Goal: Task Accomplishment & Management: Use online tool/utility

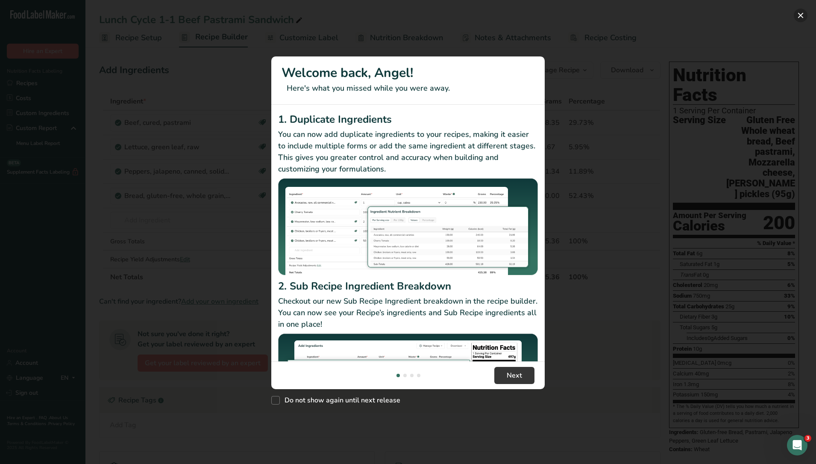
click at [798, 14] on button "New Features" at bounding box center [801, 16] width 14 height 14
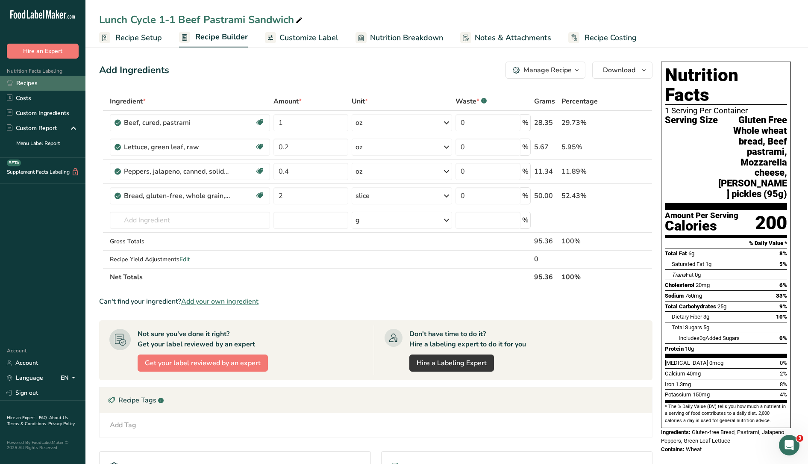
click at [29, 84] on link "Recipes" at bounding box center [42, 83] width 85 height 15
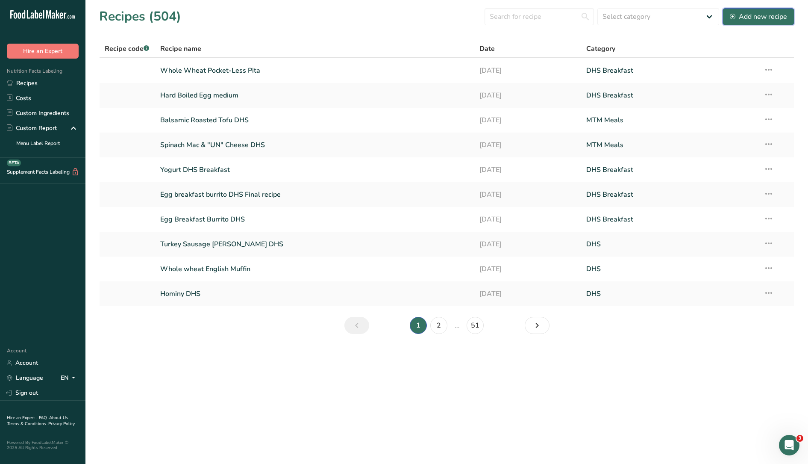
click at [757, 16] on div "Add new recipe" at bounding box center [758, 17] width 57 height 10
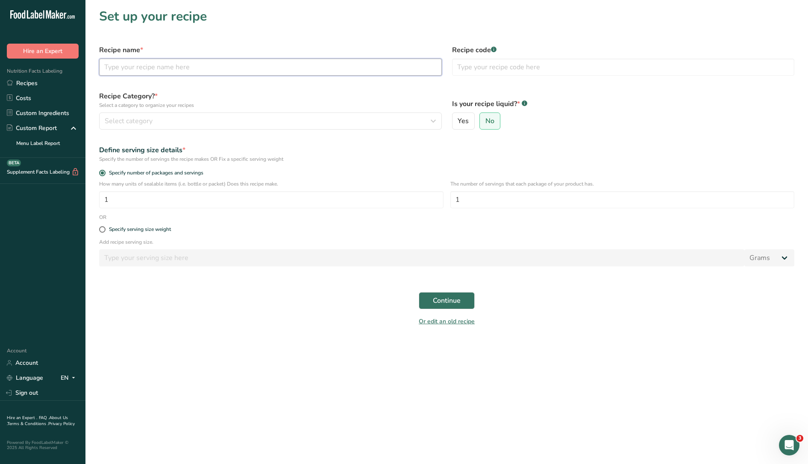
click at [192, 70] on input "text" at bounding box center [270, 67] width 343 height 17
type input "Plantain DHS"
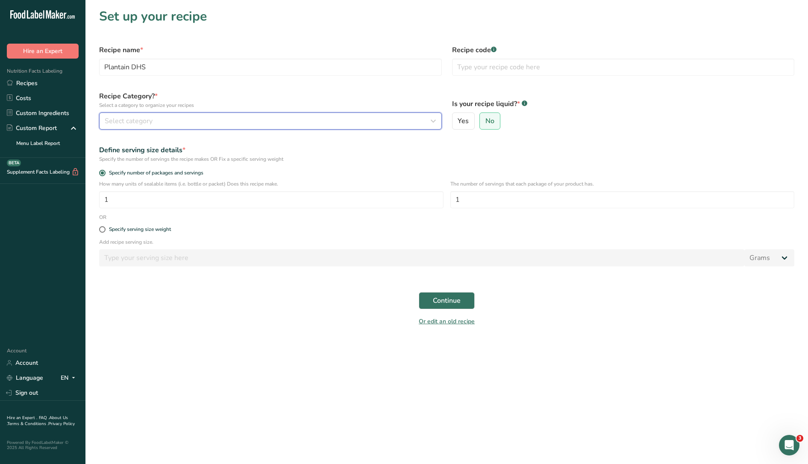
click at [175, 115] on button "Select category" at bounding box center [270, 120] width 343 height 17
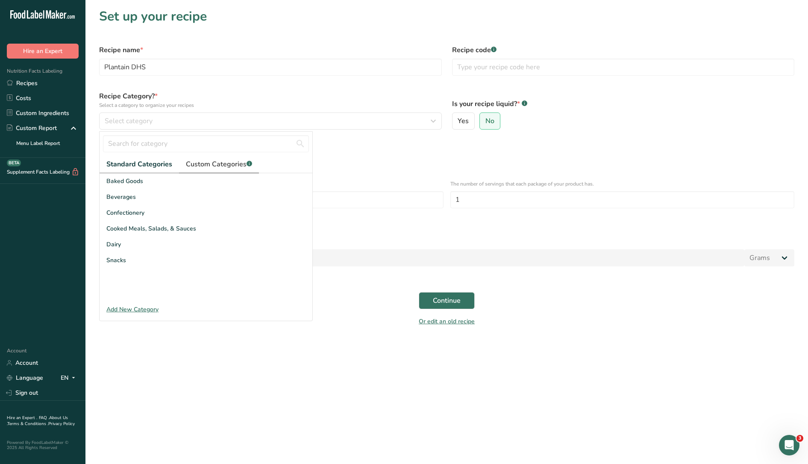
click at [202, 168] on span "Custom Categories .a-a{fill:#347362;}.b-a{fill:#fff;}" at bounding box center [219, 164] width 66 height 10
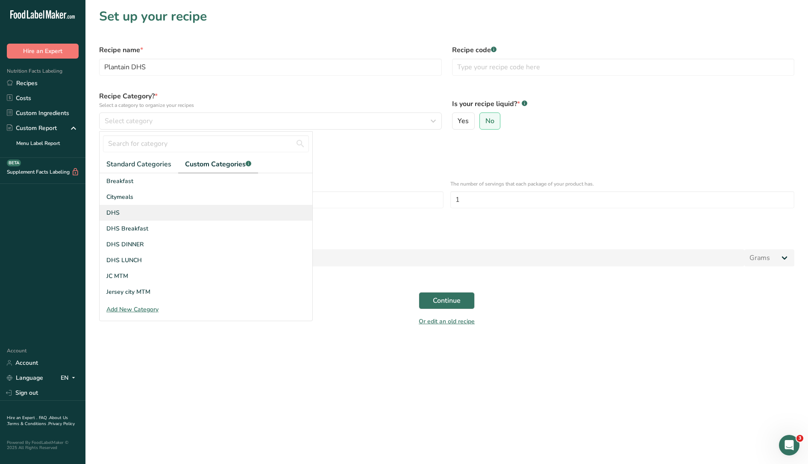
click at [123, 209] on div "DHS" at bounding box center [206, 213] width 213 height 16
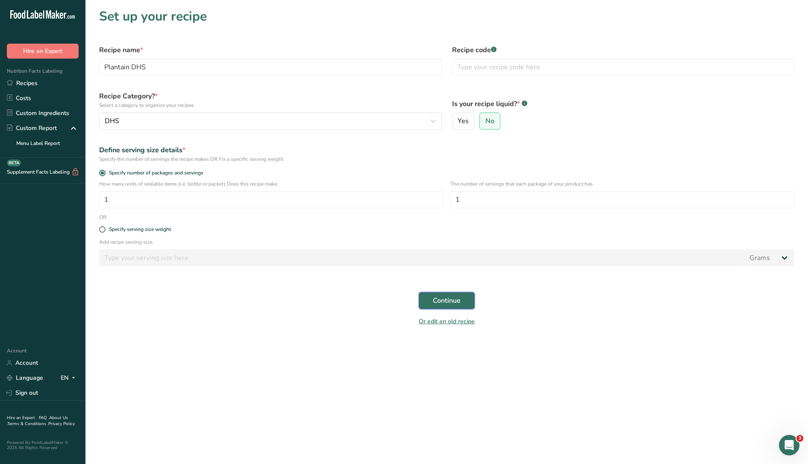
click at [464, 294] on button "Continue" at bounding box center [447, 300] width 56 height 17
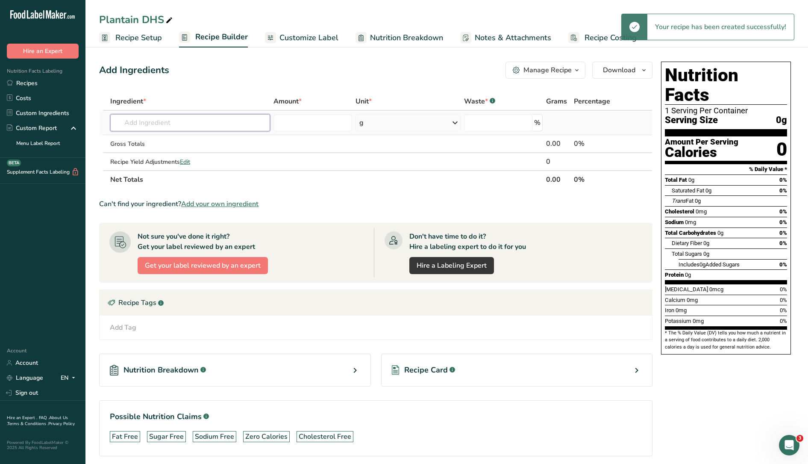
click at [204, 118] on input "text" at bounding box center [190, 122] width 160 height 17
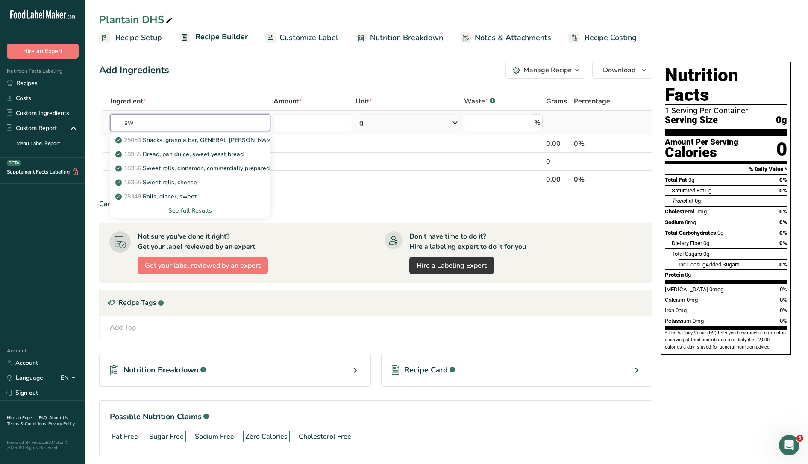
type input "s"
type input "planta"
click at [209, 165] on div "9278 Plantains, yellow, baked" at bounding box center [183, 168] width 132 height 9
type input "Plantains, yellow, baked"
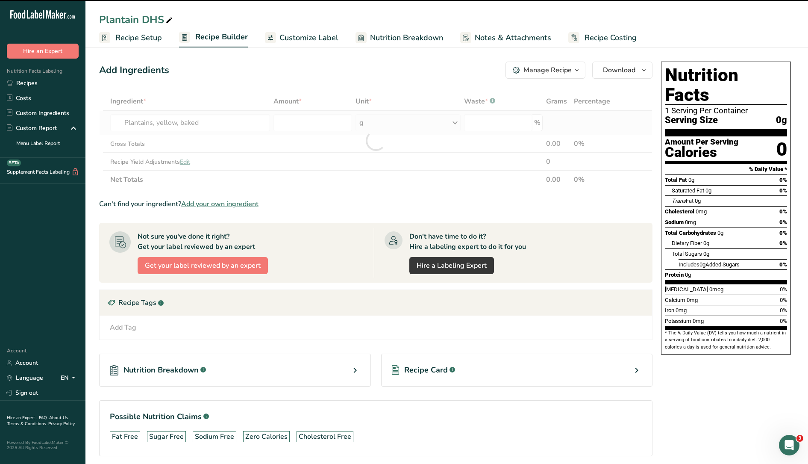
type input "0"
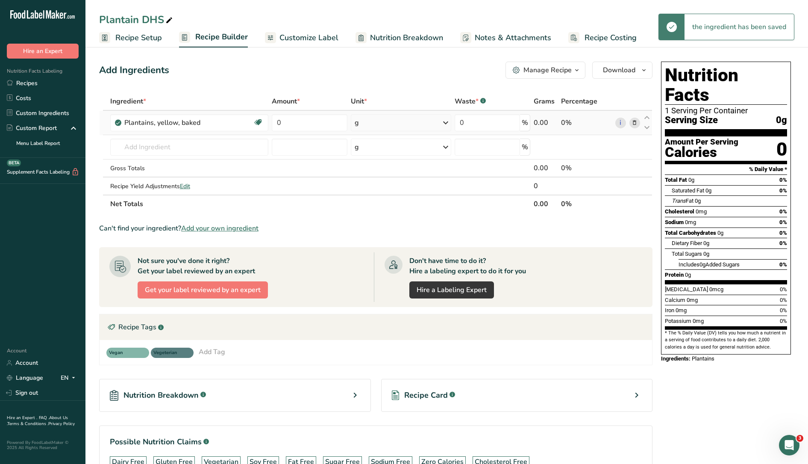
click at [366, 119] on div "g" at bounding box center [401, 122] width 100 height 17
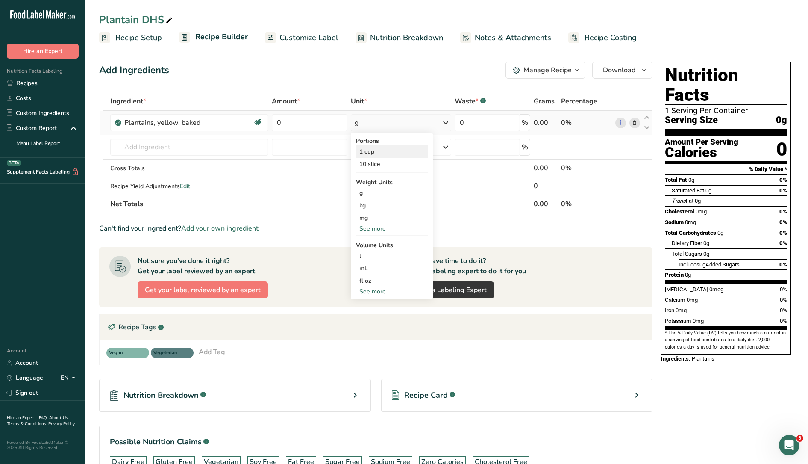
click at [372, 150] on div "1 cup" at bounding box center [392, 151] width 72 height 12
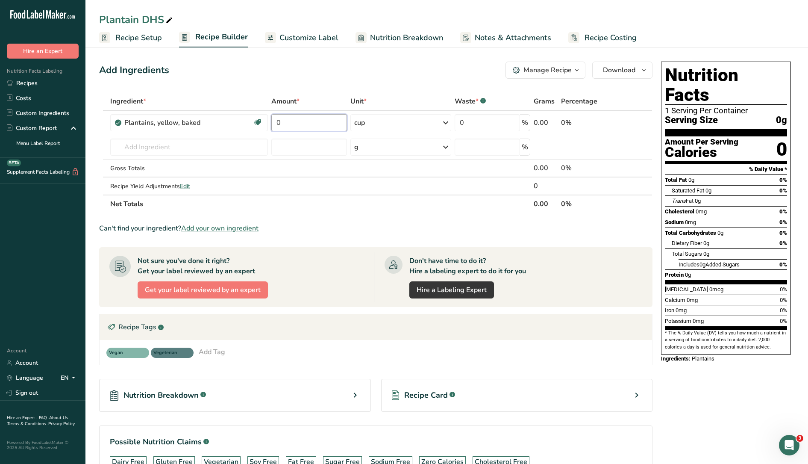
click at [297, 123] on input "0" at bounding box center [309, 122] width 76 height 17
drag, startPoint x: 305, startPoint y: 122, endPoint x: 203, endPoint y: 119, distance: 102.6
click at [203, 119] on tr "Plantains, yellow, baked Prebiotic Effect Dairy free Gluten free Vegan Vegetari…" at bounding box center [376, 123] width 552 height 24
drag, startPoint x: 294, startPoint y: 125, endPoint x: 283, endPoint y: 123, distance: 11.8
click at [283, 123] on input "0.15" at bounding box center [309, 122] width 76 height 17
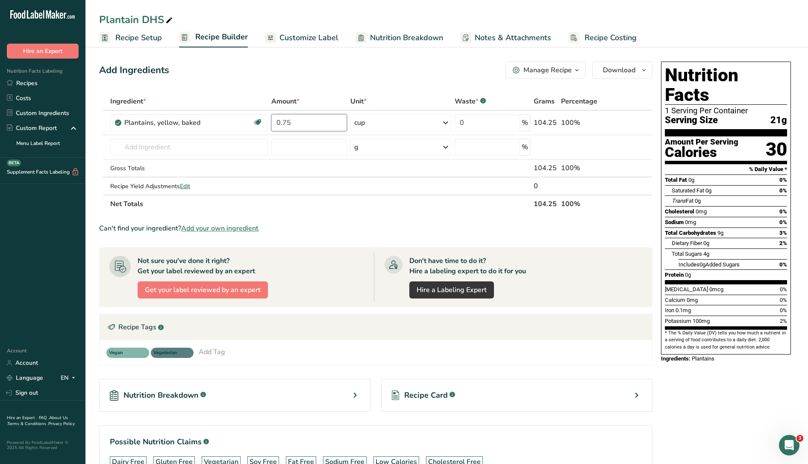
type input "0.75"
click at [167, 19] on icon at bounding box center [169, 21] width 8 height 12
click at [143, 19] on input "Plantain DHS" at bounding box center [446, 19] width 695 height 15
click at [100, 18] on input "Plantain DHS" at bounding box center [446, 19] width 695 height 15
drag, startPoint x: 176, startPoint y: 19, endPoint x: 181, endPoint y: 18, distance: 4.8
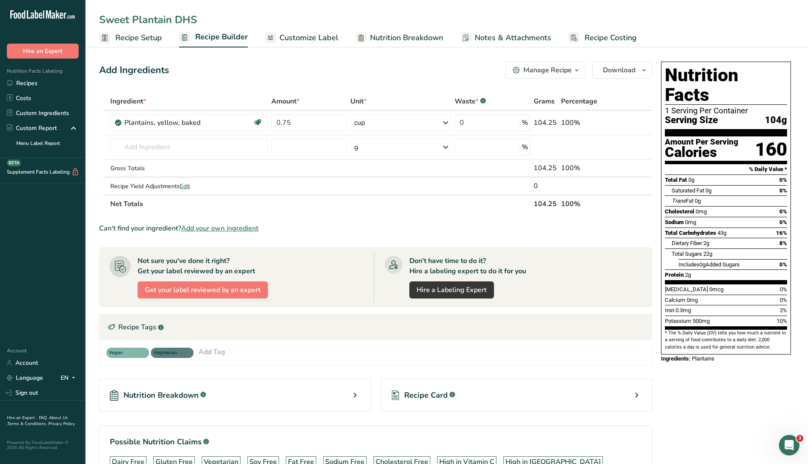
click at [178, 18] on input "Sweet Plantain DHS" at bounding box center [446, 19] width 695 height 15
type input "Sweet Plantain BakedDHS"
click at [277, 62] on div "Add Ingredients Manage Recipe Delete Recipe Duplicate Recipe Scale Recipe Save …" at bounding box center [375, 70] width 553 height 17
click at [234, 18] on icon at bounding box center [232, 21] width 8 height 12
type input "Sweet Plantain Baked DHS"
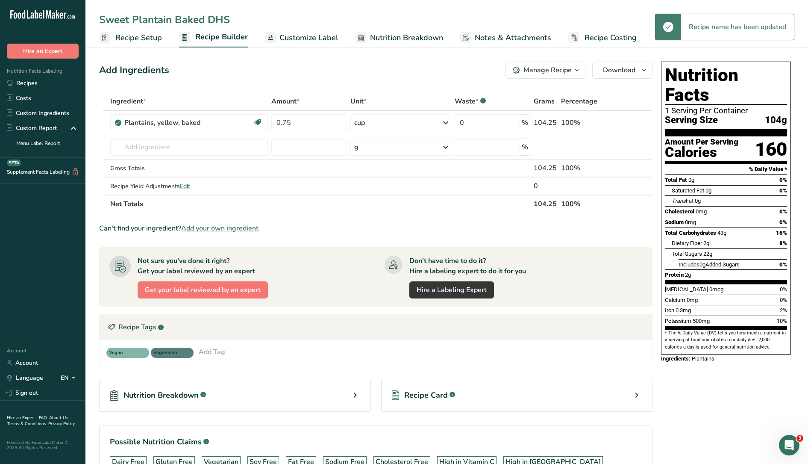
click at [319, 61] on div "Add Ingredients Manage Recipe Delete Recipe Duplicate Recipe Scale Recipe Save …" at bounding box center [378, 283] width 558 height 450
click at [320, 65] on div "Add Ingredients Manage Recipe Delete Recipe Duplicate Recipe Scale Recipe Save …" at bounding box center [375, 70] width 553 height 17
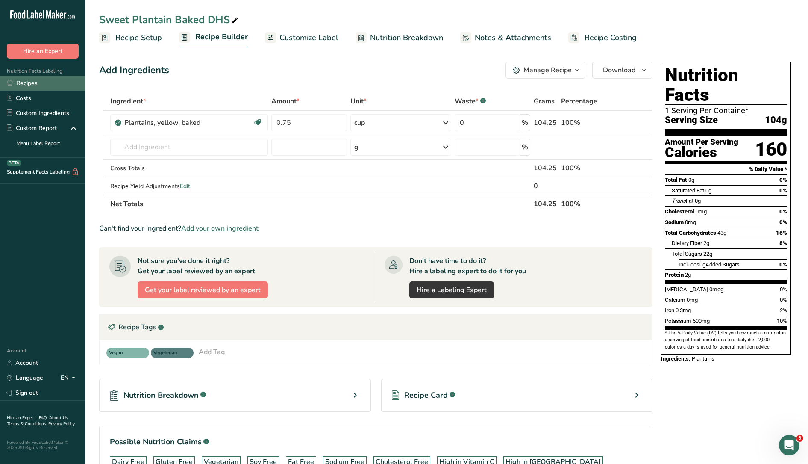
click at [41, 82] on link "Recipes" at bounding box center [42, 83] width 85 height 15
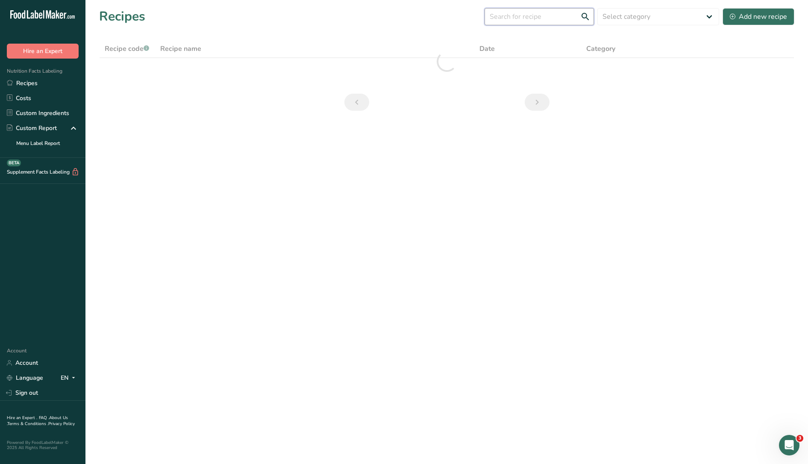
click at [528, 20] on input "text" at bounding box center [539, 16] width 109 height 17
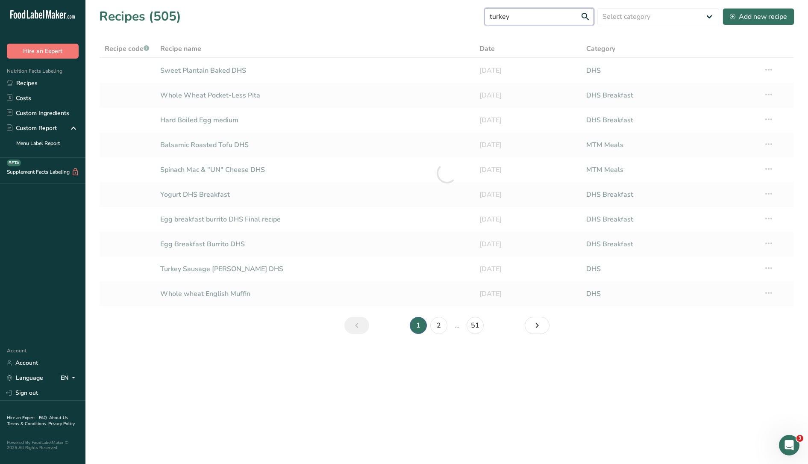
type input "turkey"
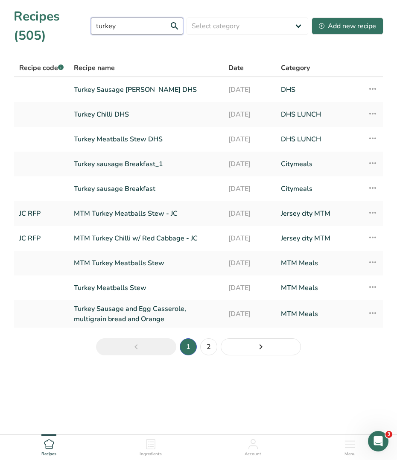
click at [143, 26] on input "turkey" at bounding box center [137, 26] width 92 height 17
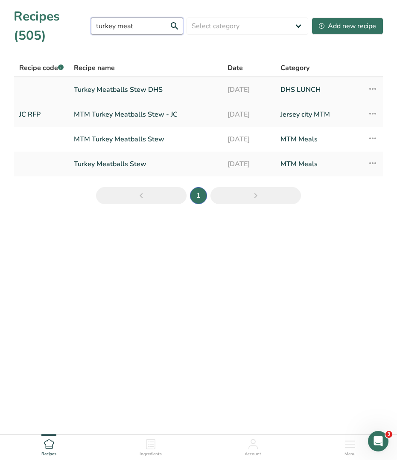
type input "turkey meat"
click at [122, 83] on link "Turkey Meatballs Stew DHS" at bounding box center [146, 90] width 144 height 18
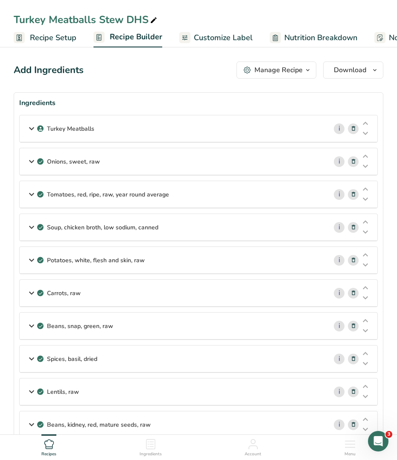
click at [56, 32] on span "Recipe Setup" at bounding box center [53, 38] width 47 height 12
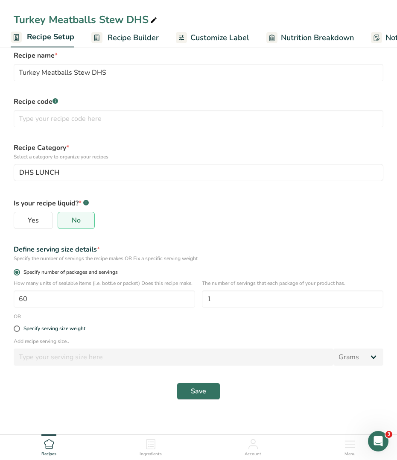
scroll to position [26, 0]
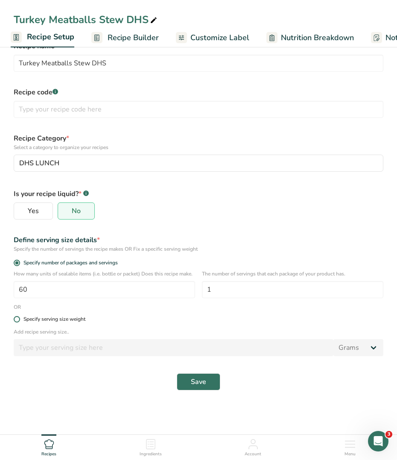
click at [37, 323] on div "Specify serving size weight" at bounding box center [54, 319] width 62 height 6
click at [19, 322] on input "Specify serving size weight" at bounding box center [17, 320] width 6 height 6
radio input "true"
radio input "false"
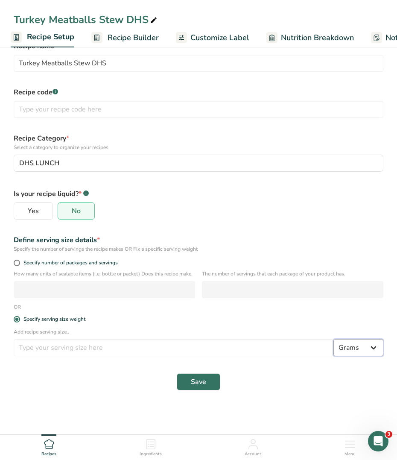
click at [356, 353] on select "Grams kg mg mcg lb oz l mL fl oz tbsp tsp cup qt gallon" at bounding box center [359, 347] width 50 height 17
select select "5"
click at [334, 347] on select "Grams kg mg mcg lb oz l mL fl oz tbsp tsp cup qt gallon" at bounding box center [359, 347] width 50 height 17
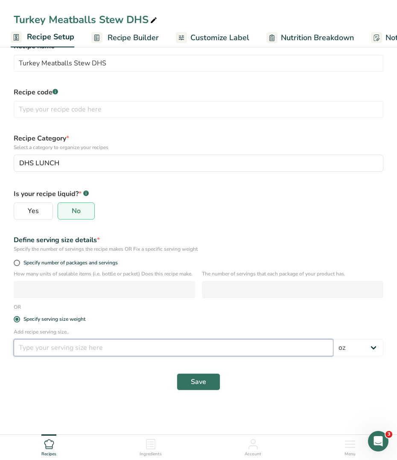
click at [128, 356] on input "number" at bounding box center [174, 347] width 320 height 17
type input "5"
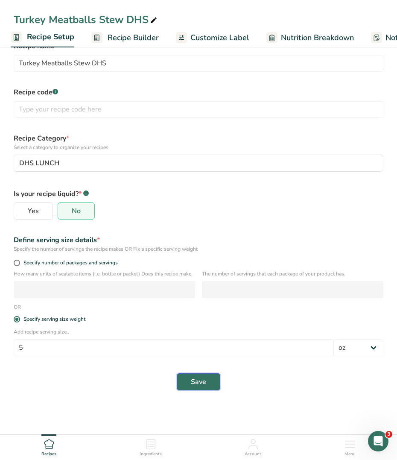
click at [206, 385] on button "Save" at bounding box center [199, 381] width 44 height 17
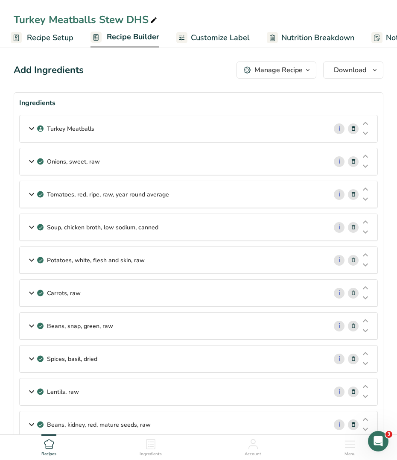
click at [147, 40] on span "Recipe Builder" at bounding box center [133, 37] width 53 height 12
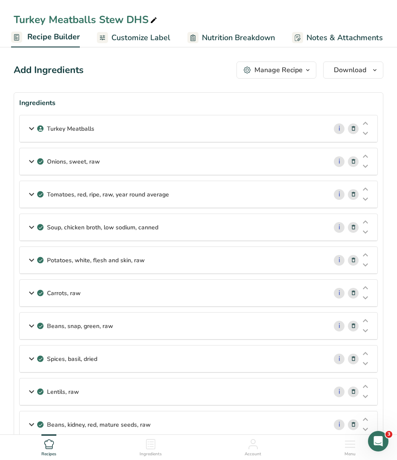
click at [228, 39] on span "Nutrition Breakdown" at bounding box center [238, 38] width 73 height 12
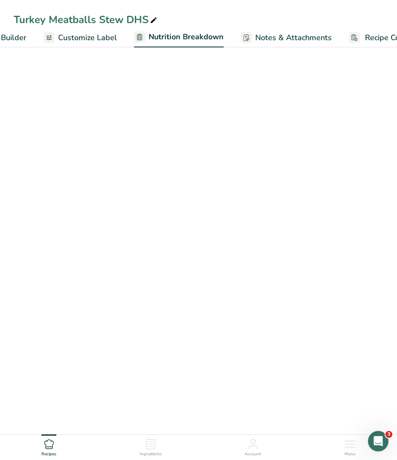
select select "Calories"
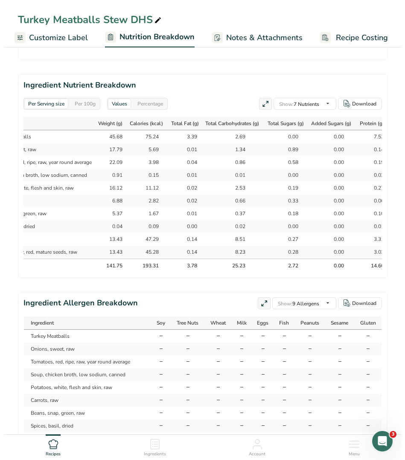
scroll to position [0, 54]
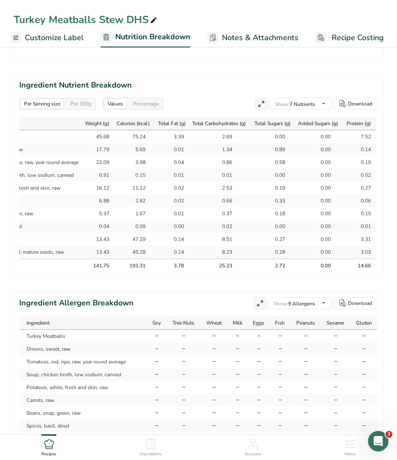
drag, startPoint x: 28, startPoint y: 138, endPoint x: 375, endPoint y: 229, distance: 358.0
click at [375, 237] on tbody "Turkey Meatballs 45.68 75.24 3.39 2.69 0.00 0.00 7.52 Onions, sweet, raw 17.79 …" at bounding box center [174, 194] width 404 height 128
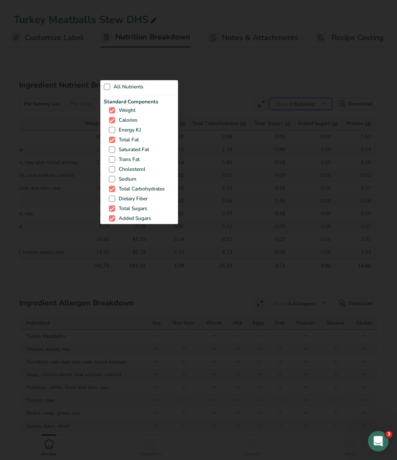
scroll to position [0, 160]
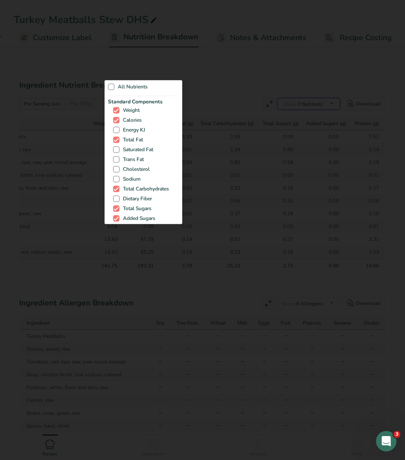
drag, startPoint x: 375, startPoint y: 229, endPoint x: 303, endPoint y: 104, distance: 143.8
click at [303, 104] on div "Show: 7 Nutrients All Nutrients Standard Components Weight Calories Energy KJ T…" at bounding box center [309, 104] width 63 height 12
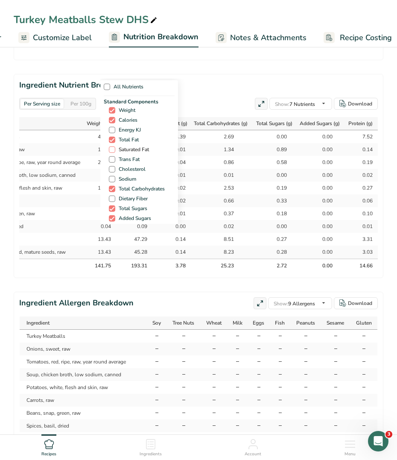
click at [123, 147] on span "Saturated Fat" at bounding box center [132, 150] width 34 height 6
click at [115, 147] on input "Saturated Fat" at bounding box center [112, 150] width 6 height 6
checkbox input "true"
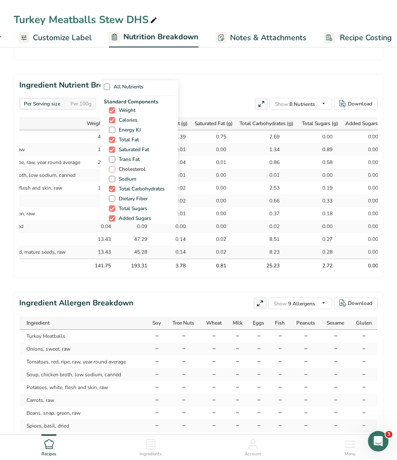
drag, startPoint x: 123, startPoint y: 156, endPoint x: 124, endPoint y: 168, distance: 12.5
click at [123, 156] on span "Trans Fat" at bounding box center [127, 159] width 24 height 6
click at [115, 157] on input "Trans Fat" at bounding box center [112, 160] width 6 height 6
checkbox input "true"
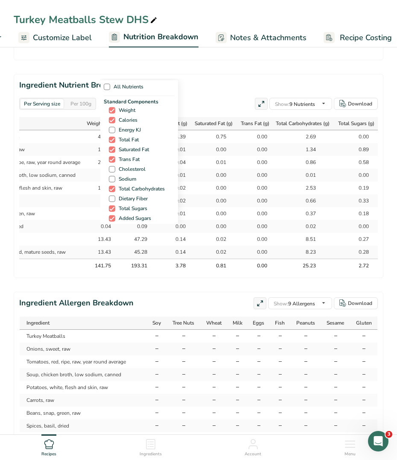
drag, startPoint x: 125, startPoint y: 169, endPoint x: 125, endPoint y: 173, distance: 4.7
click at [125, 169] on span "Cholesterol" at bounding box center [130, 169] width 30 height 6
click at [115, 169] on input "Cholesterol" at bounding box center [112, 170] width 6 height 6
checkbox input "true"
drag, startPoint x: 125, startPoint y: 178, endPoint x: 126, endPoint y: 192, distance: 14.1
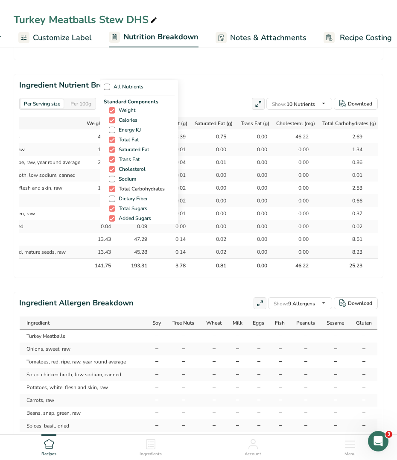
click at [125, 179] on span "Sodium" at bounding box center [125, 179] width 21 height 6
click at [115, 179] on input "Sodium" at bounding box center [112, 179] width 6 height 6
checkbox input "true"
click at [126, 199] on span "Dietary Fiber" at bounding box center [131, 199] width 32 height 6
click at [115, 199] on input "Dietary Fiber" at bounding box center [112, 199] width 6 height 6
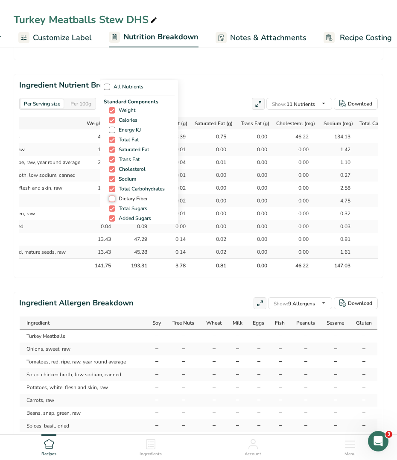
checkbox input "true"
click at [204, 90] on div "All Nutrients Standard Components Weight Calories Energy KJ Total Fat Saturated…" at bounding box center [198, 152] width 197 height 146
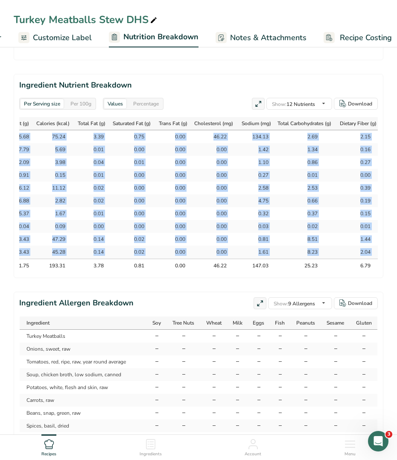
scroll to position [0, 269]
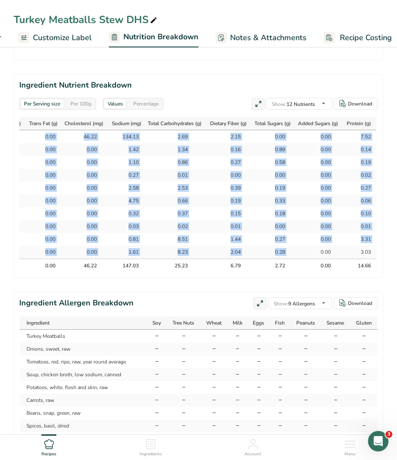
drag, startPoint x: 26, startPoint y: 136, endPoint x: 373, endPoint y: 249, distance: 364.8
click at [373, 249] on tbody "Turkey Meatballs 45.68 75.24 3.39 0.75 0.00 46.22 134.13 2.69 2.15 0.00 0.00 7.…" at bounding box center [69, 194] width 614 height 128
copy tbody "Turkey Meatballs 45.68 75.24 3.39 0.75 0.00 46.22 134.13 2.69 2.15 0.00 0.00 7.…"
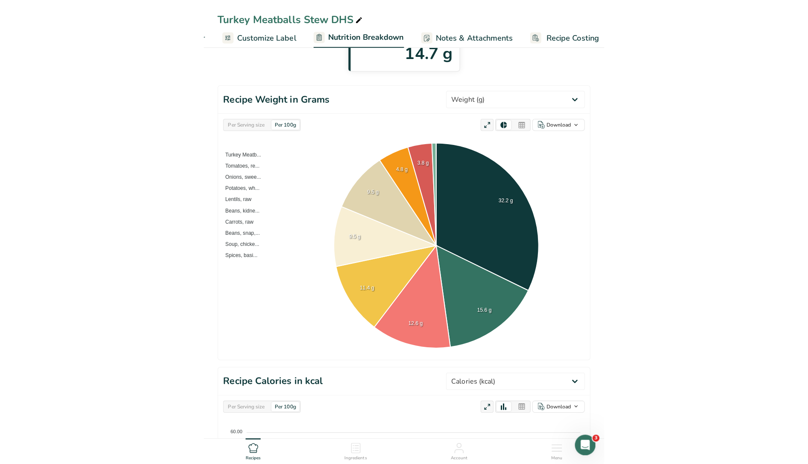
scroll to position [107, 0]
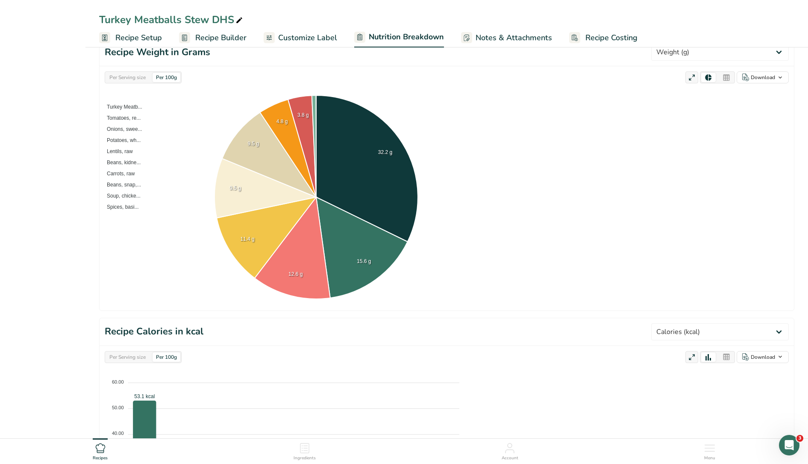
select select "Calories"
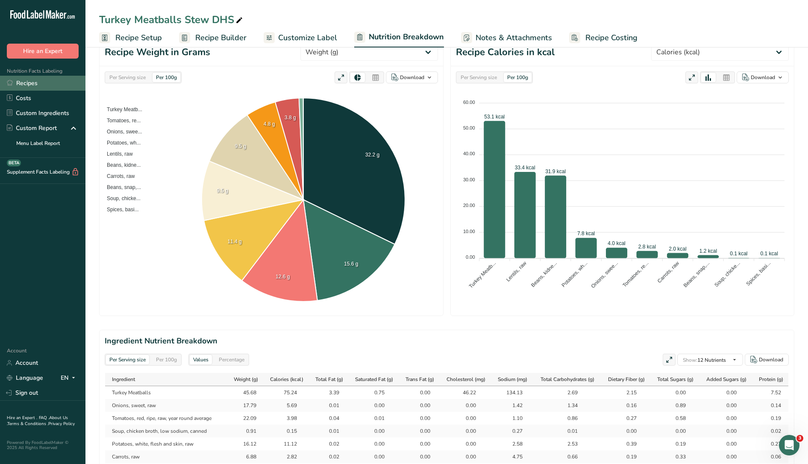
click at [16, 84] on link "Recipes" at bounding box center [42, 83] width 85 height 15
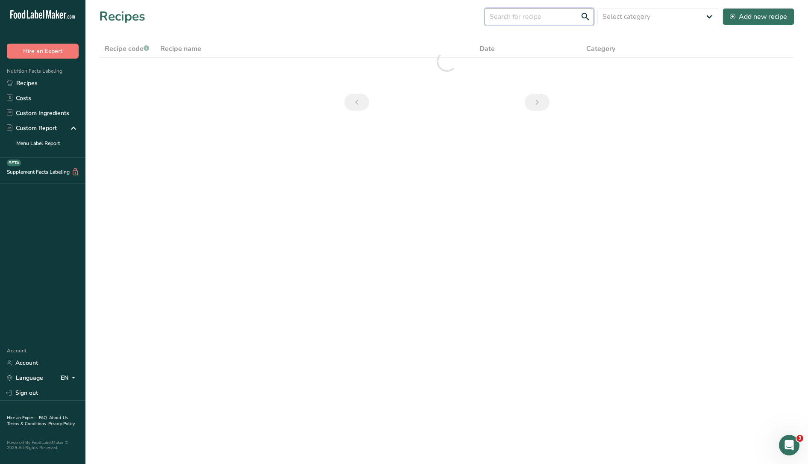
click at [557, 12] on input "text" at bounding box center [539, 16] width 109 height 17
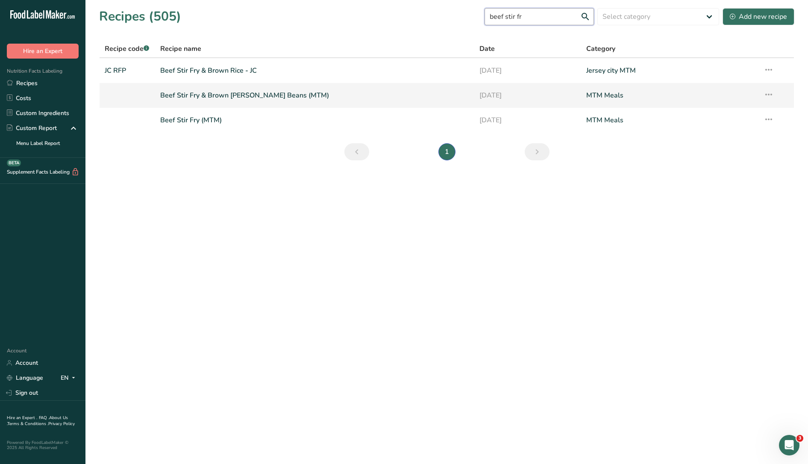
type input "beef stir fr"
click at [257, 93] on link "Beef Stir Fry & Brown [PERSON_NAME] Beans (MTM)" at bounding box center [314, 95] width 309 height 18
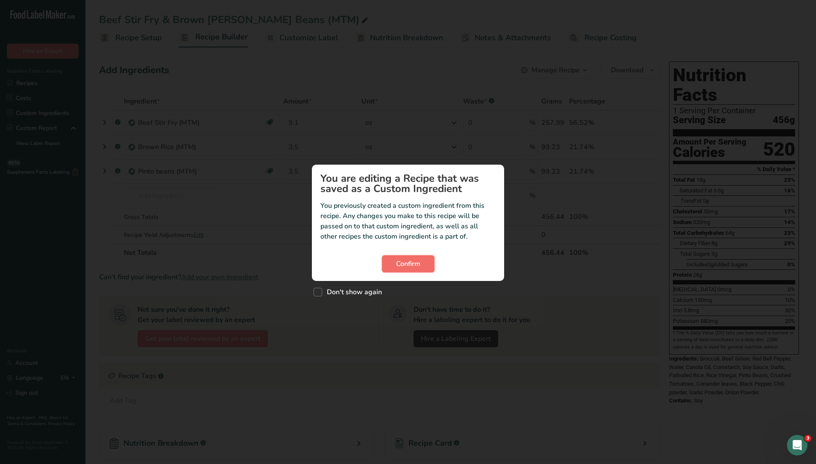
click at [408, 261] on span "Confirm" at bounding box center [408, 263] width 24 height 10
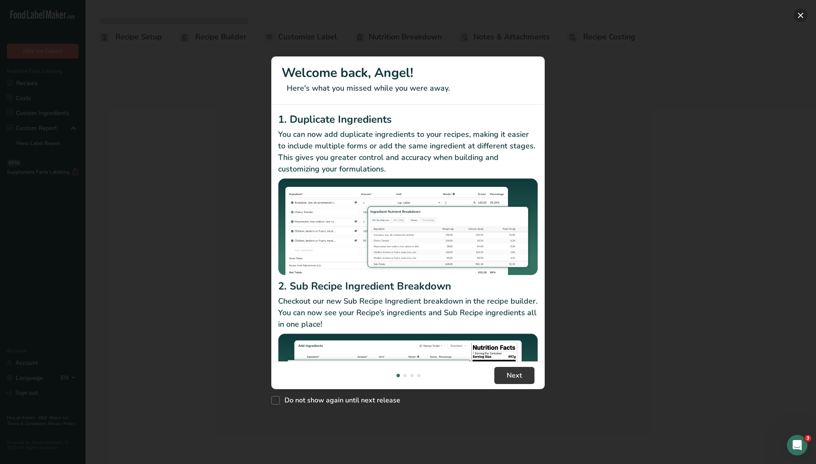
click at [799, 16] on button "New Features" at bounding box center [801, 16] width 14 height 14
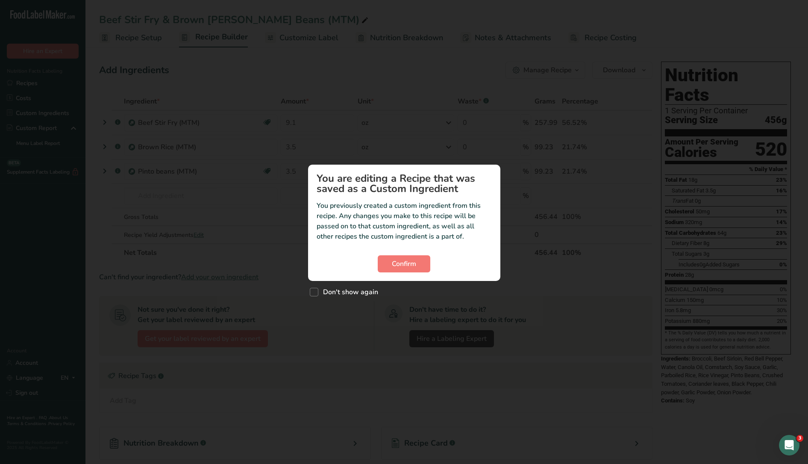
click at [402, 253] on section "You are editing a Recipe that was saved as a Custom Ingredient You previously c…" at bounding box center [404, 222] width 192 height 116
click at [413, 264] on span "Confirm" at bounding box center [404, 263] width 24 height 10
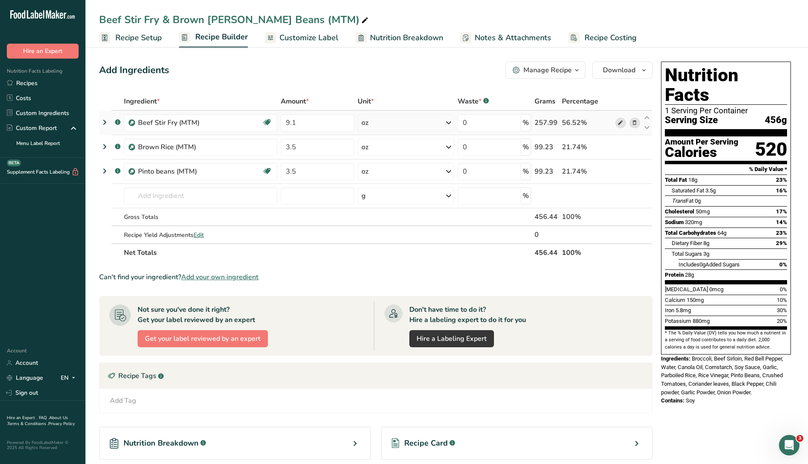
click at [618, 123] on icon at bounding box center [620, 122] width 6 height 9
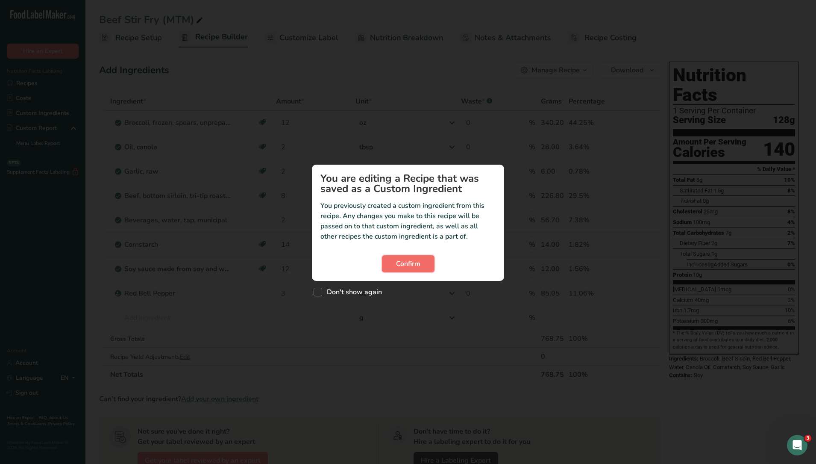
click at [420, 261] on span "Confirm" at bounding box center [408, 263] width 24 height 10
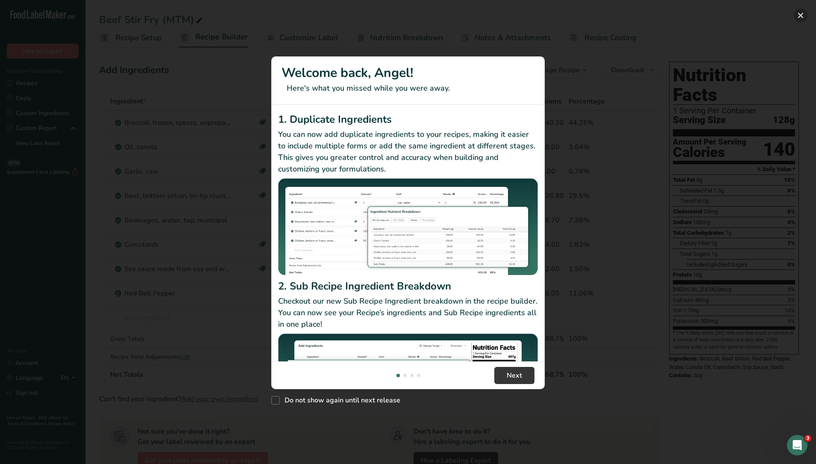
click at [802, 18] on button "New Features" at bounding box center [801, 16] width 14 height 14
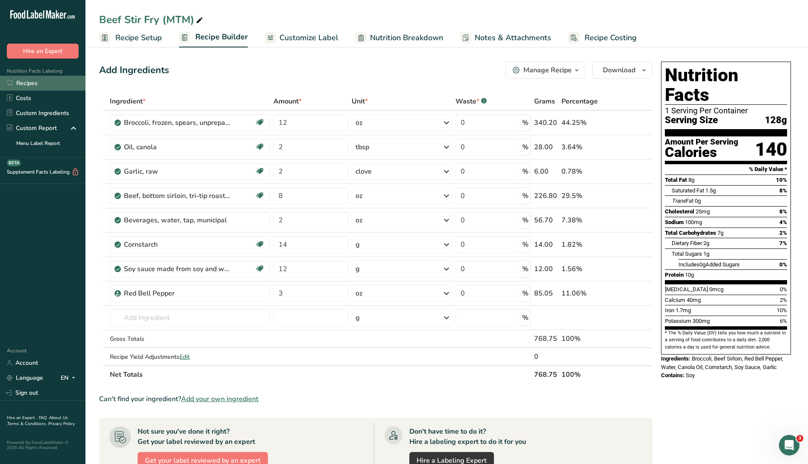
click at [28, 80] on link "Recipes" at bounding box center [42, 83] width 85 height 15
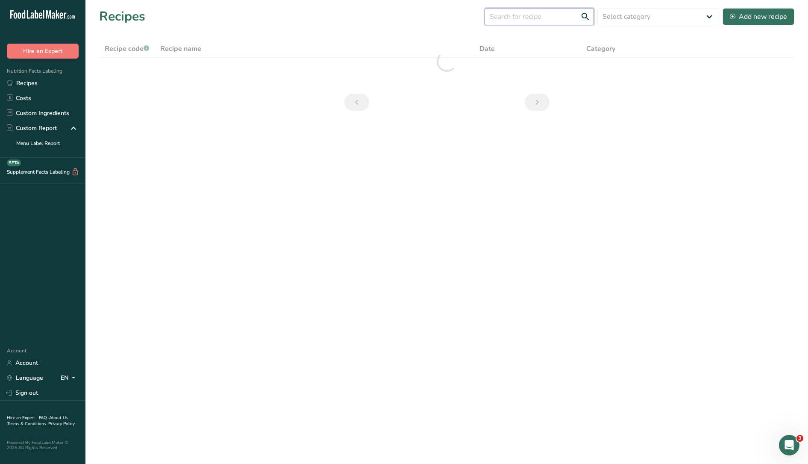
click at [529, 15] on input "text" at bounding box center [539, 16] width 109 height 17
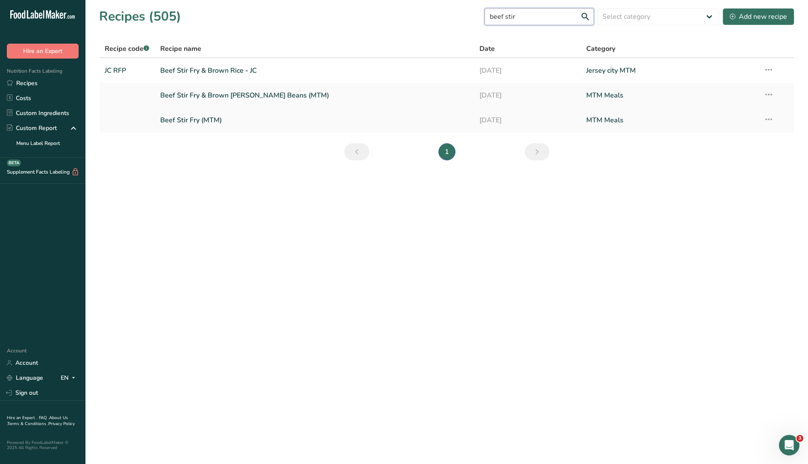
type input "beef stir"
click at [770, 120] on icon at bounding box center [769, 119] width 10 height 15
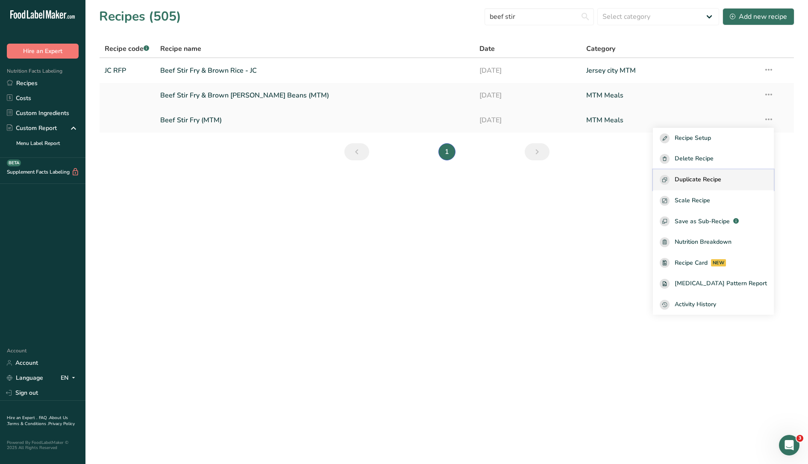
click at [709, 178] on span "Duplicate Recipe" at bounding box center [698, 180] width 47 height 10
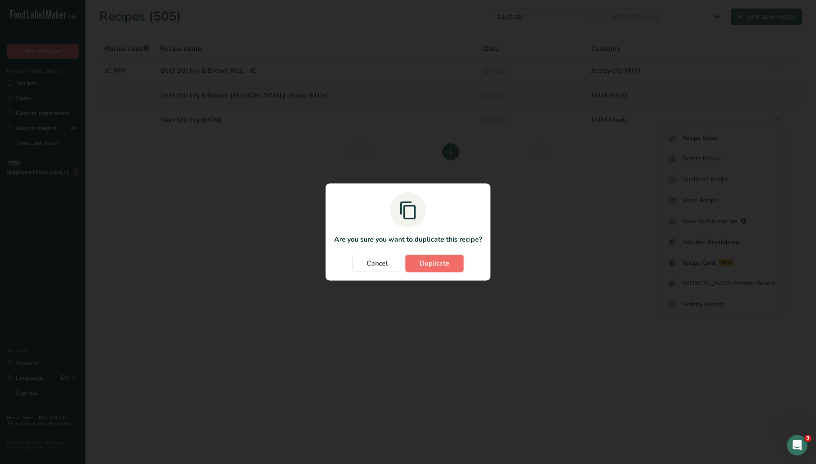
click at [433, 264] on span "Duplicate" at bounding box center [435, 263] width 30 height 10
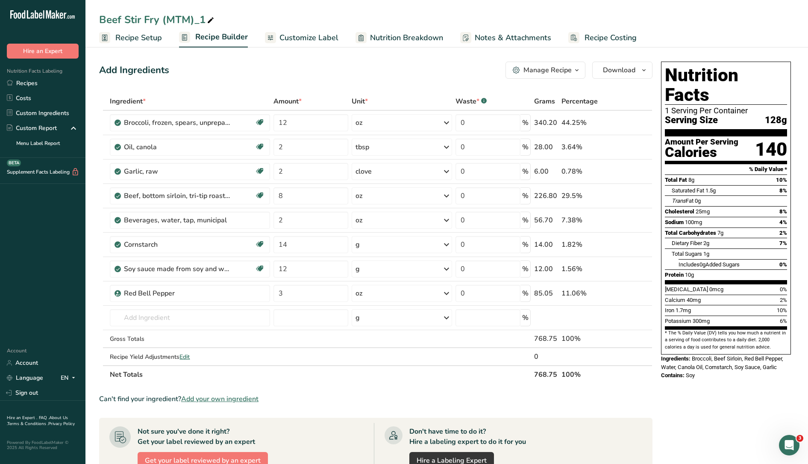
click at [239, 59] on div "Add Ingredients Manage Recipe Delete Recipe Duplicate Recipe Scale Recipe Save …" at bounding box center [378, 368] width 558 height 620
click at [213, 15] on icon at bounding box center [211, 21] width 8 height 12
drag, startPoint x: 213, startPoint y: 15, endPoint x: 162, endPoint y: 16, distance: 51.3
click at [162, 16] on input "Beef Stir Fry (MTM)_1" at bounding box center [446, 19] width 695 height 15
type input "Beef Stir Fry DHS"
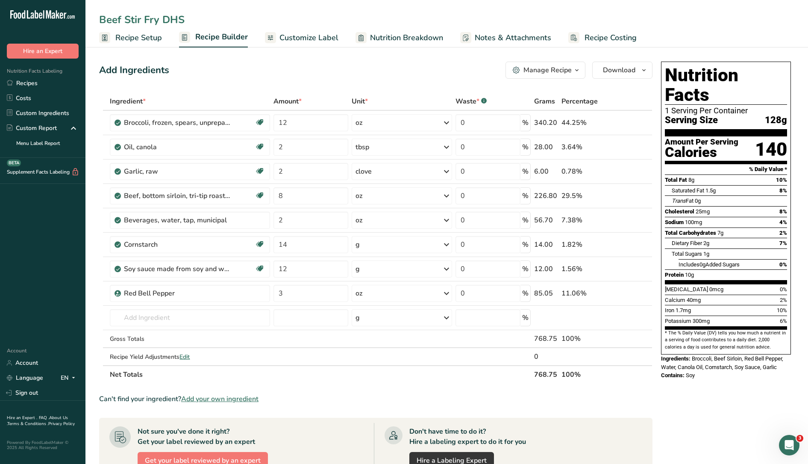
click at [211, 67] on div "Add Ingredients Manage Recipe Delete Recipe Duplicate Recipe Scale Recipe Save …" at bounding box center [375, 70] width 553 height 17
click at [130, 32] on span "Recipe Setup" at bounding box center [138, 38] width 47 height 12
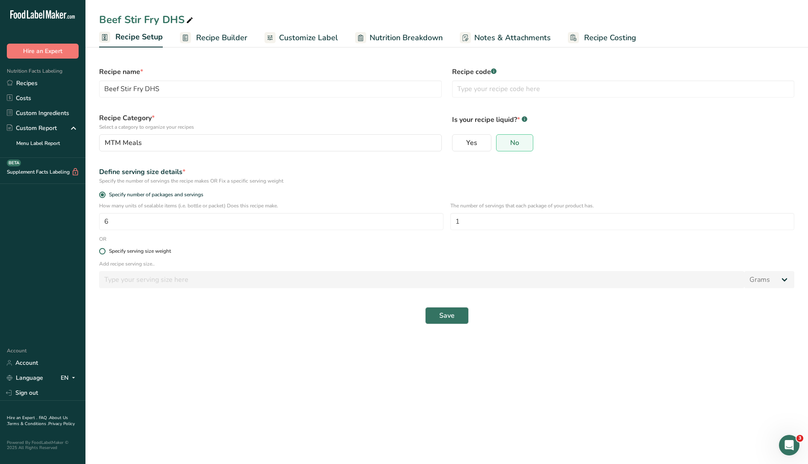
click at [129, 252] on div "Specify serving size weight" at bounding box center [140, 251] width 62 height 6
click at [105, 252] on input "Specify serving size weight" at bounding box center [102, 251] width 6 height 6
radio input "true"
radio input "false"
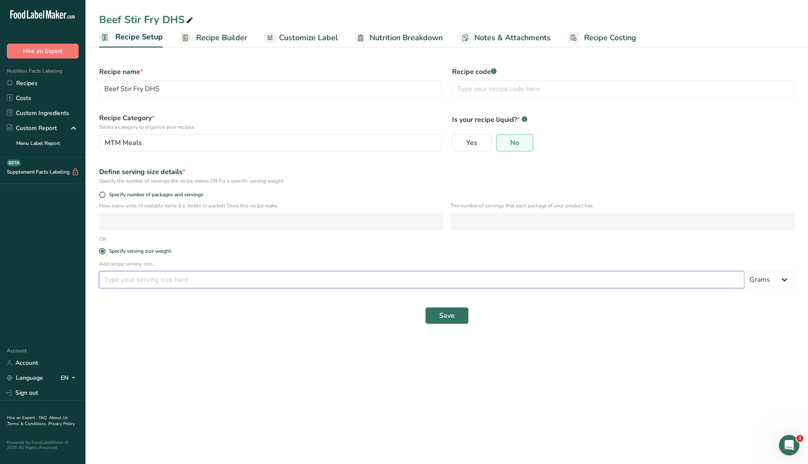
click at [135, 282] on input "number" at bounding box center [421, 279] width 645 height 17
type input "6"
click at [784, 277] on select "Grams kg mg mcg lb oz l mL fl oz tbsp tsp cup qt gallon" at bounding box center [769, 279] width 50 height 17
select select "5"
click at [744, 271] on select "Grams kg mg mcg lb oz l mL fl oz tbsp tsp cup qt gallon" at bounding box center [769, 279] width 50 height 17
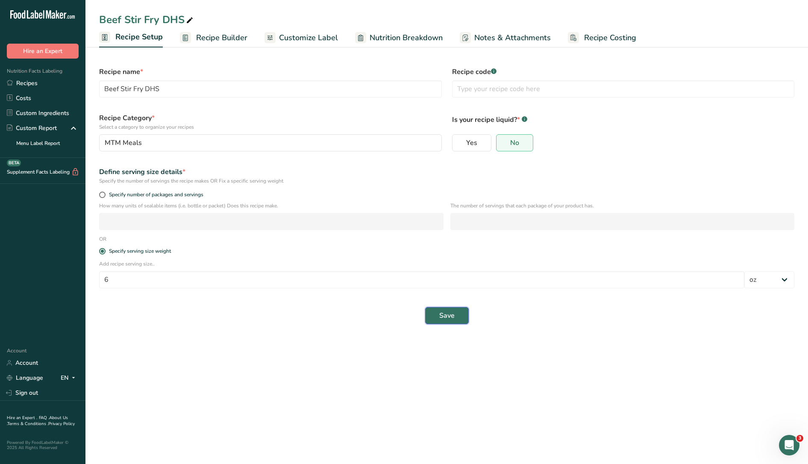
click at [454, 314] on span "Save" at bounding box center [446, 315] width 15 height 10
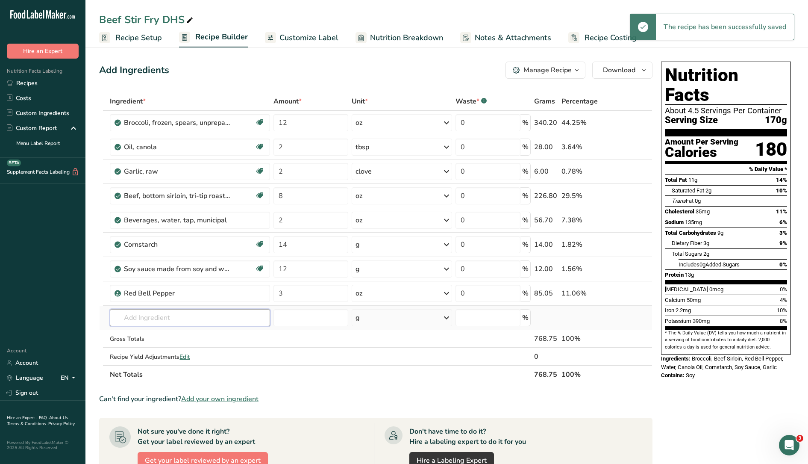
click at [180, 315] on input "text" at bounding box center [190, 317] width 160 height 17
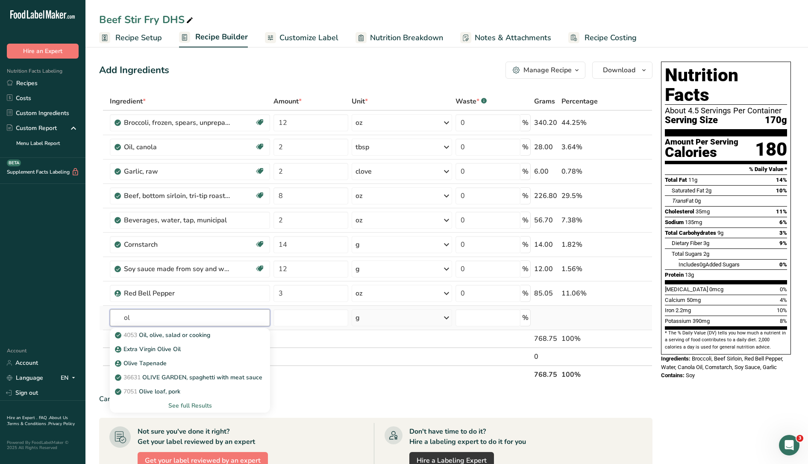
type input "o"
type input "soybean oil"
click at [184, 362] on p "104051 WG Soybean oil" at bounding box center [163, 362] width 92 height 9
type input "Soybean oil"
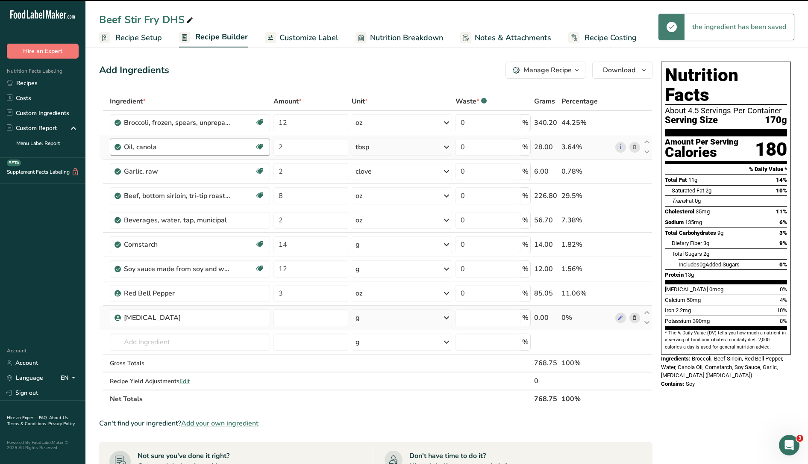
type input "0"
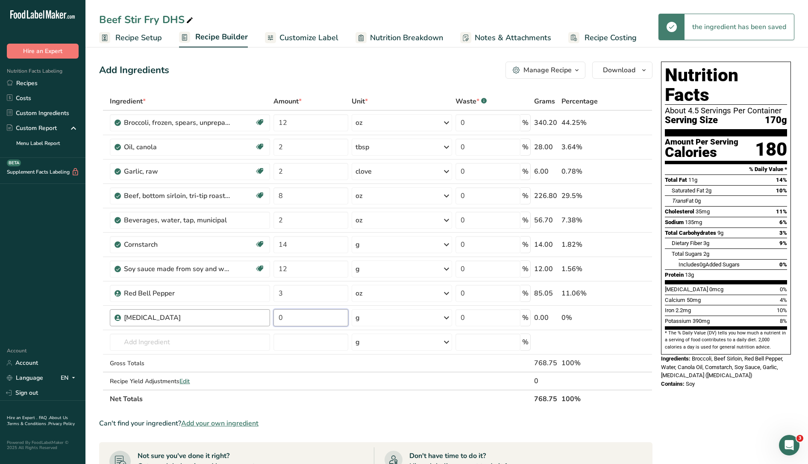
drag, startPoint x: 288, startPoint y: 320, endPoint x: 254, endPoint y: 315, distance: 34.9
click at [254, 315] on tr "Soybean oil 0 g Portions 1 Tbsp Weight Units g kg mg See more Volume Units l mL…" at bounding box center [376, 317] width 552 height 24
type input "2"
click at [371, 318] on div "Ingredient * Amount * Unit * Waste * .a-a{fill:#347362;}.b-a{fill:#fff;} Grams …" at bounding box center [375, 249] width 553 height 315
click at [437, 323] on div "g" at bounding box center [402, 317] width 100 height 17
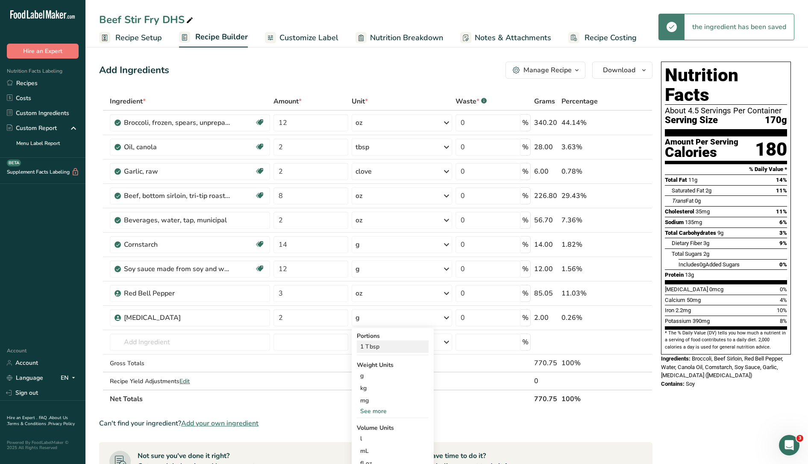
click at [394, 346] on div "1 Tbsp" at bounding box center [393, 346] width 72 height 12
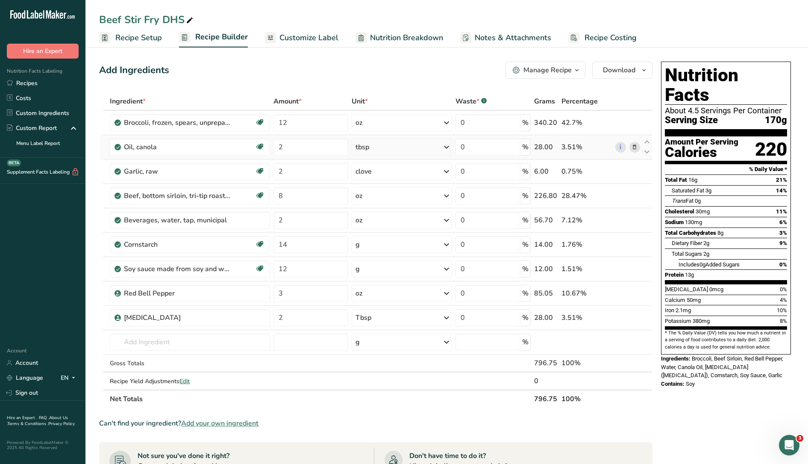
click at [634, 147] on icon at bounding box center [634, 147] width 6 height 9
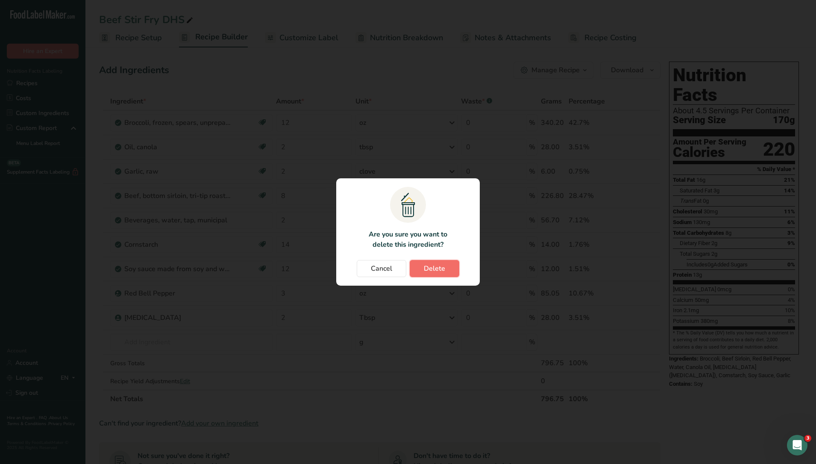
click at [444, 265] on span "Delete" at bounding box center [434, 268] width 21 height 10
type input "8"
type input "2"
type input "14"
type input "12"
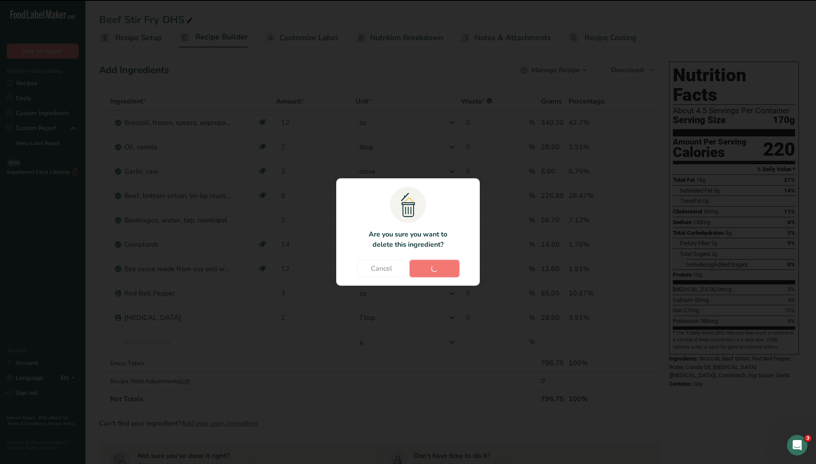
type input "3"
type input "2"
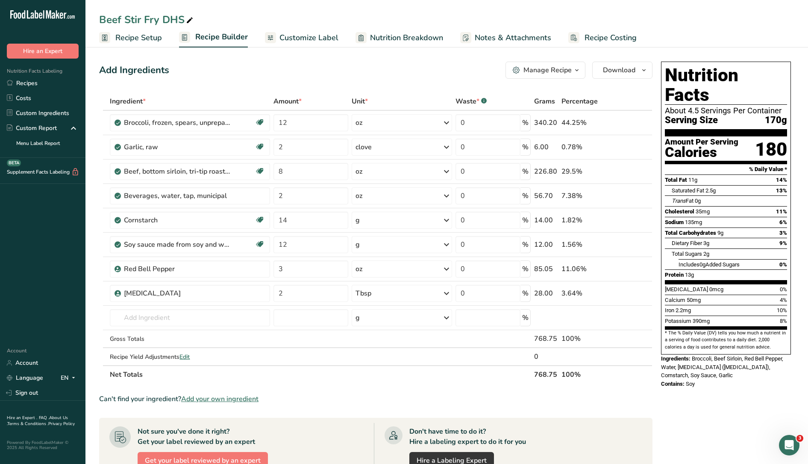
click at [421, 38] on span "Nutrition Breakdown" at bounding box center [406, 38] width 73 height 12
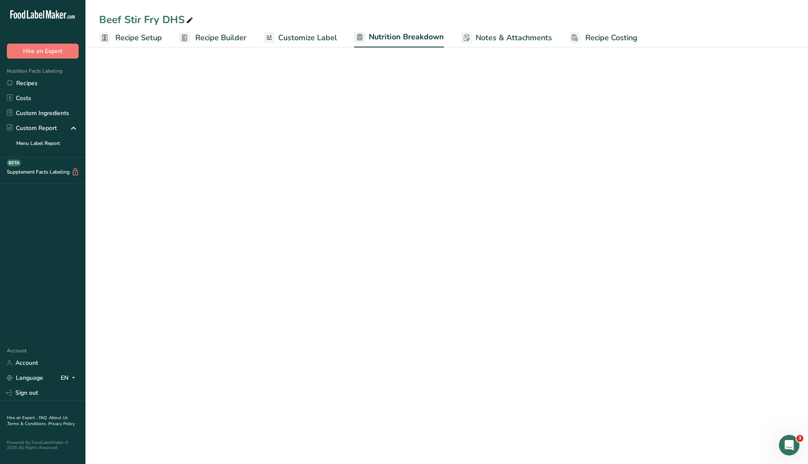
select select "Calories"
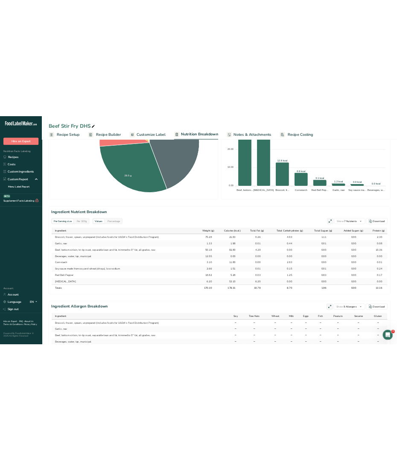
scroll to position [350, 0]
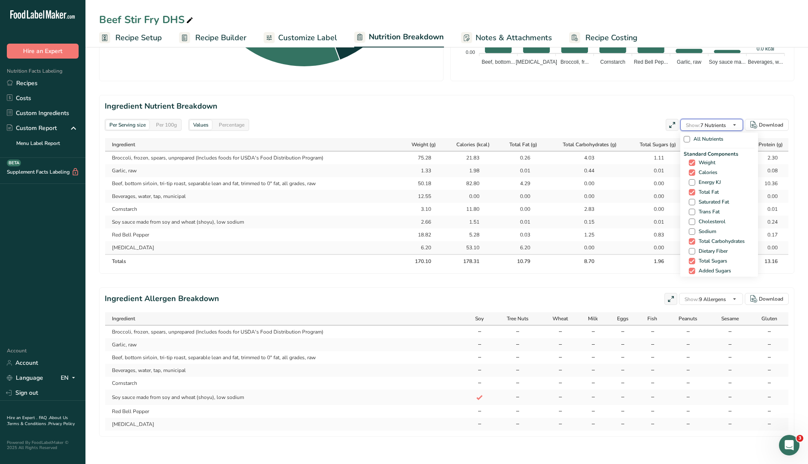
click at [725, 122] on span "Show: 7 Nutrients" at bounding box center [706, 125] width 40 height 7
click at [702, 199] on span "Saturated Fat" at bounding box center [712, 202] width 34 height 6
click at [694, 199] on input "Saturated Fat" at bounding box center [692, 202] width 6 height 6
checkbox input "true"
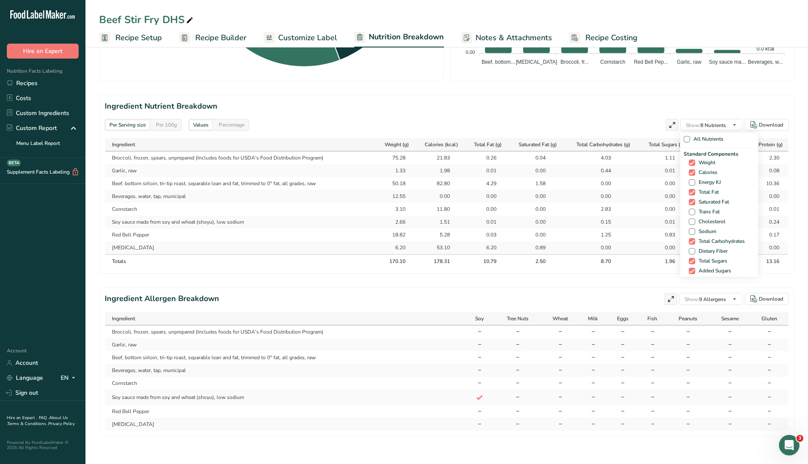
click at [702, 209] on span "Trans Fat" at bounding box center [707, 212] width 24 height 6
click at [694, 209] on input "Trans Fat" at bounding box center [692, 212] width 6 height 6
checkbox input "true"
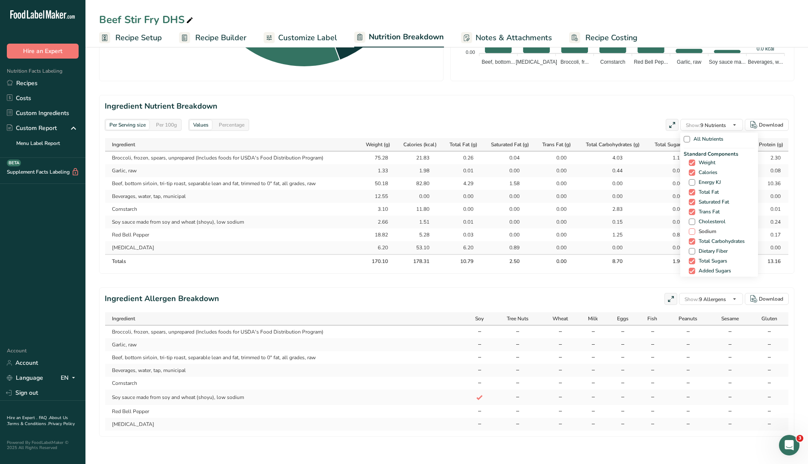
drag, startPoint x: 706, startPoint y: 210, endPoint x: 706, endPoint y: 223, distance: 13.2
click at [706, 218] on span "Cholesterol" at bounding box center [710, 221] width 30 height 6
click at [694, 219] on input "Cholesterol" at bounding box center [692, 222] width 6 height 6
checkbox input "true"
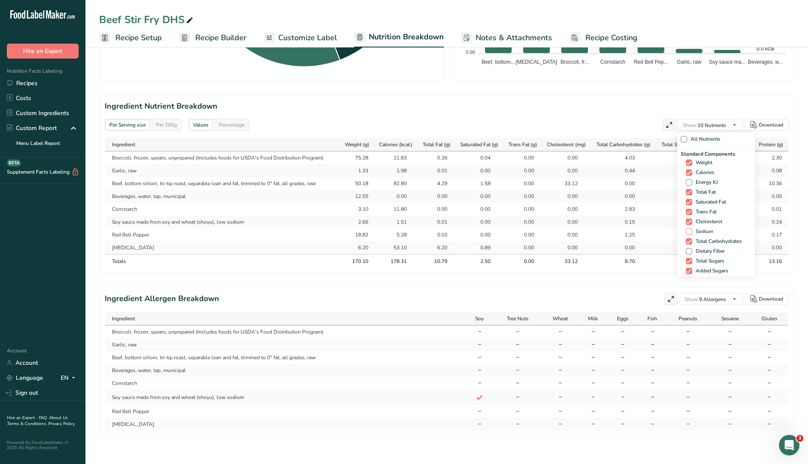
click at [704, 228] on span "Sodium" at bounding box center [702, 231] width 21 height 6
click at [691, 229] on input "Sodium" at bounding box center [689, 232] width 6 height 6
checkbox input "true"
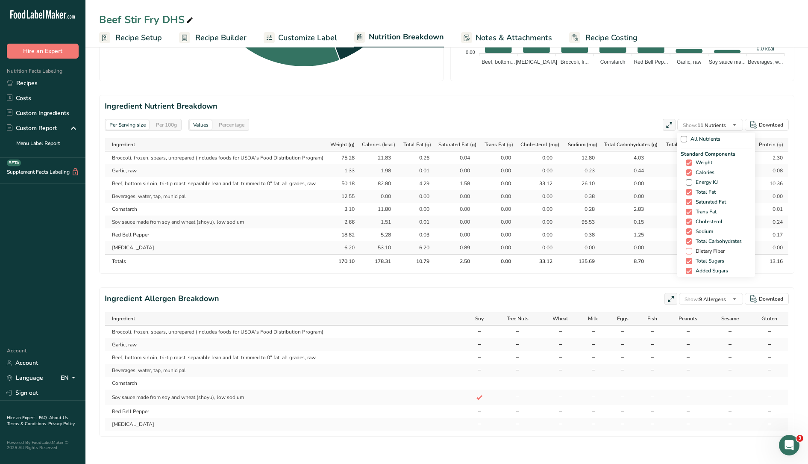
click at [710, 248] on span "Dietary Fiber" at bounding box center [708, 251] width 32 height 6
click at [691, 248] on input "Dietary Fiber" at bounding box center [689, 251] width 6 height 6
checkbox input "true"
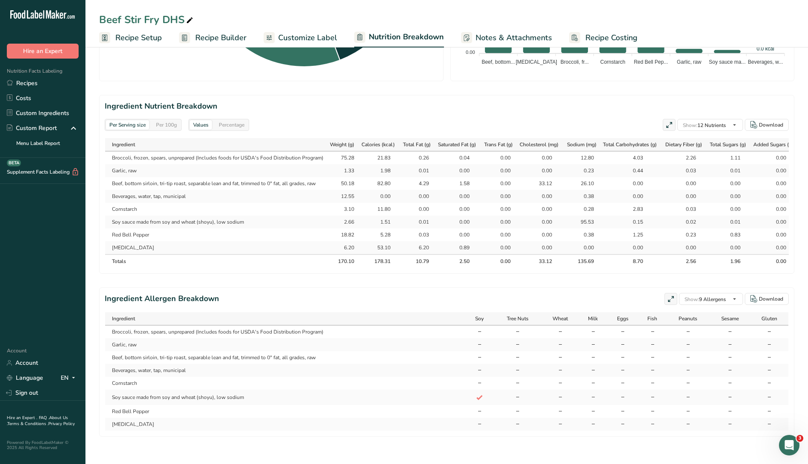
select select "Calories"
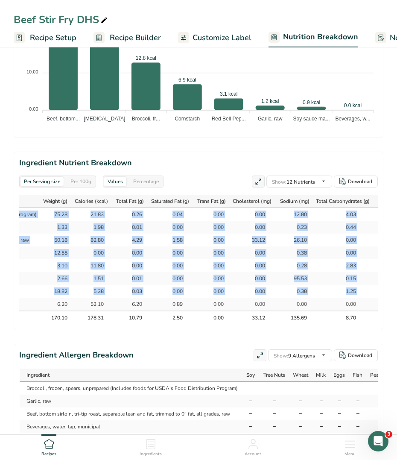
scroll to position [0, 376]
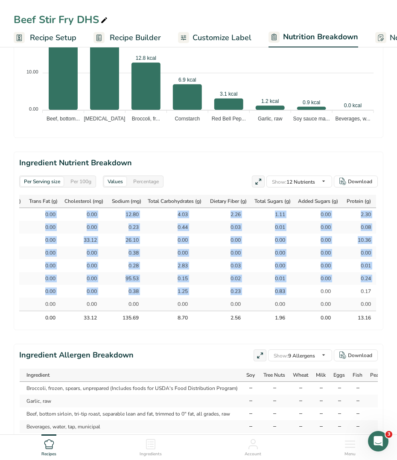
drag, startPoint x: 37, startPoint y: 252, endPoint x: 373, endPoint y: 304, distance: 339.5
click at [373, 304] on tbody "Broccoli, frozen, spears, unprepared (Includes foods for USDA's Food Distributi…" at bounding box center [13, 259] width 726 height 103
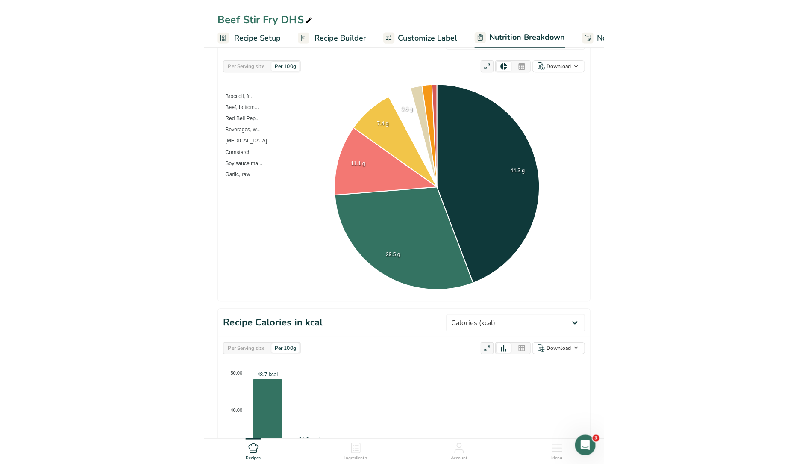
scroll to position [0, 0]
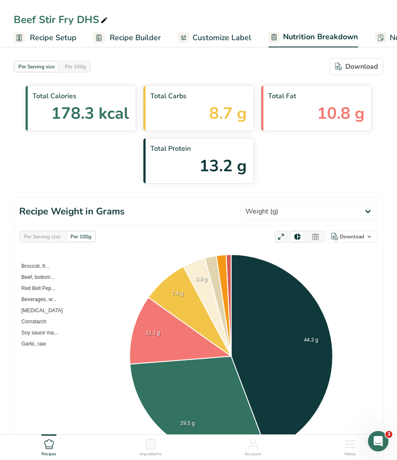
select select "Calories"
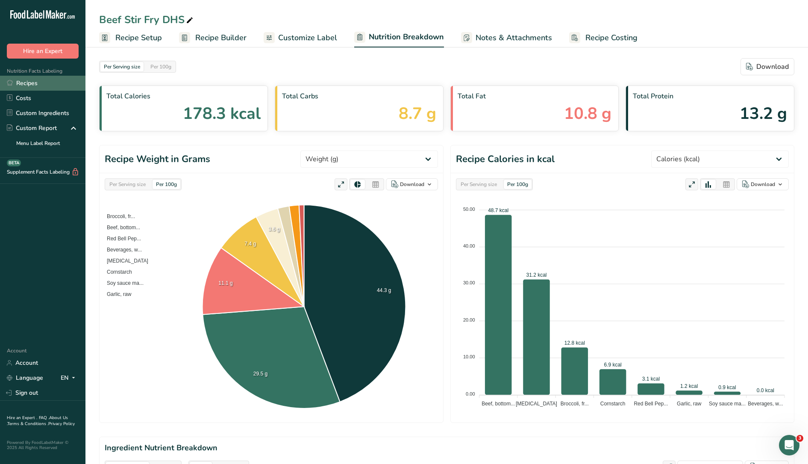
click at [44, 81] on link "Recipes" at bounding box center [42, 83] width 85 height 15
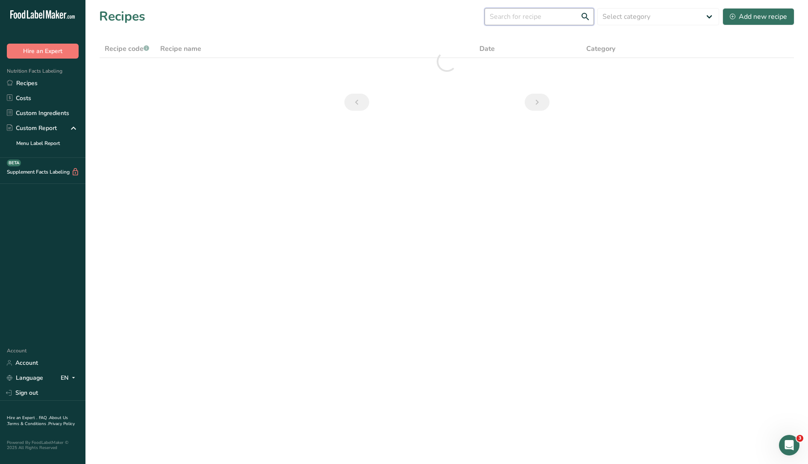
click at [533, 18] on input "text" at bounding box center [539, 16] width 109 height 17
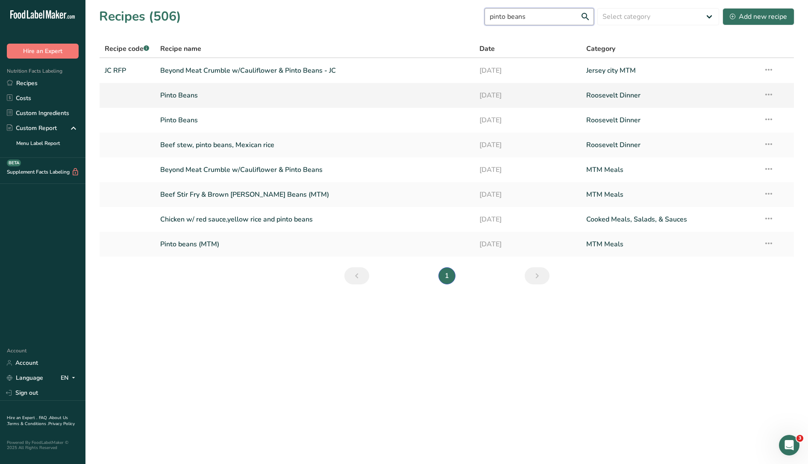
type input "pinto beans"
click at [216, 95] on link "Pinto Beans" at bounding box center [314, 95] width 309 height 18
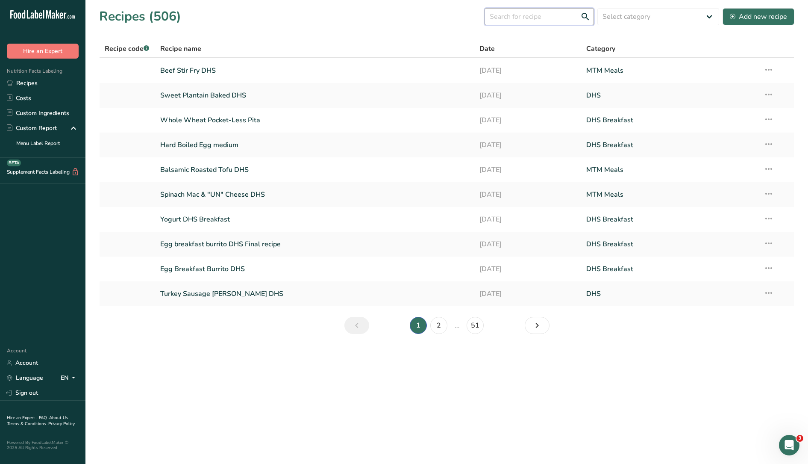
click at [517, 21] on input "text" at bounding box center [539, 16] width 109 height 17
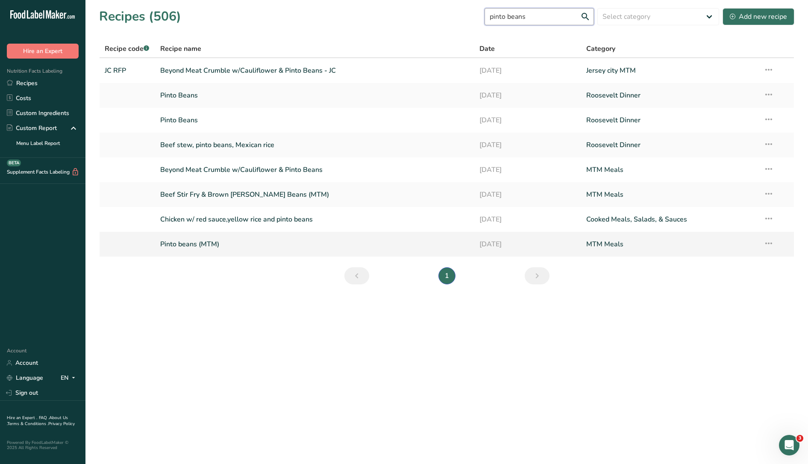
type input "pinto beans"
click at [220, 244] on link "Pinto beans (MTM)" at bounding box center [314, 244] width 309 height 18
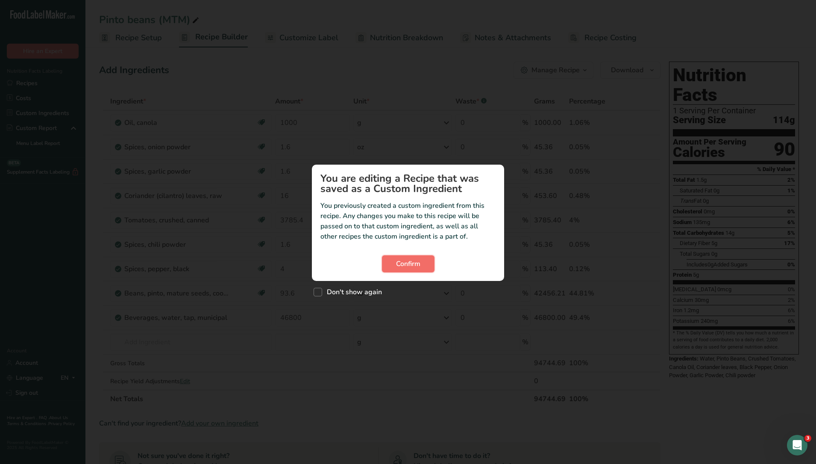
click at [417, 262] on span "Confirm" at bounding box center [408, 263] width 24 height 10
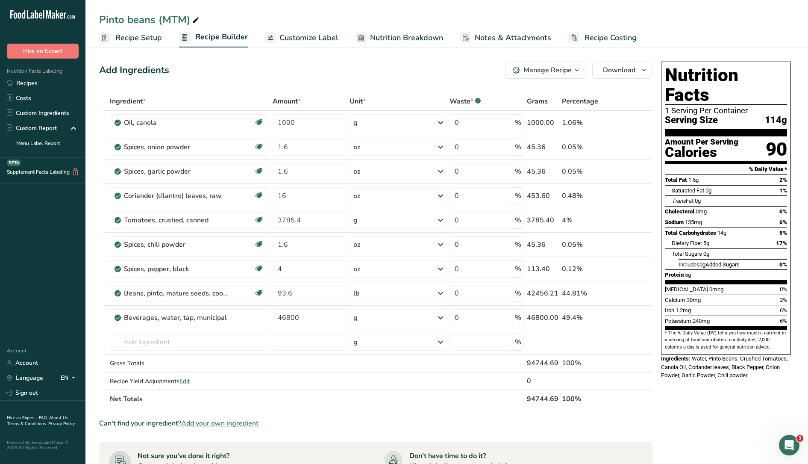
click at [412, 35] on span "Nutrition Breakdown" at bounding box center [406, 38] width 73 height 12
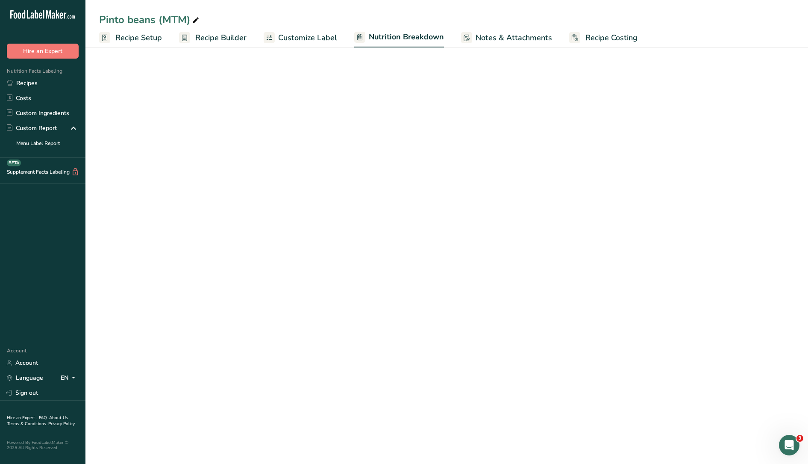
select select "Calories"
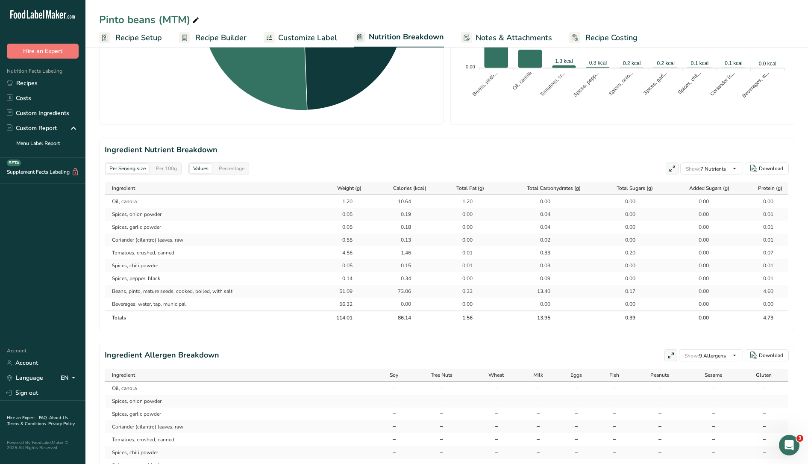
scroll to position [373, 0]
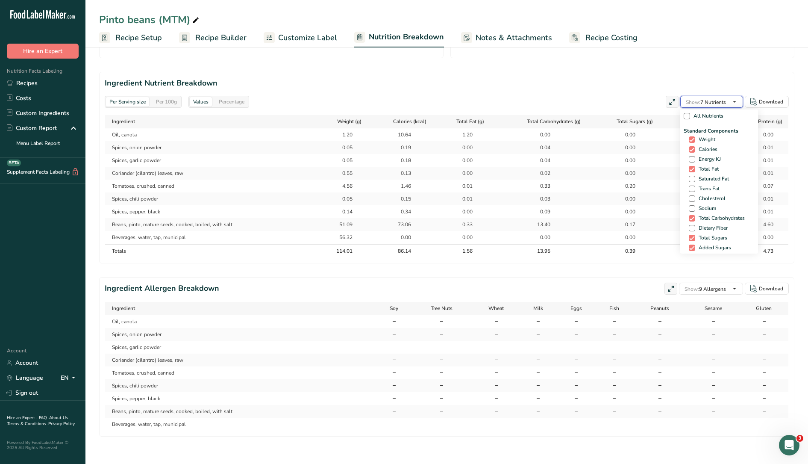
click at [699, 99] on span "Show:" at bounding box center [693, 102] width 15 height 7
click at [690, 176] on span at bounding box center [692, 179] width 6 height 6
click at [690, 176] on input "Saturated Fat" at bounding box center [692, 179] width 6 height 6
checkbox input "true"
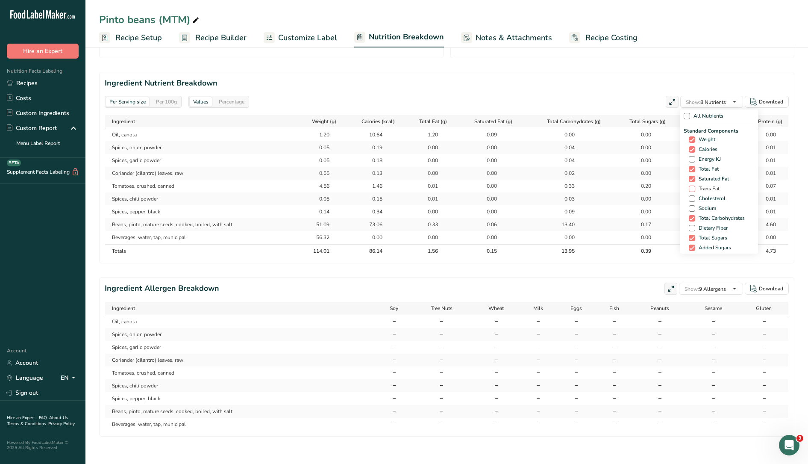
click at [696, 185] on span "Trans Fat" at bounding box center [707, 188] width 24 height 6
click at [694, 186] on input "Trans Fat" at bounding box center [692, 189] width 6 height 6
checkbox input "true"
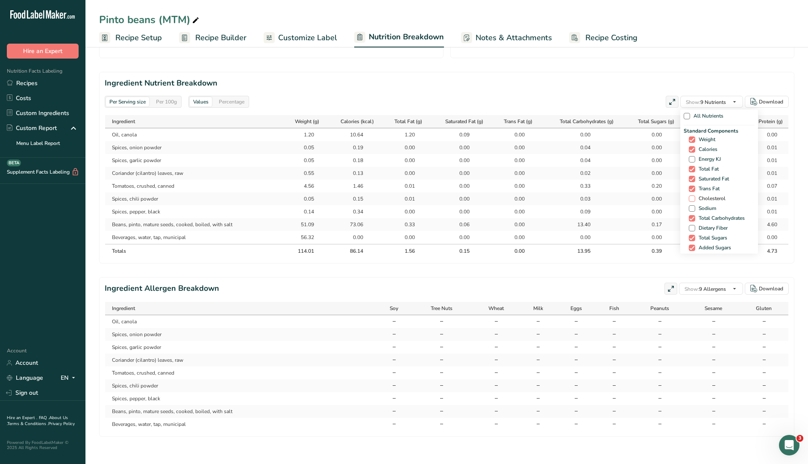
click at [699, 195] on span "Cholesterol" at bounding box center [710, 198] width 30 height 6
click at [694, 196] on input "Cholesterol" at bounding box center [692, 199] width 6 height 6
checkbox input "true"
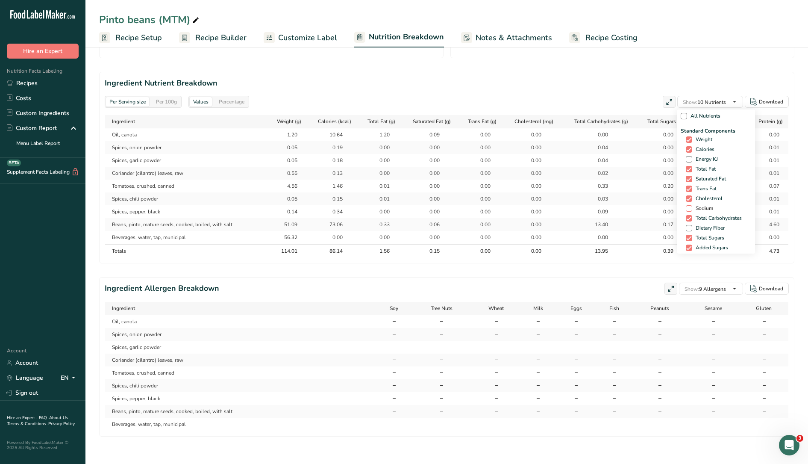
click at [701, 205] on span "Sodium" at bounding box center [702, 208] width 21 height 6
click at [691, 206] on input "Sodium" at bounding box center [689, 209] width 6 height 6
checkbox input "true"
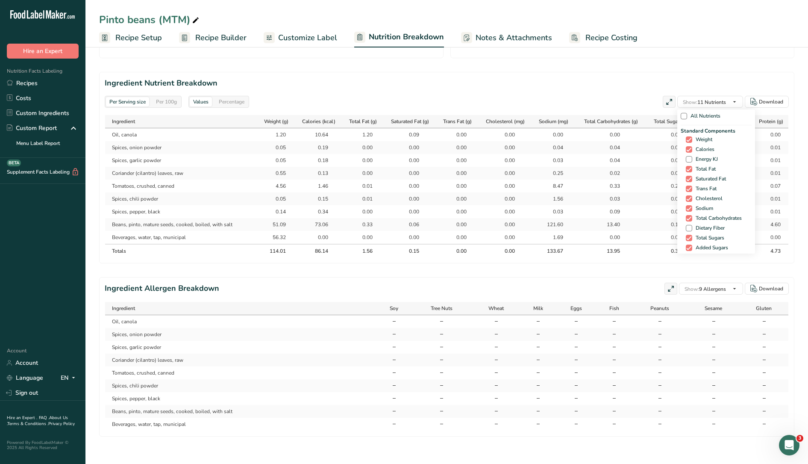
click at [703, 214] on div "Standard Components Weight Calories Energy KJ Total Fat Saturated Fat Trans Fat…" at bounding box center [716, 194] width 71 height 135
click at [704, 225] on span "Dietary Fiber" at bounding box center [708, 228] width 32 height 6
click at [691, 225] on input "Dietary Fiber" at bounding box center [689, 228] width 6 height 6
checkbox input "true"
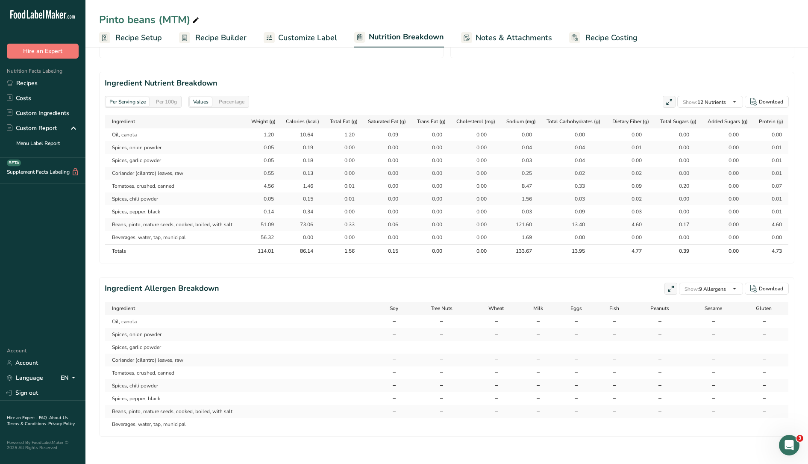
click at [699, 72] on section "Ingredient Nutrient Breakdown Per Serving size Per 100g Values Percentage Show:…" at bounding box center [446, 167] width 695 height 191
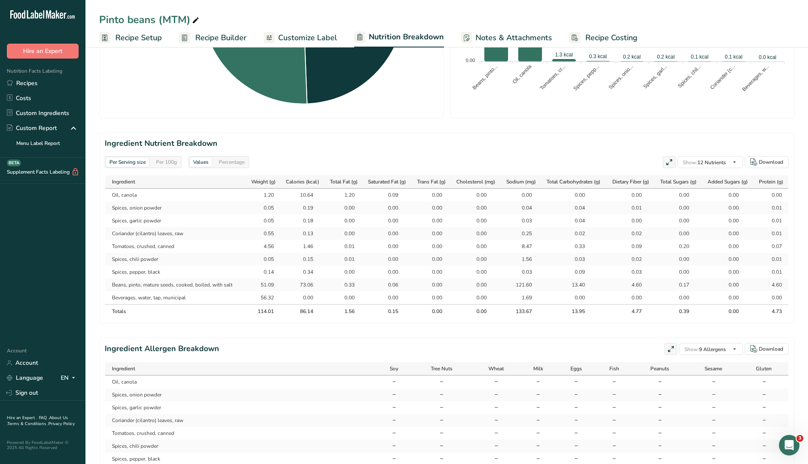
scroll to position [0, 0]
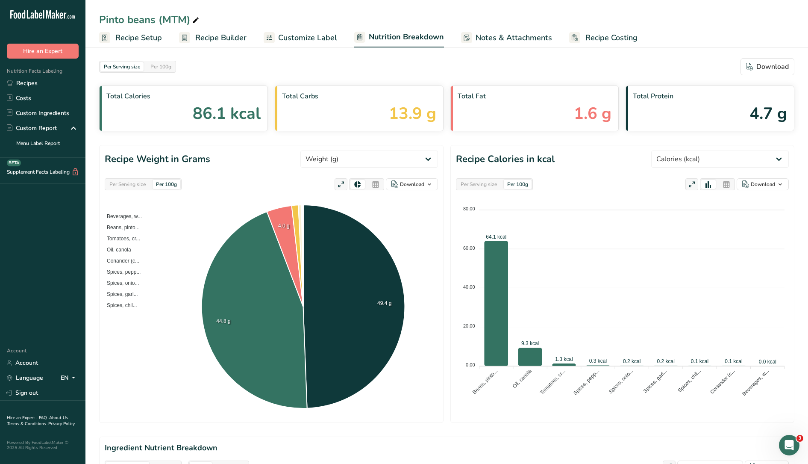
drag, startPoint x: 295, startPoint y: 44, endPoint x: 288, endPoint y: 42, distance: 7.6
click at [295, 44] on link "Customize Label" at bounding box center [300, 37] width 73 height 19
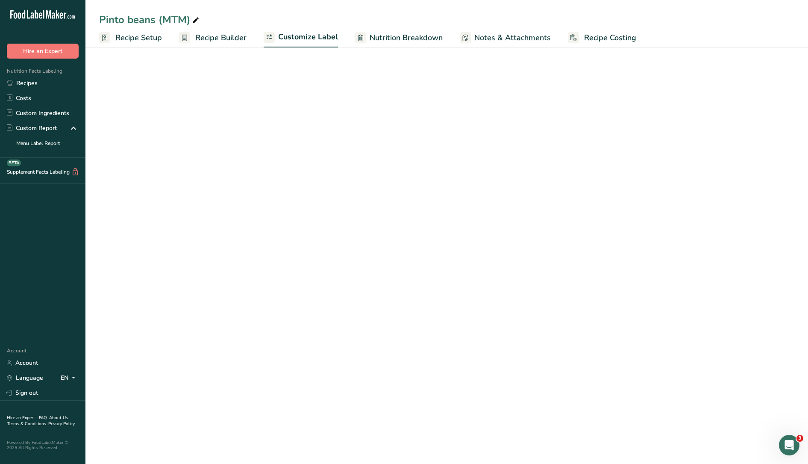
click at [215, 39] on span "Recipe Builder" at bounding box center [220, 38] width 51 height 12
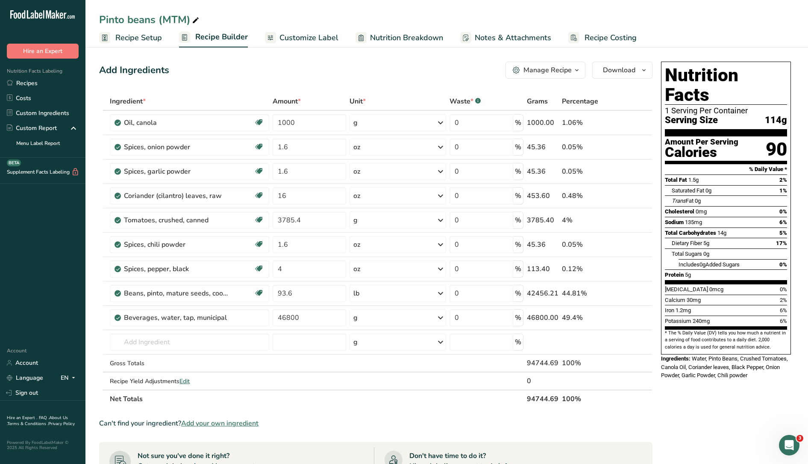
click at [215, 39] on span "Recipe Builder" at bounding box center [221, 37] width 53 height 12
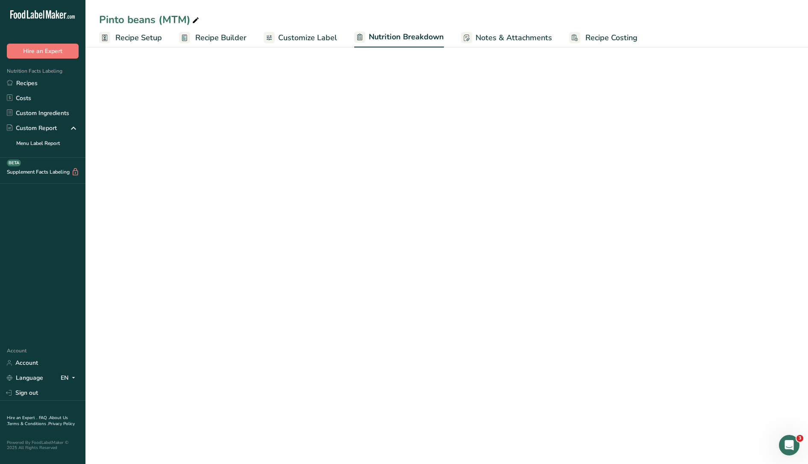
select select "Calories"
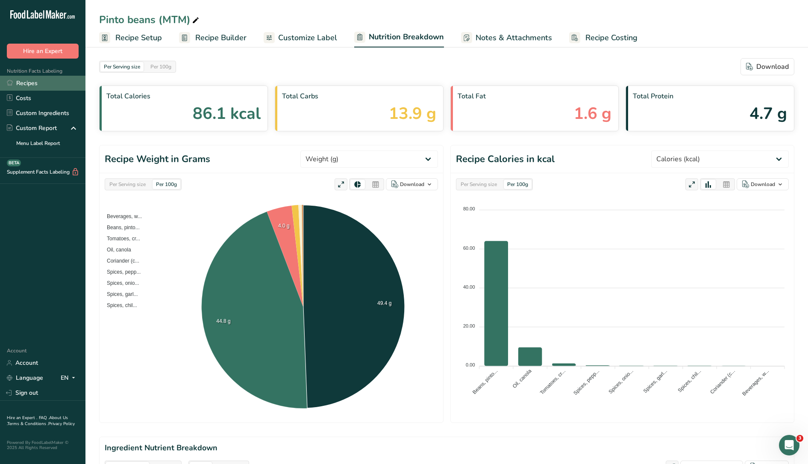
click at [34, 82] on link "Recipes" at bounding box center [42, 83] width 85 height 15
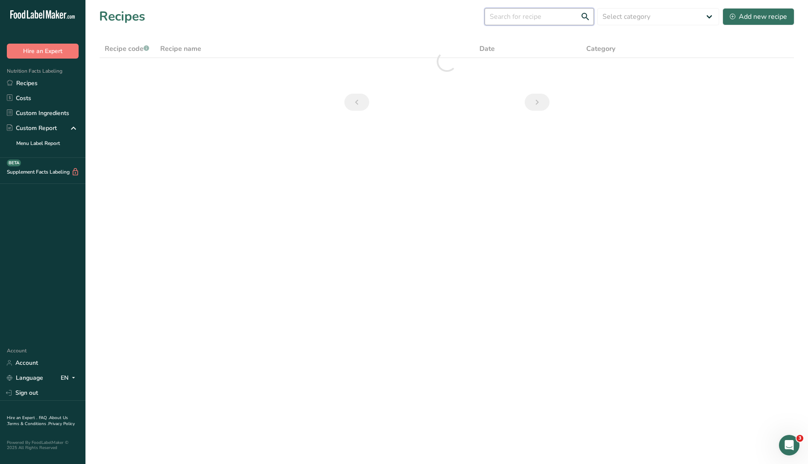
click at [561, 16] on input "text" at bounding box center [539, 16] width 109 height 17
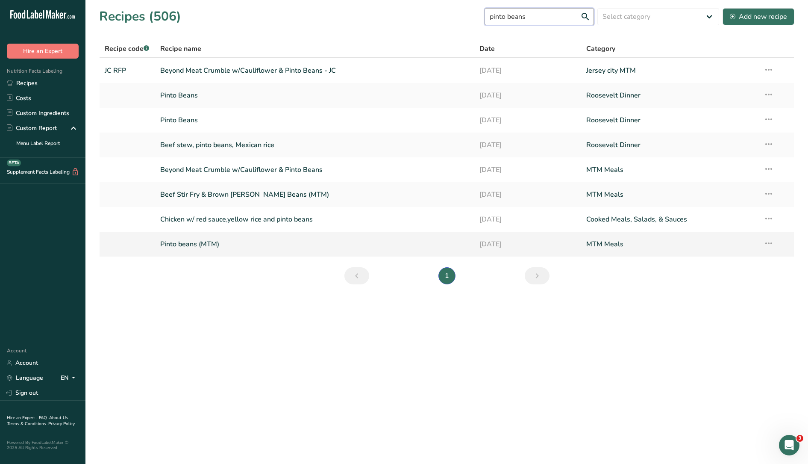
type input "pinto beans"
click at [768, 244] on icon at bounding box center [769, 242] width 10 height 15
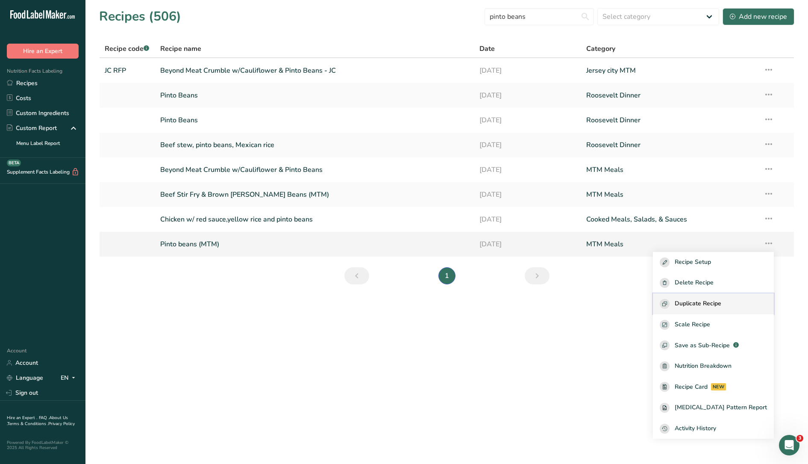
click at [719, 303] on span "Duplicate Recipe" at bounding box center [698, 304] width 47 height 10
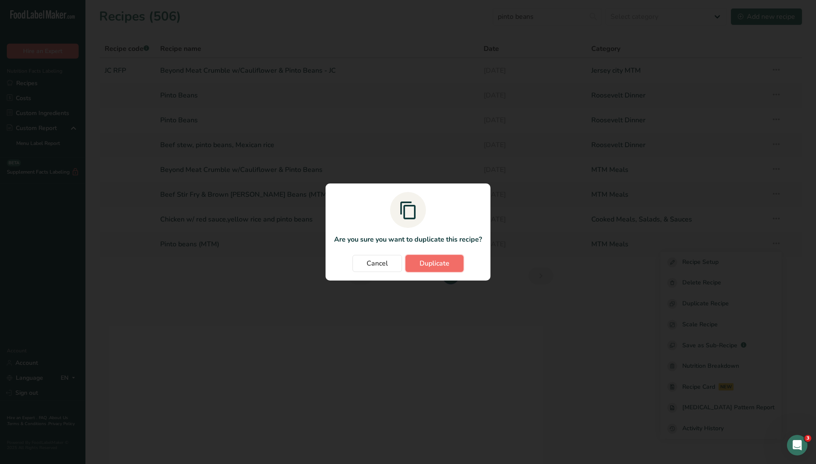
click at [442, 261] on span "Duplicate" at bounding box center [435, 263] width 30 height 10
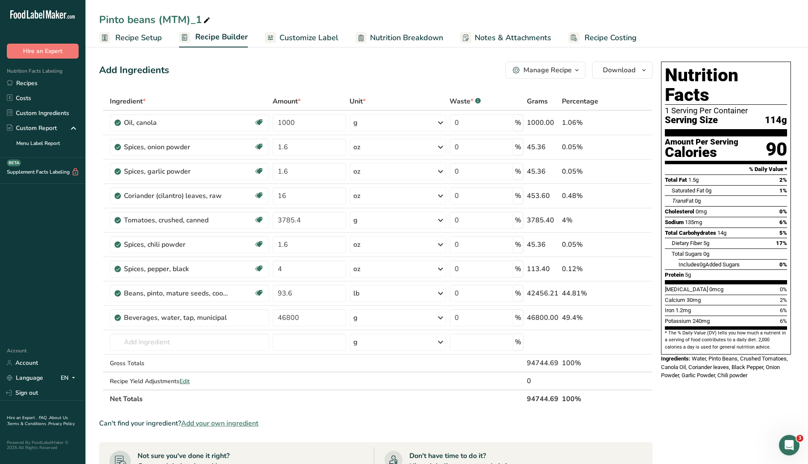
click at [207, 15] on icon at bounding box center [207, 21] width 8 height 12
drag, startPoint x: 207, startPoint y: 15, endPoint x: 158, endPoint y: 13, distance: 49.6
click at [158, 13] on input "Pinto beans (MTM)_1" at bounding box center [446, 19] width 695 height 15
type input "Pinto beans DHS"
click at [341, 70] on div "Add Ingredients Manage Recipe Delete Recipe Duplicate Recipe Scale Recipe Save …" at bounding box center [375, 70] width 553 height 17
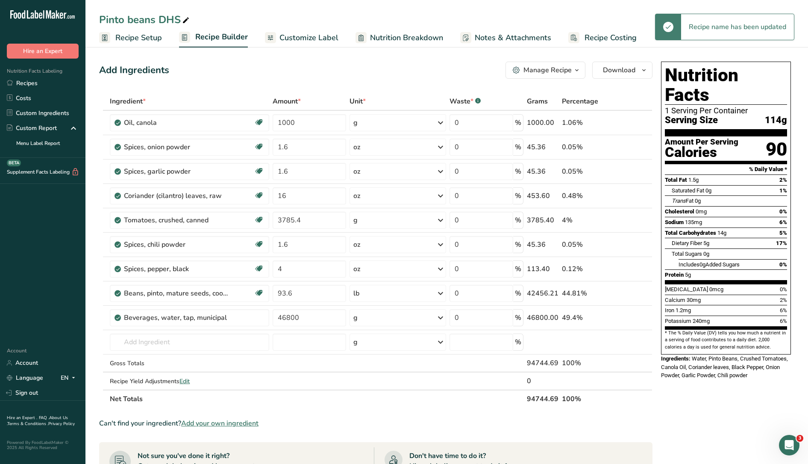
click at [153, 37] on span "Recipe Setup" at bounding box center [138, 38] width 47 height 12
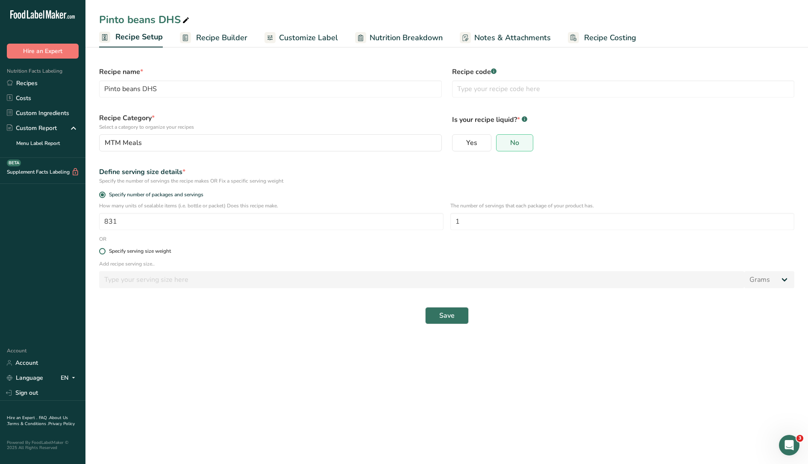
click at [126, 248] on div "Specify serving size weight" at bounding box center [140, 251] width 62 height 6
click at [105, 248] on input "Specify serving size weight" at bounding box center [102, 251] width 6 height 6
radio input "true"
radio input "false"
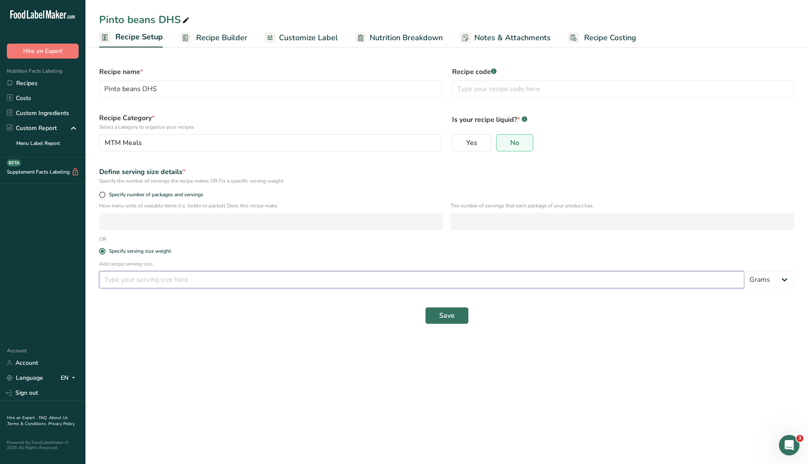
click at [133, 279] on input "number" at bounding box center [421, 279] width 645 height 17
type input "4"
click at [771, 284] on select "Grams kg mg mcg lb oz l mL fl oz tbsp tsp cup qt gallon" at bounding box center [769, 279] width 50 height 17
select select "5"
click at [744, 271] on select "Grams kg mg mcg lb oz l mL fl oz tbsp tsp cup qt gallon" at bounding box center [769, 279] width 50 height 17
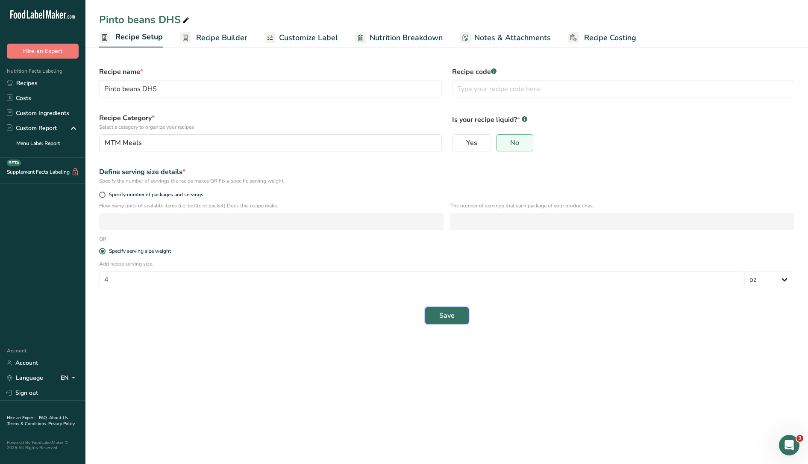
click at [445, 316] on span "Save" at bounding box center [446, 315] width 15 height 10
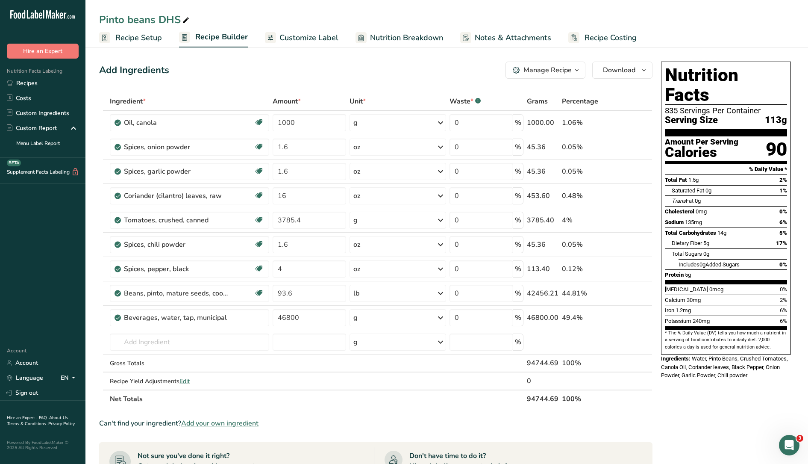
click at [397, 35] on span "Nutrition Breakdown" at bounding box center [406, 38] width 73 height 12
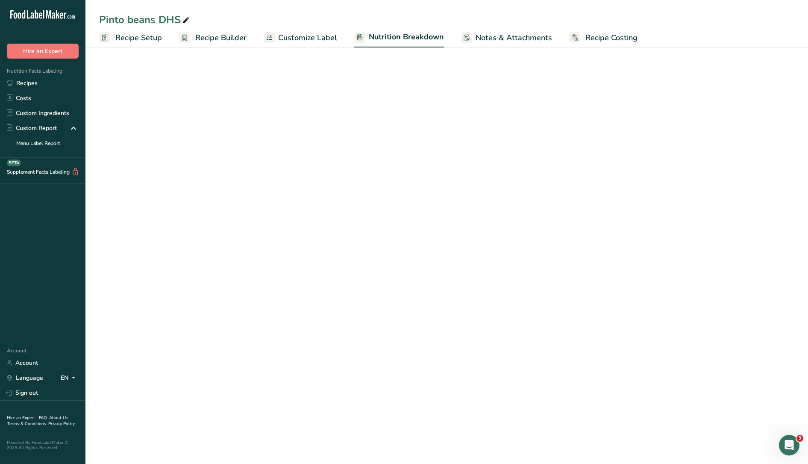
select select "Calories"
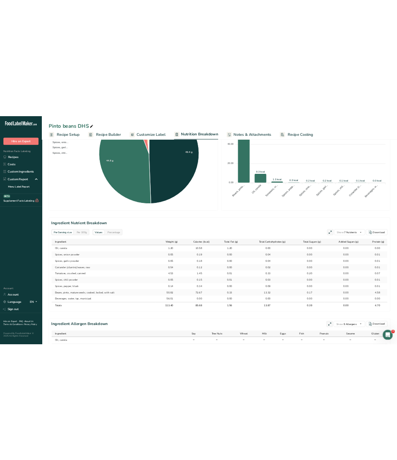
scroll to position [214, 0]
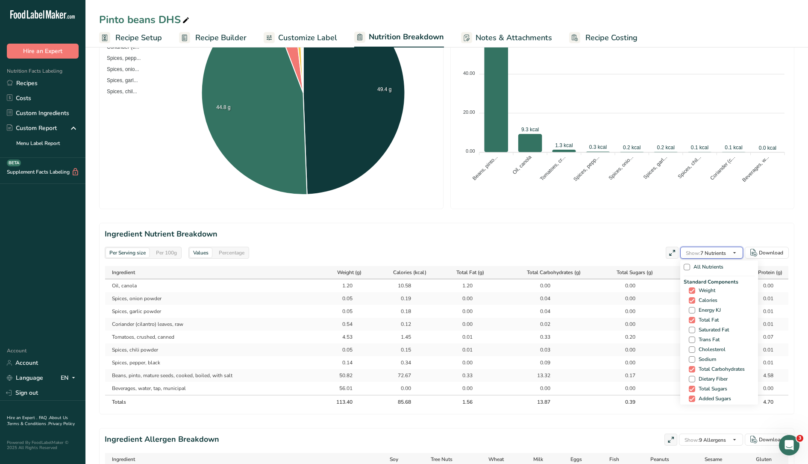
click at [722, 252] on span "Show: 7 Nutrients" at bounding box center [706, 253] width 40 height 7
click at [704, 328] on span "Saturated Fat" at bounding box center [712, 329] width 34 height 6
click at [694, 328] on input "Saturated Fat" at bounding box center [692, 330] width 6 height 6
checkbox input "true"
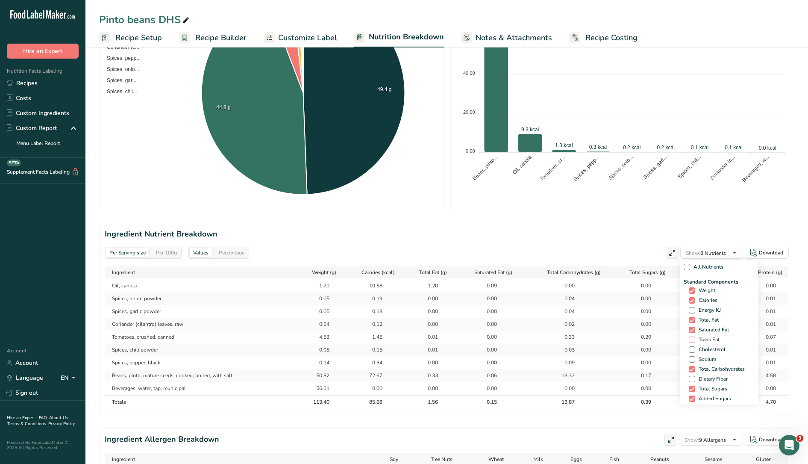
click at [704, 340] on span "Trans Fat" at bounding box center [707, 339] width 24 height 6
click at [694, 340] on input "Trans Fat" at bounding box center [692, 340] width 6 height 6
checkbox input "true"
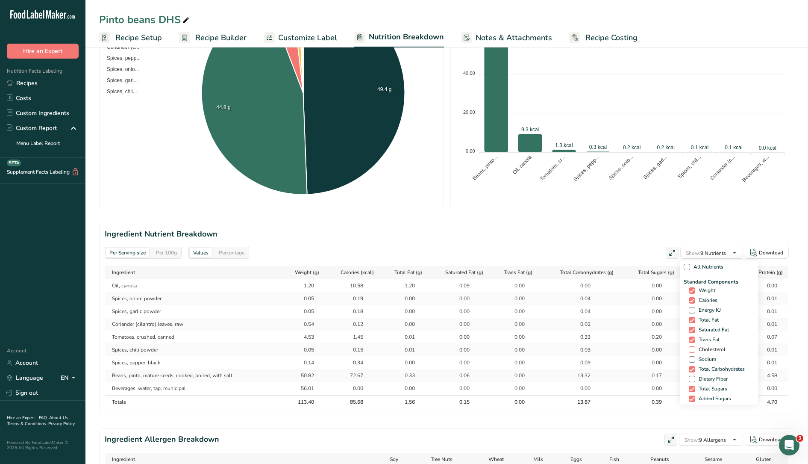
click at [705, 352] on span "Cholesterol" at bounding box center [710, 349] width 30 height 6
click at [694, 352] on input "Cholesterol" at bounding box center [692, 350] width 6 height 6
checkbox input "true"
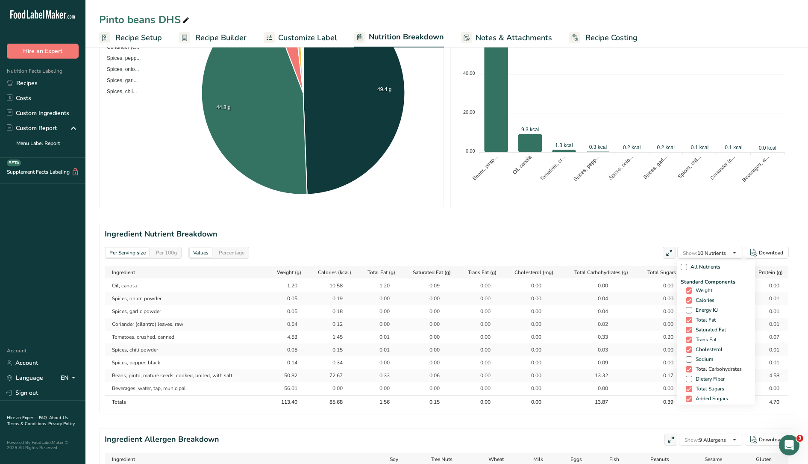
drag, startPoint x: 705, startPoint y: 358, endPoint x: 705, endPoint y: 369, distance: 10.7
click at [705, 358] on span "Sodium" at bounding box center [702, 359] width 21 height 6
click at [691, 358] on input "Sodium" at bounding box center [689, 359] width 6 height 6
checkbox input "true"
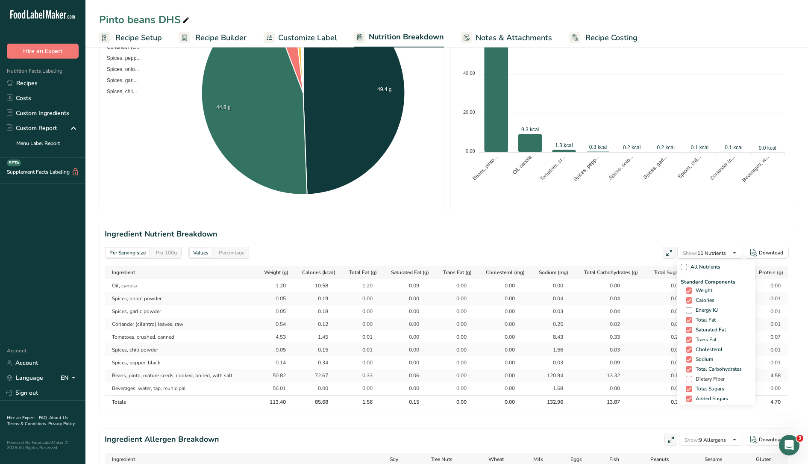
click at [705, 378] on span "Dietary Fiber" at bounding box center [708, 379] width 32 height 6
click at [691, 378] on input "Dietary Fiber" at bounding box center [689, 379] width 6 height 6
checkbox input "true"
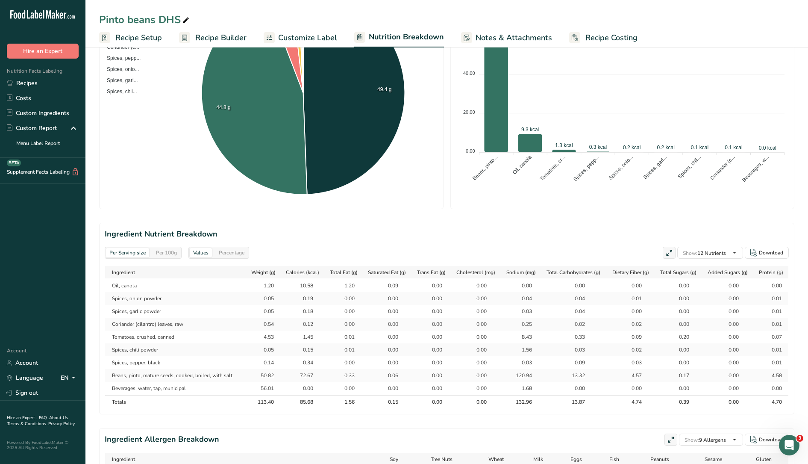
click at [709, 224] on section "Ingredient Nutrient Breakdown Per Serving size Per 100g Values Percentage Show:…" at bounding box center [446, 318] width 695 height 191
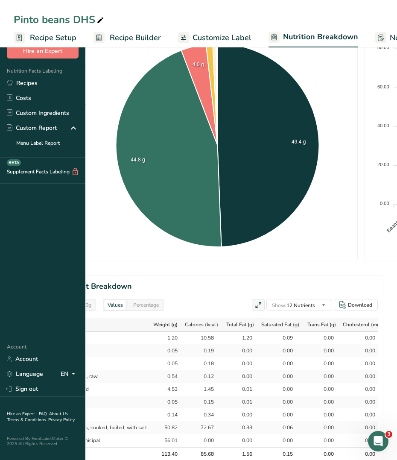
select select "Calories"
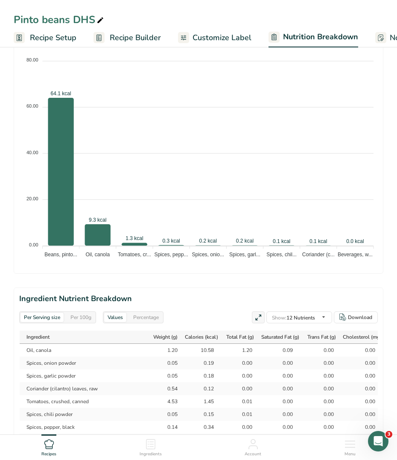
scroll to position [587, 0]
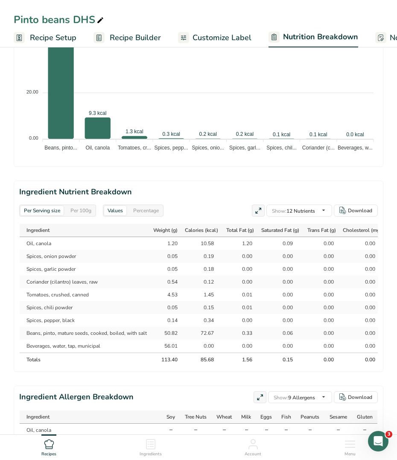
drag, startPoint x: 26, startPoint y: 245, endPoint x: 245, endPoint y: 351, distance: 243.3
click at [245, 351] on tbody "Oil, canola 1.20 10.58 1.20 0.09 0.00 0.00 0.00 0.00 0.00 0.00 0.00 0.00 Spices…" at bounding box center [337, 294] width 635 height 115
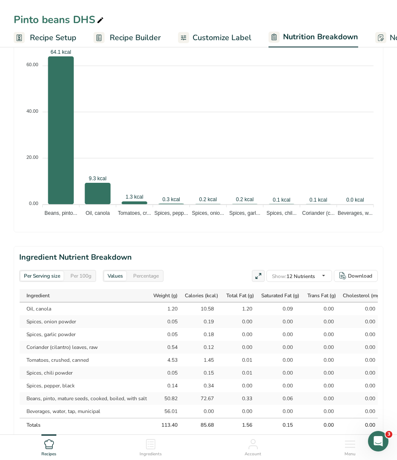
scroll to position [534, 0]
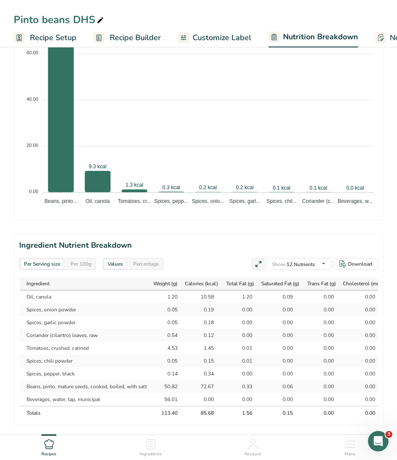
click at [152, 303] on td "1.20" at bounding box center [167, 297] width 32 height 13
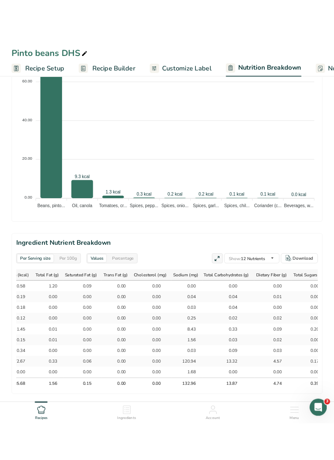
scroll to position [0, 287]
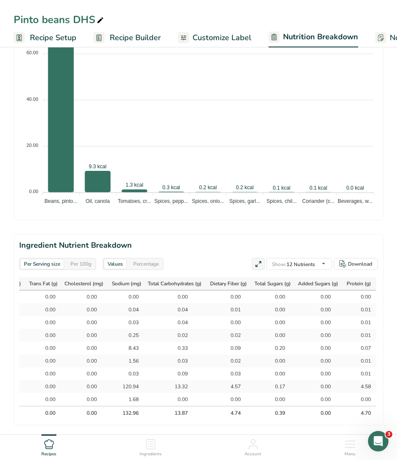
drag, startPoint x: 24, startPoint y: 298, endPoint x: 374, endPoint y: 397, distance: 364.0
click at [374, 397] on tbody "Oil, canola 1.20 10.58 1.20 0.09 0.00 0.00 0.00 0.00 0.00 0.00 0.00 0.00 Spices…" at bounding box center [58, 348] width 635 height 115
copy tbody "Oil, canola 1.20 10.58 1.20 0.09 0.00 0.00 0.00 0.00 0.00 0.00 0.00 0.00 Spices…"
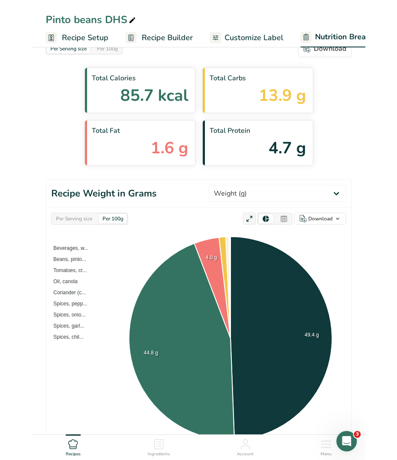
scroll to position [0, 0]
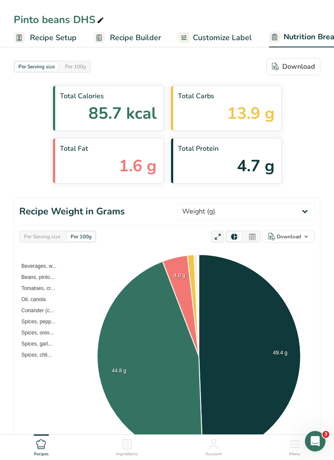
select select "Calories"
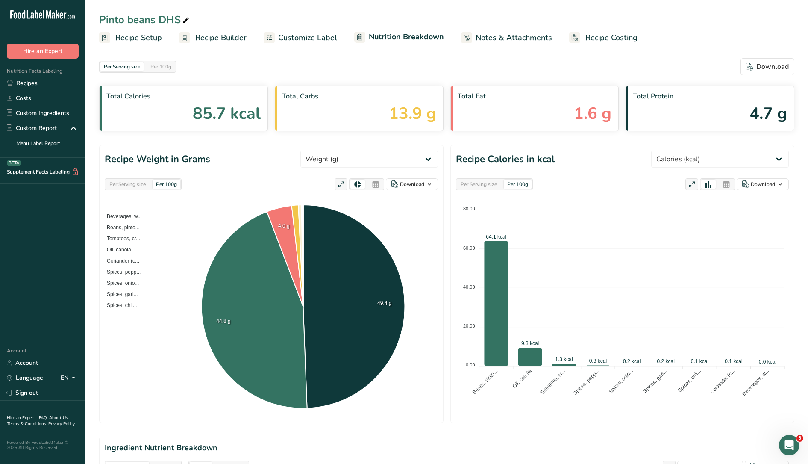
click at [40, 75] on div "Nutrition Facts Labeling Recipes Costs Custom Ingredients Custom Report Menu La…" at bounding box center [42, 108] width 85 height 99
click at [45, 85] on link "Recipes" at bounding box center [42, 83] width 85 height 15
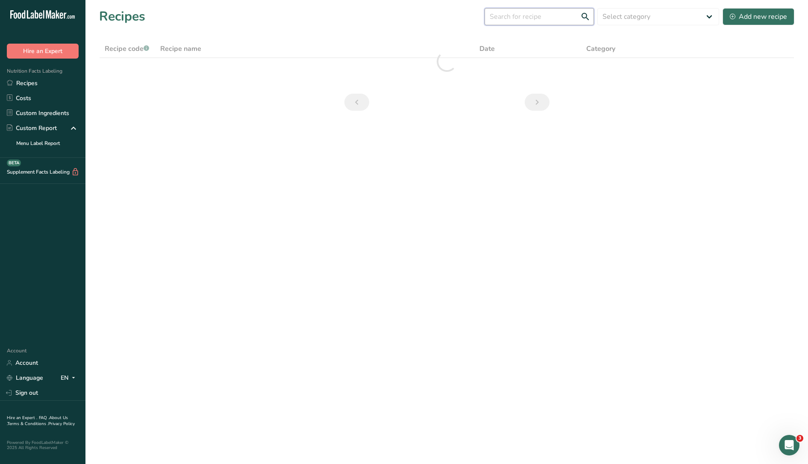
click at [520, 18] on input "text" at bounding box center [539, 16] width 109 height 17
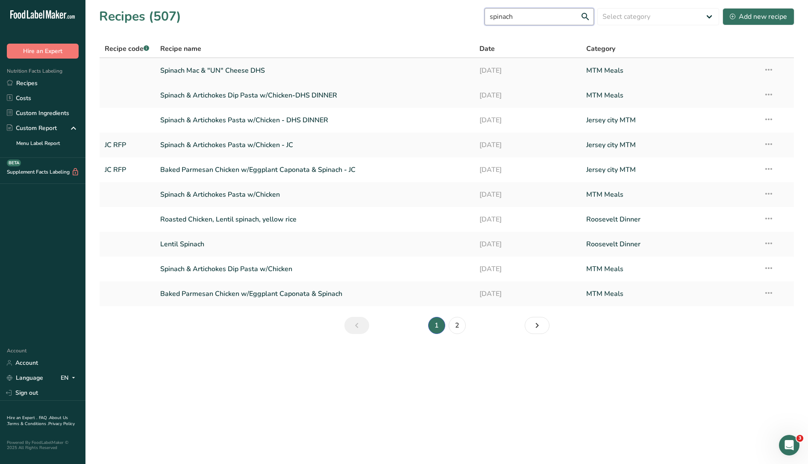
type input "spinach"
click at [305, 67] on link "Spinach Mac & "UN" Cheese DHS" at bounding box center [314, 71] width 309 height 18
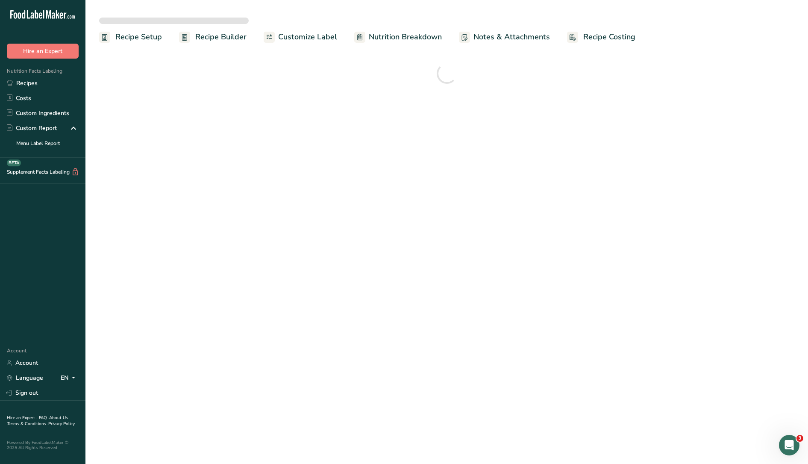
click at [150, 39] on span "Recipe Setup" at bounding box center [138, 37] width 47 height 12
select select
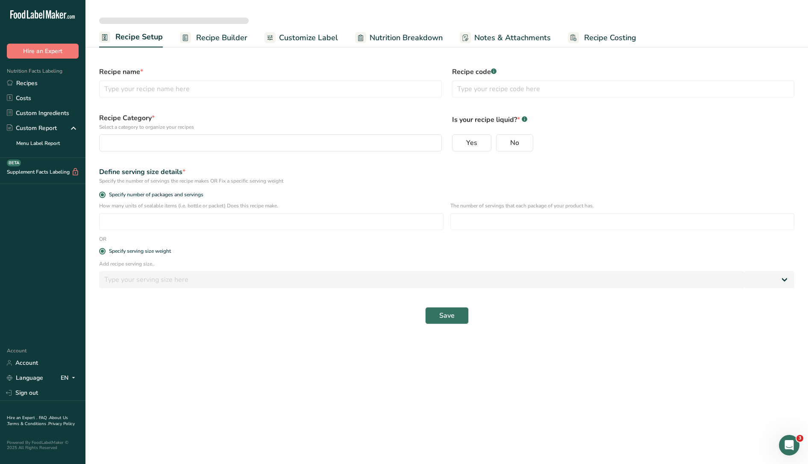
type input "Spinach Mac & "UN" Cheese DHS"
radio input "true"
radio input "false"
radio input "true"
type input "284"
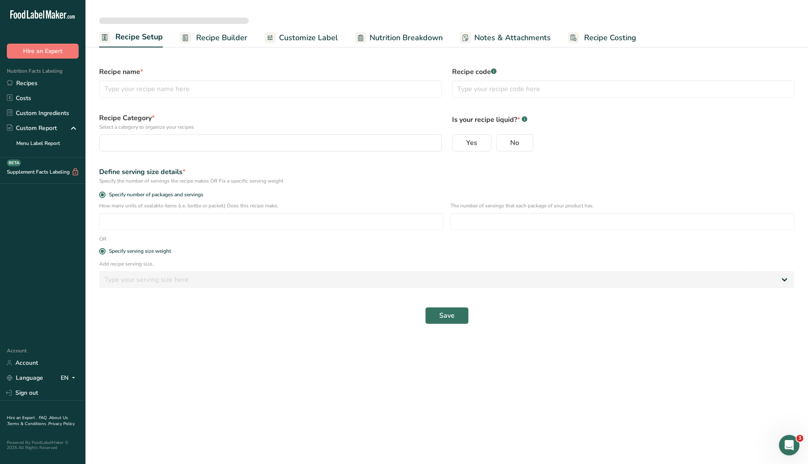
select select "0"
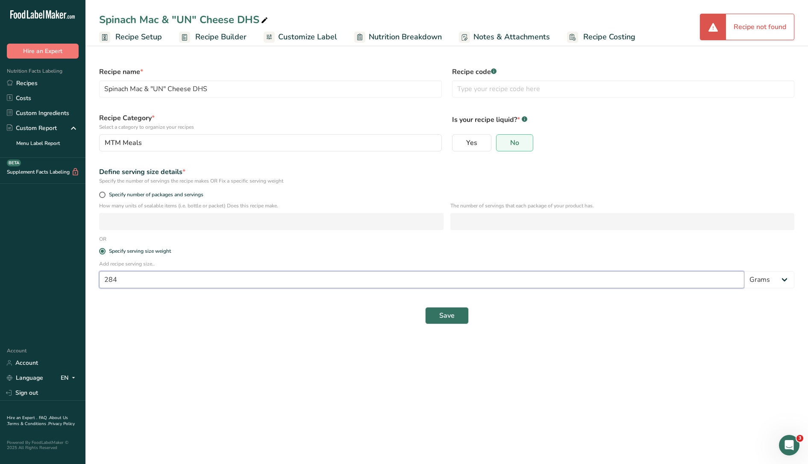
drag, startPoint x: 138, startPoint y: 281, endPoint x: 100, endPoint y: 280, distance: 38.9
click at [100, 280] on input "284" at bounding box center [421, 279] width 645 height 17
type input "6"
click at [763, 283] on select "Grams kg mg mcg lb oz l mL fl oz tbsp tsp cup qt gallon" at bounding box center [769, 279] width 50 height 17
select select "5"
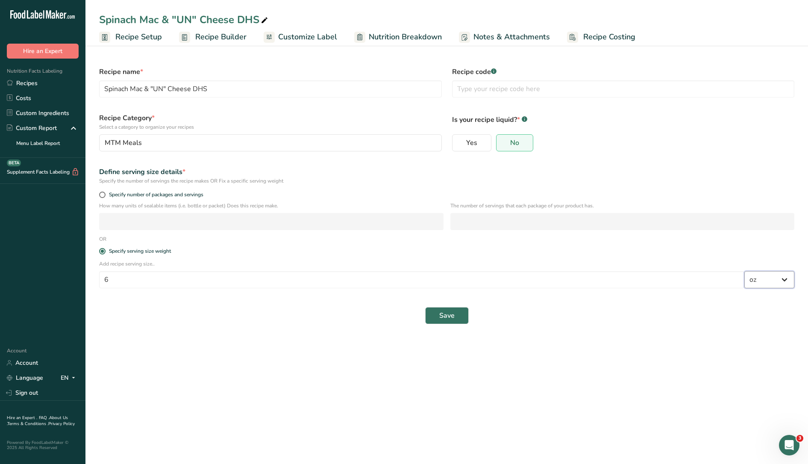
click at [744, 271] on select "Grams kg mg mcg lb oz l mL fl oz tbsp tsp cup qt gallon" at bounding box center [769, 279] width 50 height 17
click at [441, 320] on button "Save" at bounding box center [447, 315] width 44 height 17
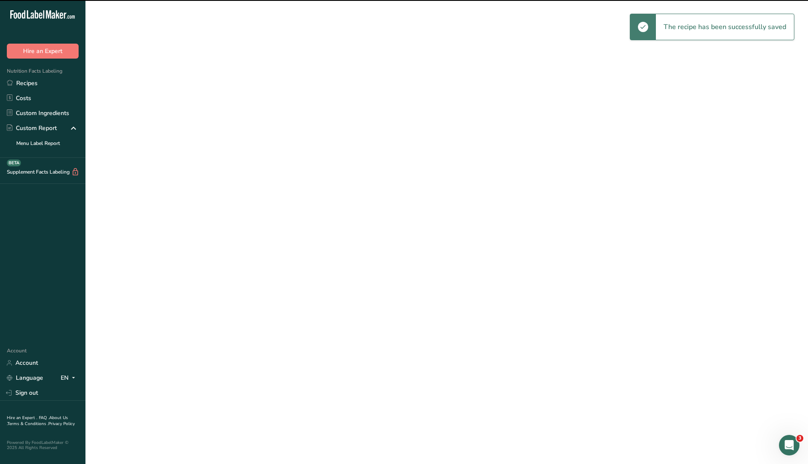
click at [211, 41] on span "Recipe Builder" at bounding box center [220, 37] width 51 height 12
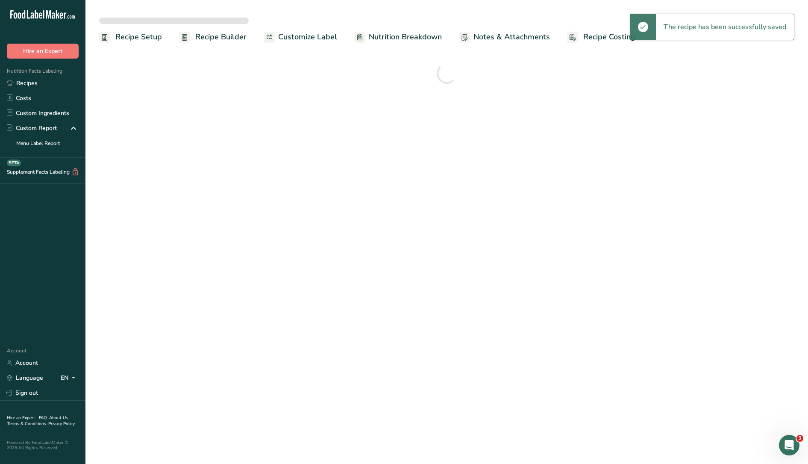
click at [314, 36] on span "Customize Label" at bounding box center [307, 37] width 59 height 12
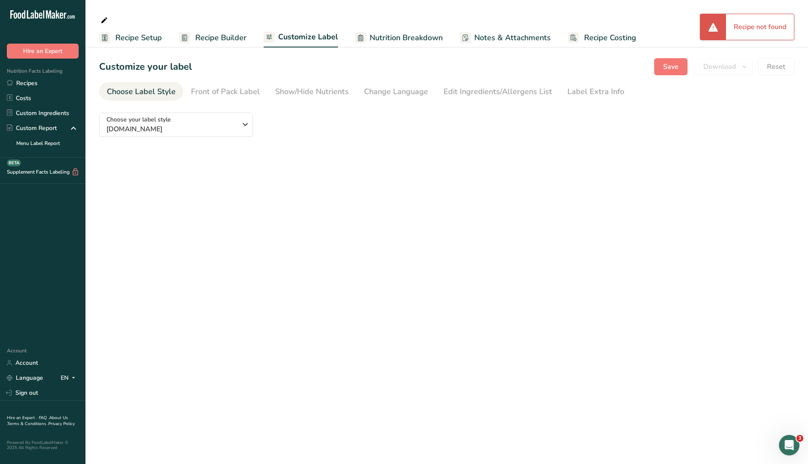
click at [195, 36] on span "Recipe Builder" at bounding box center [220, 38] width 51 height 12
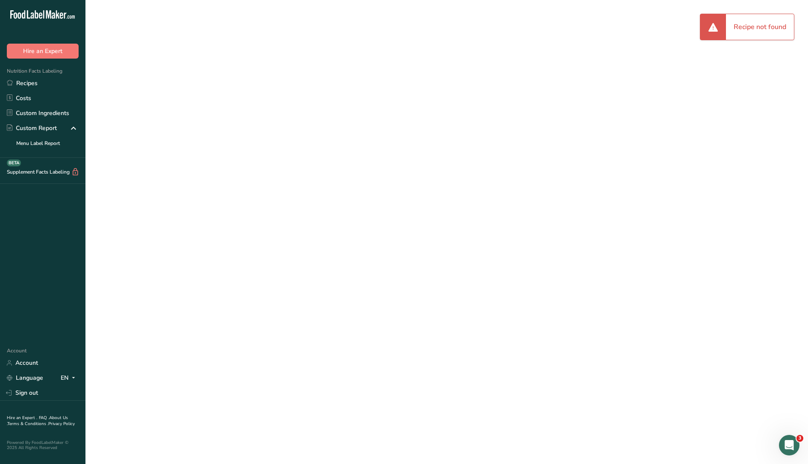
click at [209, 37] on span "Recipe Builder" at bounding box center [220, 37] width 51 height 12
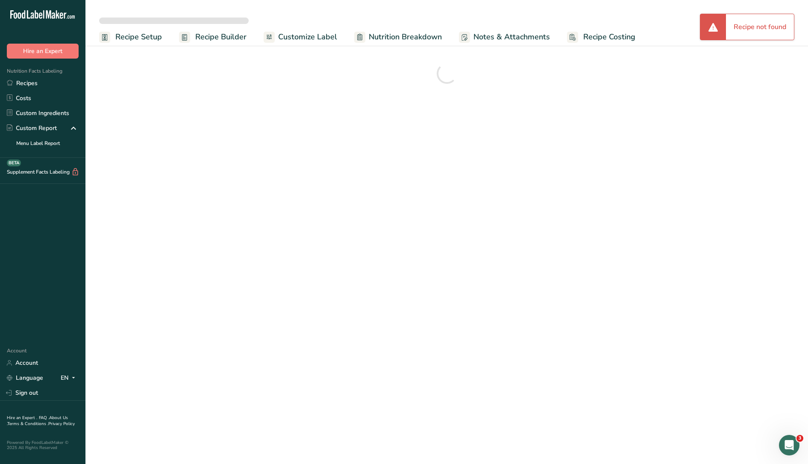
click at [209, 37] on span "Recipe Builder" at bounding box center [220, 37] width 51 height 12
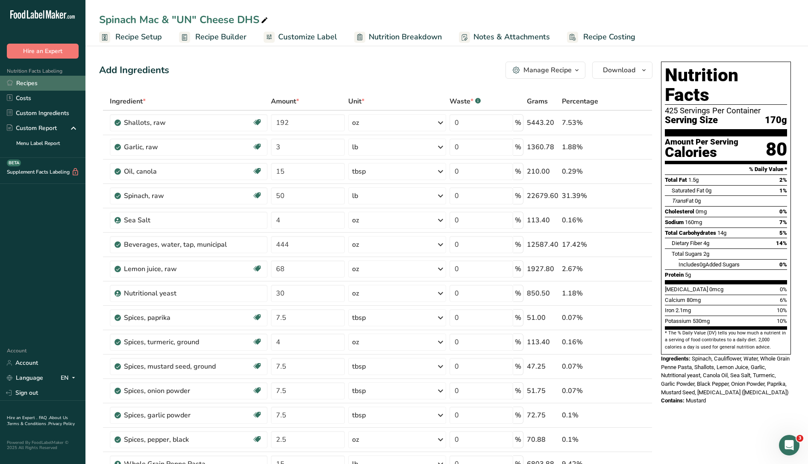
click at [36, 88] on link "Recipes" at bounding box center [42, 83] width 85 height 15
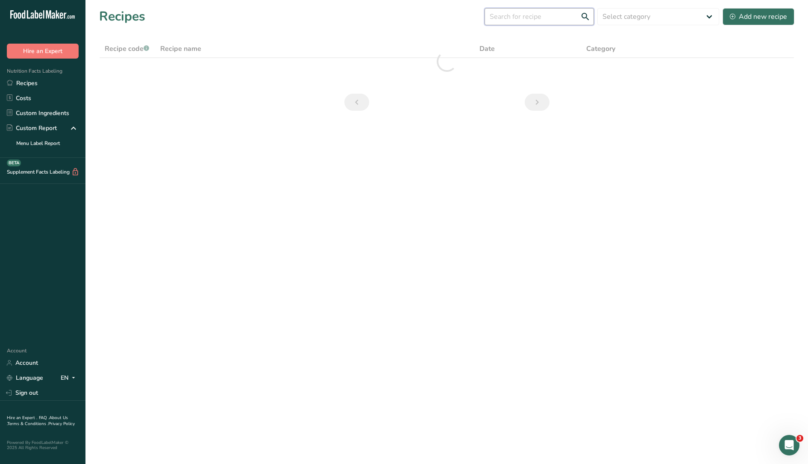
click at [527, 18] on input "text" at bounding box center [539, 16] width 109 height 17
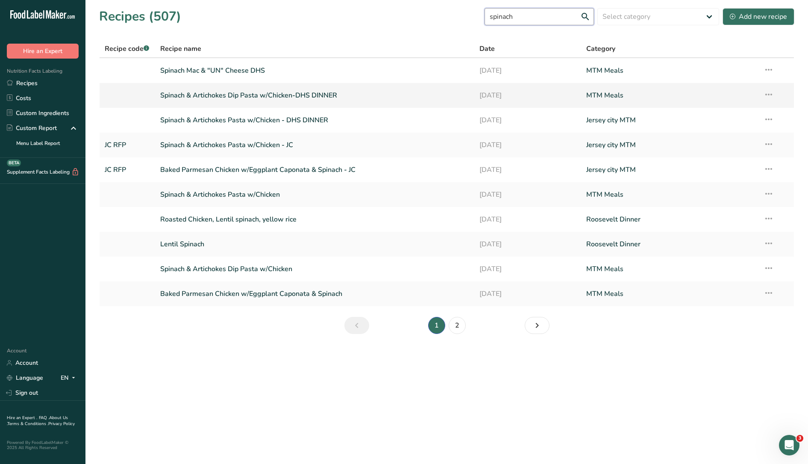
type input "spinach"
click at [295, 91] on link "Spinach & Artichokes Dip Pasta w/Chicken-DHS DINNER" at bounding box center [314, 95] width 309 height 18
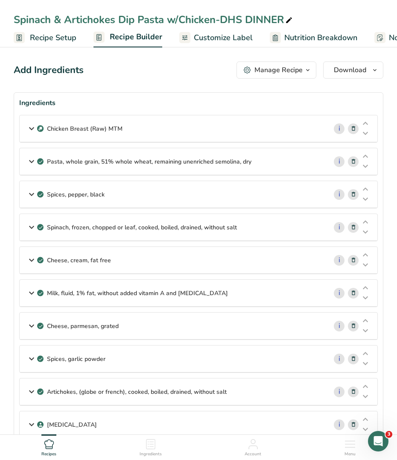
click at [55, 43] on span "Recipe Setup" at bounding box center [53, 38] width 47 height 12
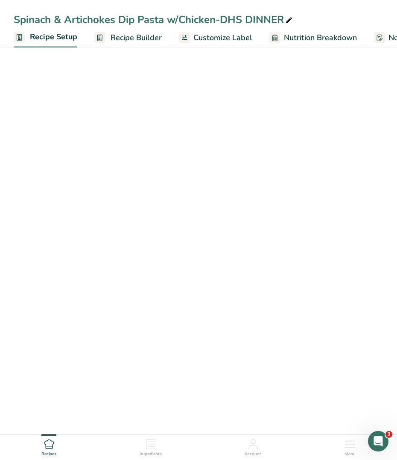
scroll to position [0, 3]
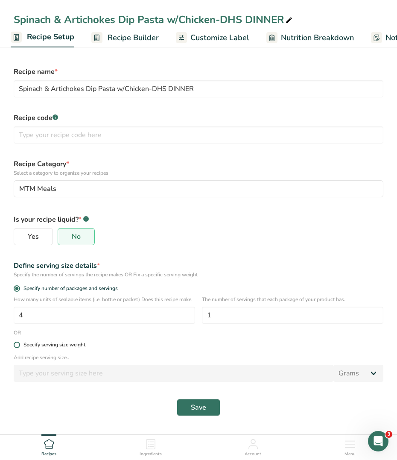
click at [38, 348] on div "Specify serving size weight" at bounding box center [54, 345] width 62 height 6
click at [19, 348] on input "Specify serving size weight" at bounding box center [17, 345] width 6 height 6
radio input "true"
radio input "false"
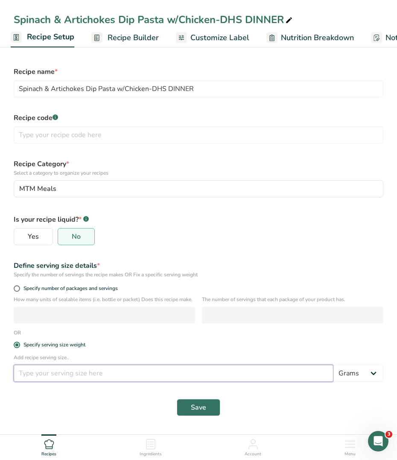
click at [39, 382] on input "number" at bounding box center [174, 373] width 320 height 17
drag, startPoint x: 39, startPoint y: 385, endPoint x: -2, endPoint y: 383, distance: 41.0
click at [0, 383] on html "Spinach & Artichokes Dip Pasta w/Chicken-DHS DINNER Recipe Setup Recipe Builder…" at bounding box center [198, 243] width 397 height 486
type input "6"
click at [204, 416] on button "Save" at bounding box center [199, 407] width 44 height 17
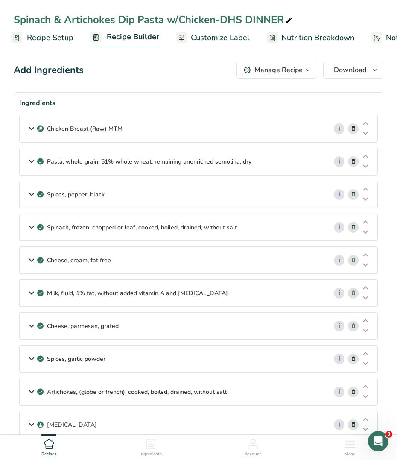
click at [57, 38] on span "Recipe Setup" at bounding box center [50, 38] width 47 height 12
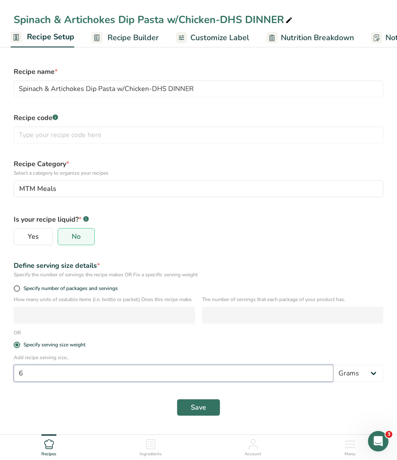
drag, startPoint x: 51, startPoint y: 381, endPoint x: -18, endPoint y: 384, distance: 68.8
click at [0, 384] on html "Spinach & Artichokes Dip Pasta w/Chicken-DHS DINNER Recipe Setup Recipe Builder…" at bounding box center [198, 243] width 397 height 486
click at [369, 382] on select "Grams kg mg mcg lb oz l mL fl oz tbsp tsp cup qt gallon" at bounding box center [359, 373] width 50 height 17
select select "5"
click at [334, 373] on select "Grams kg mg mcg lb oz l mL fl oz tbsp tsp cup qt gallon" at bounding box center [359, 373] width 50 height 17
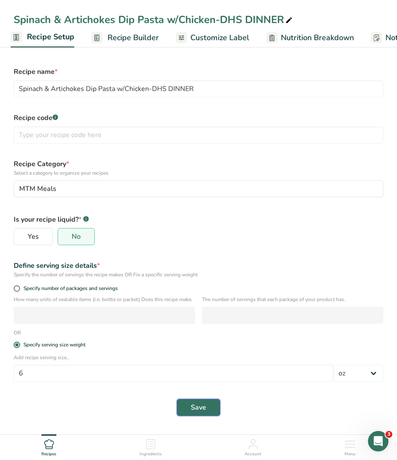
click at [206, 410] on span "Save" at bounding box center [198, 407] width 15 height 10
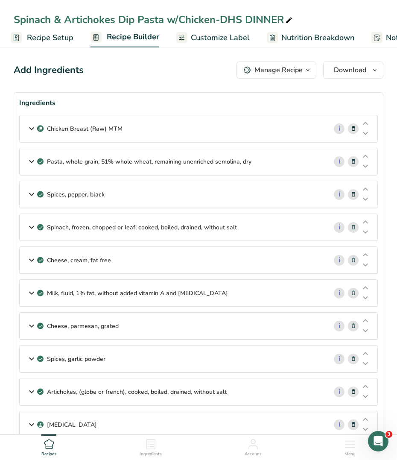
click at [191, 409] on div "Chicken Breast (Raw) MTM i Amount 16 Unit oz Weight Units g kg mg See more Volu…" at bounding box center [198, 279] width 359 height 329
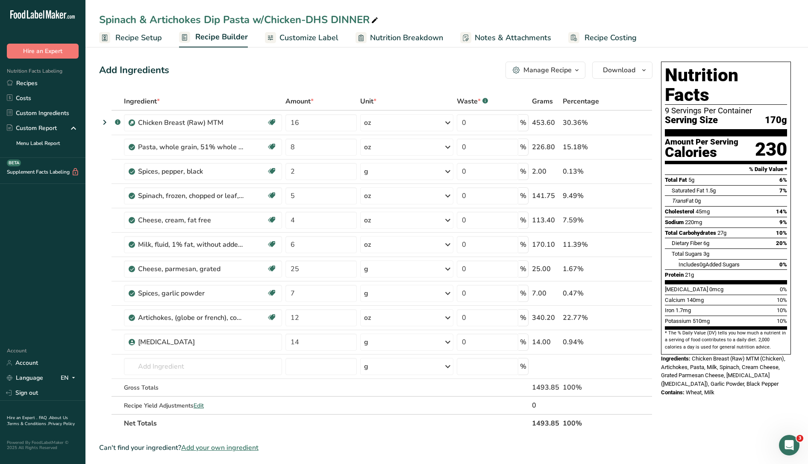
click at [156, 36] on span "Recipe Setup" at bounding box center [138, 38] width 47 height 12
select select "5"
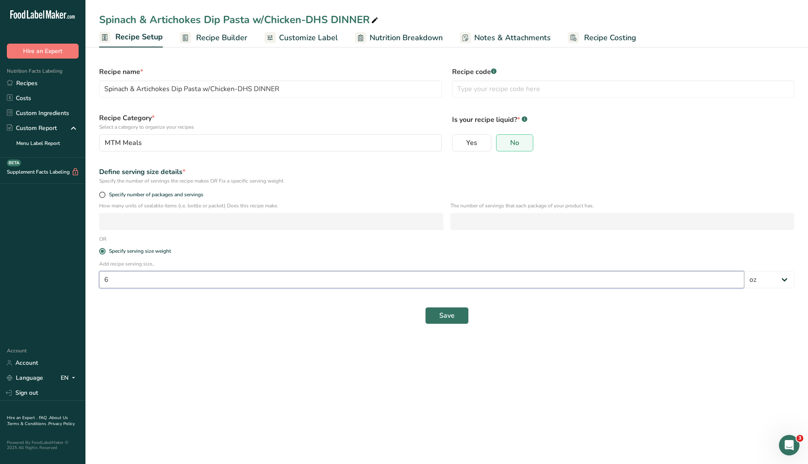
drag, startPoint x: 106, startPoint y: 281, endPoint x: 95, endPoint y: 280, distance: 10.7
click at [95, 280] on div "Add recipe serving size.. 6 Grams kg mg mcg lb oz l mL fl oz tbsp tsp cup qt ga…" at bounding box center [446, 276] width 705 height 33
type input "12"
click at [447, 316] on span "Save" at bounding box center [446, 315] width 15 height 10
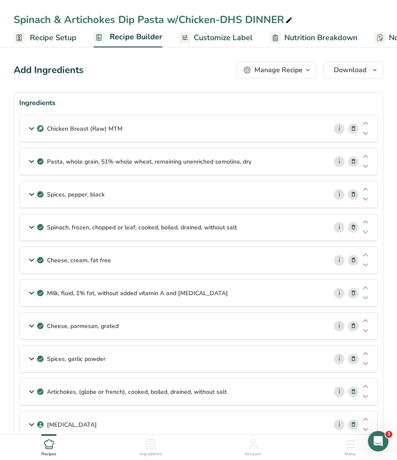
drag, startPoint x: 223, startPoint y: 33, endPoint x: 308, endPoint y: 31, distance: 85.5
click at [223, 33] on span "Customize Label" at bounding box center [223, 38] width 59 height 12
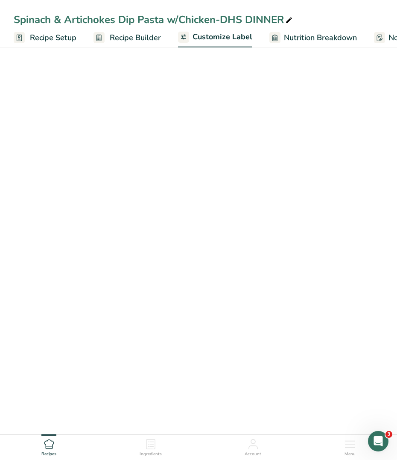
scroll to position [0, 57]
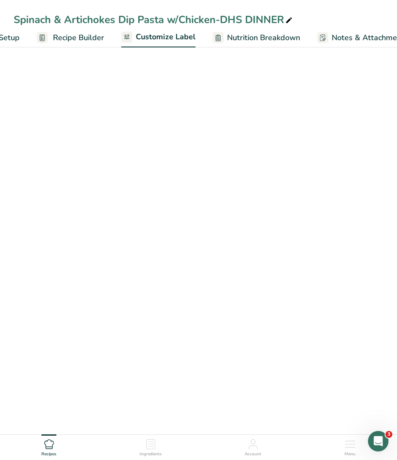
click at [308, 31] on ul "Recipe Setup Recipe Builder Customize Label Nutrition Breakdown Notes & Attachm…" at bounding box center [227, 37] width 568 height 20
click at [227, 34] on span "Nutrition Breakdown" at bounding box center [263, 38] width 73 height 12
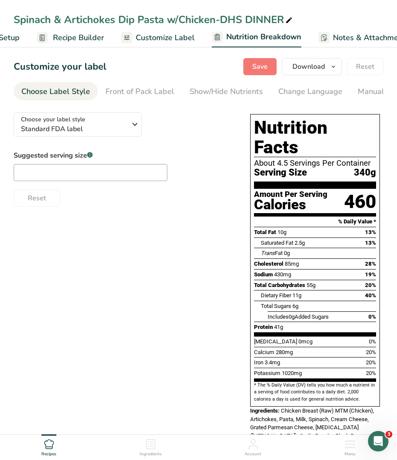
scroll to position [0, 168]
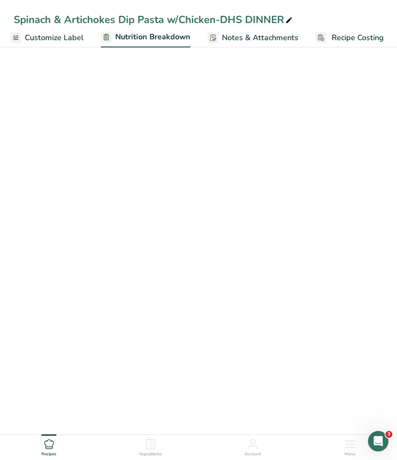
click at [158, 34] on span "Nutrition Breakdown" at bounding box center [152, 37] width 75 height 12
select select "Calories"
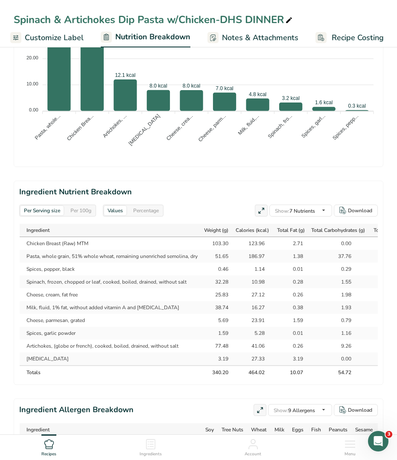
scroll to position [641, 0]
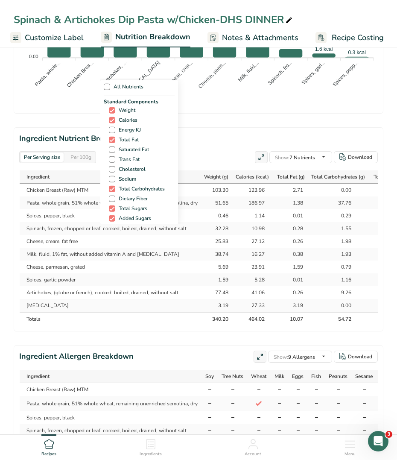
click at [297, 156] on div "All Nutrients Standard Components Weight Calories Energy KJ Total Fat Saturated…" at bounding box center [198, 152] width 197 height 146
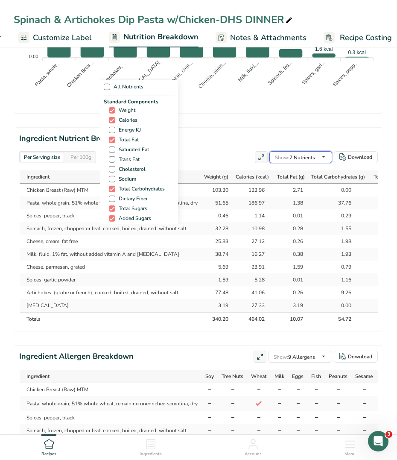
click at [302, 159] on div "Show: 7 Nutrients All Nutrients Standard Components Weight Calories Energy KJ T…" at bounding box center [301, 157] width 63 height 12
click at [288, 155] on div "All Nutrients Standard Components Weight Calories Energy KJ Total Fat Saturated…" at bounding box center [198, 152] width 197 height 146
click at [115, 147] on span at bounding box center [112, 150] width 6 height 6
click at [115, 147] on input "Saturated Fat" at bounding box center [112, 150] width 6 height 6
checkbox input "true"
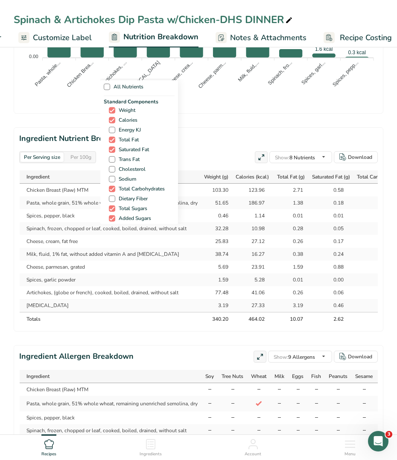
click at [121, 164] on div "Standard Components Weight Calories Energy KJ Total Fat Saturated Fat Trans Fat…" at bounding box center [139, 165] width 71 height 135
click at [121, 159] on span "Trans Fat" at bounding box center [127, 159] width 24 height 6
click at [115, 159] on input "Trans Fat" at bounding box center [112, 160] width 6 height 6
checkbox input "true"
click at [121, 170] on span "Cholesterol" at bounding box center [130, 169] width 30 height 6
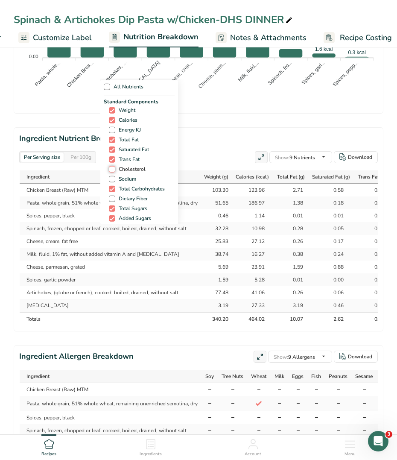
click at [115, 170] on input "Cholesterol" at bounding box center [112, 170] width 6 height 6
checkbox input "true"
click at [120, 179] on span "Sodium" at bounding box center [125, 179] width 21 height 6
click at [115, 179] on input "Sodium" at bounding box center [112, 179] width 6 height 6
checkbox input "true"
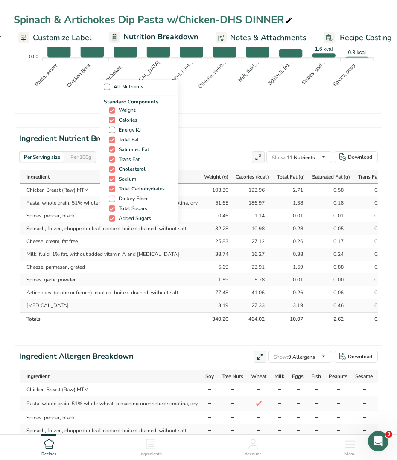
click at [122, 198] on span "Dietary Fiber" at bounding box center [131, 199] width 32 height 6
click at [115, 198] on input "Dietary Fiber" at bounding box center [112, 199] width 6 height 6
checkbox input "true"
click at [212, 135] on div "All Nutrients Standard Components Weight Calories Energy KJ Total Fat Saturated…" at bounding box center [198, 152] width 197 height 146
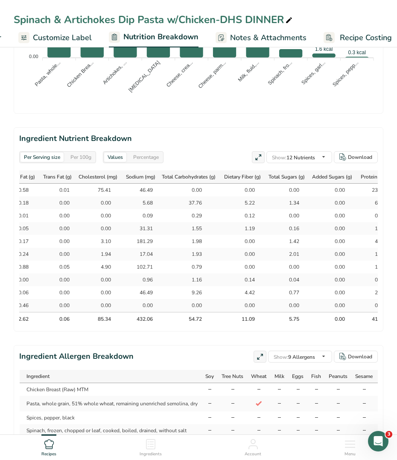
scroll to position [0, 339]
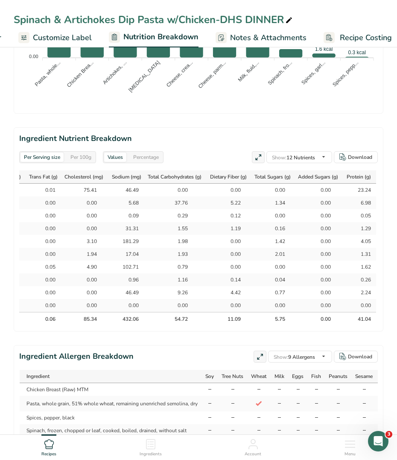
drag, startPoint x: 26, startPoint y: 191, endPoint x: 375, endPoint y: 304, distance: 366.7
click at [375, 304] on tbody "Chicken Breast (Raw) MTM 103.30 123.96 2.71 0.58 0.01 75.41 46.49 0.00 0.00 0.0…" at bounding box center [33, 248] width 686 height 128
copy tbody "Chicken Breast (Raw) MTM 103.30 123.96 2.71 0.58 0.01 75.41 46.49 0.00 0.00 0.0…"
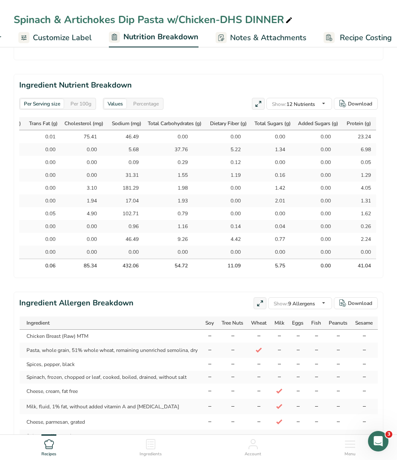
scroll to position [0, 0]
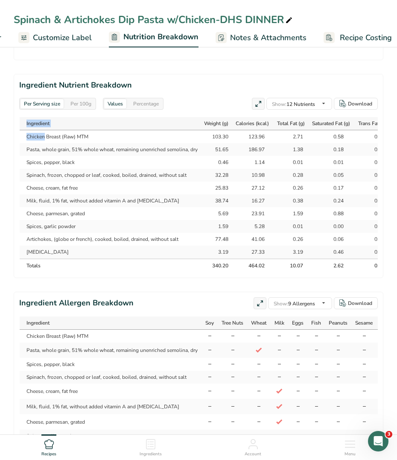
click at [52, 196] on td "Milk, fluid, 1% fat, without added vitamin A and vitamin D" at bounding box center [111, 200] width 182 height 13
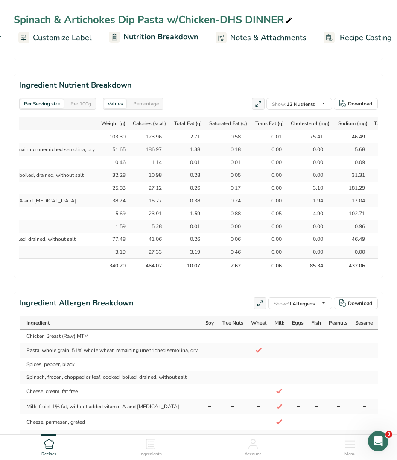
scroll to position [0, 339]
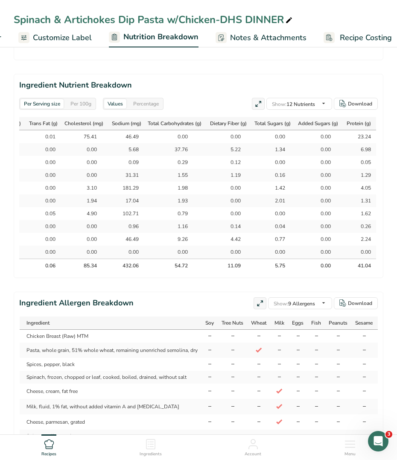
drag, startPoint x: 27, startPoint y: 137, endPoint x: 372, endPoint y: 255, distance: 364.0
click at [372, 255] on tbody "Chicken Breast (Raw) MTM 103.30 123.96 2.71 0.58 0.01 75.41 46.49 0.00 0.00 0.0…" at bounding box center [33, 194] width 686 height 128
copy tbody "Chicken Breast (Raw) MTM 103.30 123.96 2.71 0.58 0.01 75.41 46.49 0.00 0.00 0.0…"
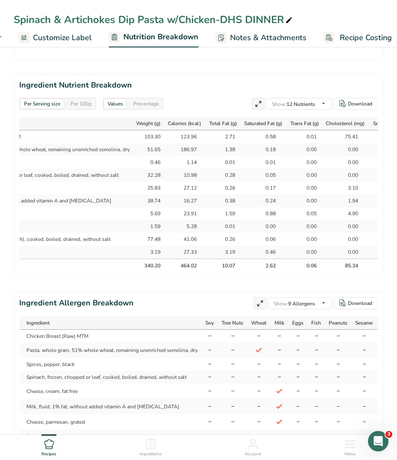
scroll to position [0, 0]
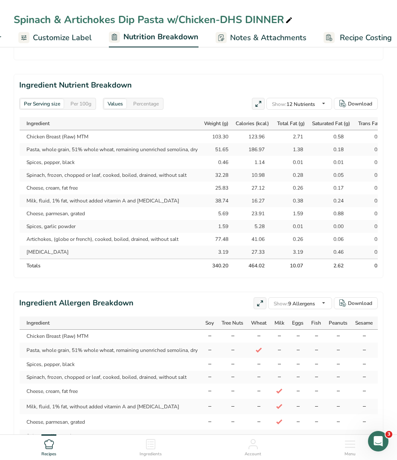
click at [164, 306] on div "Ingredient Allergen Breakdown Show: 9 Allergens All Allergens (56) Soy Tree Nut…" at bounding box center [198, 303] width 359 height 12
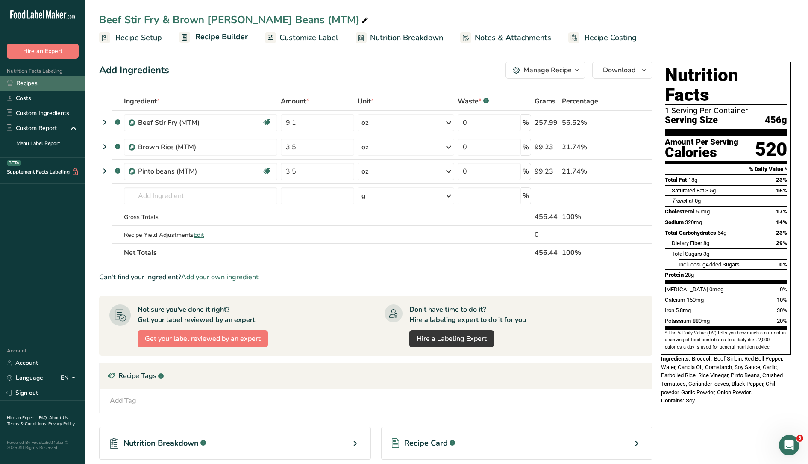
click at [32, 85] on link "Recipes" at bounding box center [42, 83] width 85 height 15
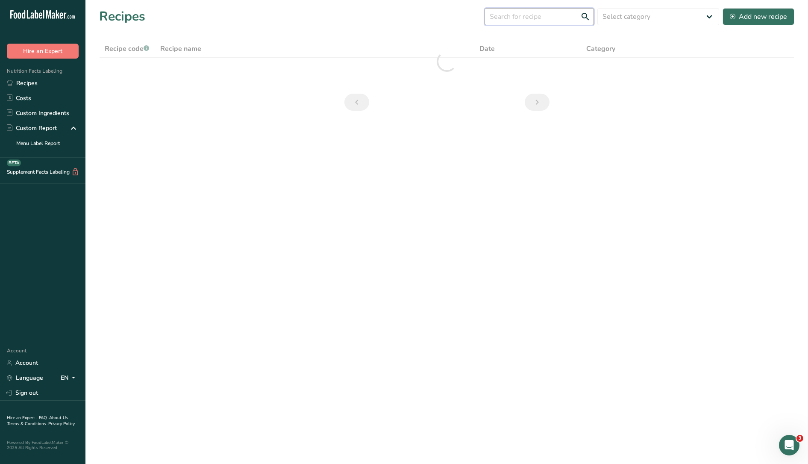
click at [526, 18] on input "text" at bounding box center [539, 16] width 109 height 17
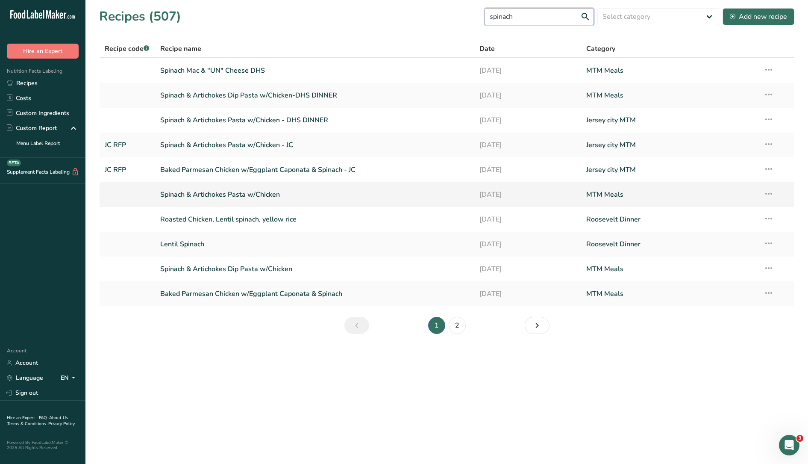
type input "spinach"
click at [320, 196] on link "Spinach & Artichokes Pasta w/Chicken" at bounding box center [314, 194] width 309 height 18
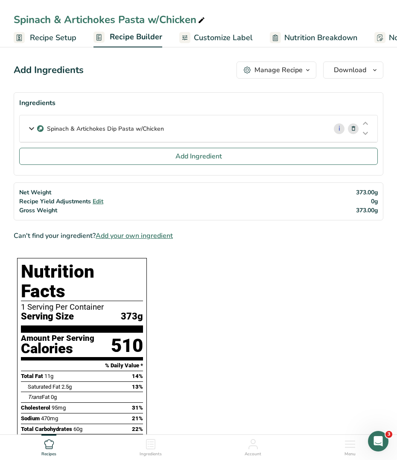
click at [170, 125] on div "Spinach & Artichokes Dip Pasta w/Chicken" at bounding box center [174, 128] width 308 height 26
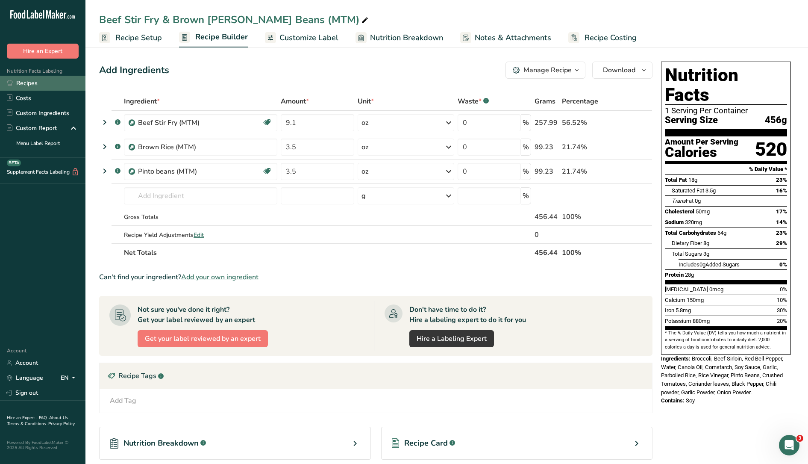
click at [41, 91] on link "Costs" at bounding box center [42, 98] width 85 height 15
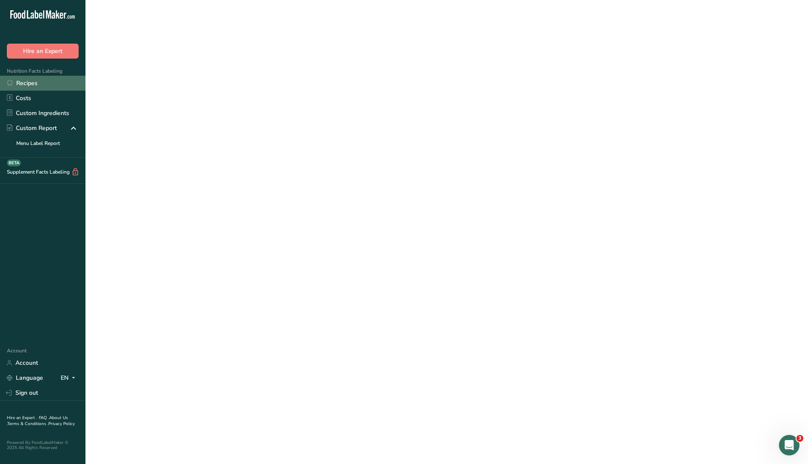
click at [44, 80] on link "Recipes" at bounding box center [42, 83] width 85 height 15
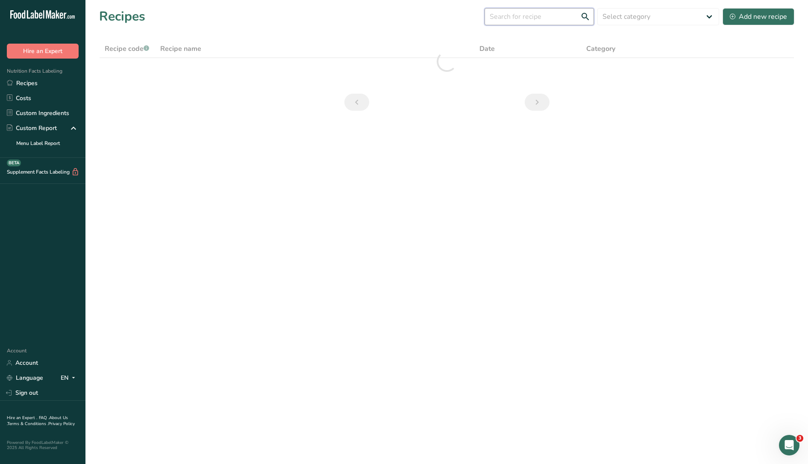
click at [533, 14] on input "text" at bounding box center [539, 16] width 109 height 17
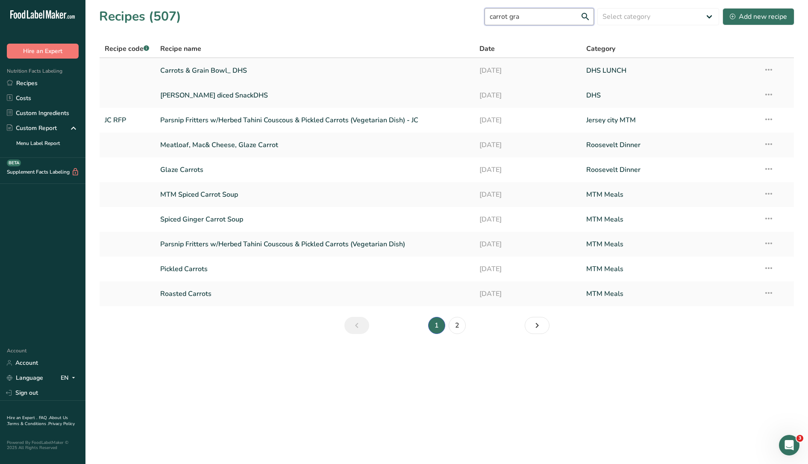
type input "carrot gra"
click at [213, 70] on link "Carrots & Grain Bowl_ DHS" at bounding box center [314, 71] width 309 height 18
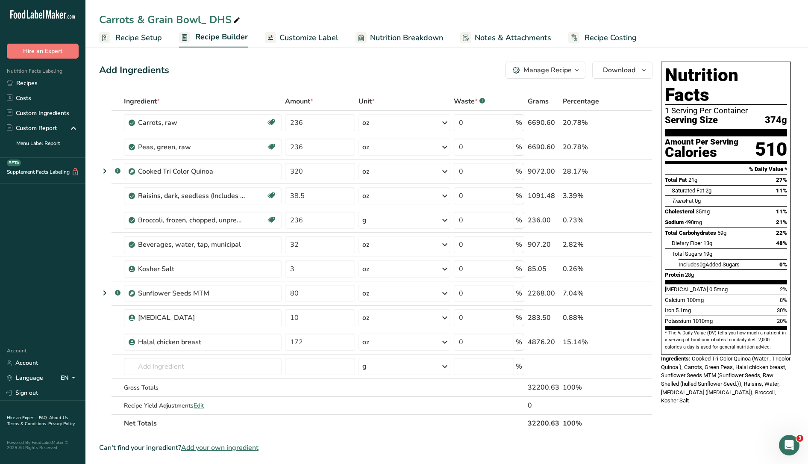
click at [146, 40] on span "Recipe Setup" at bounding box center [138, 38] width 47 height 12
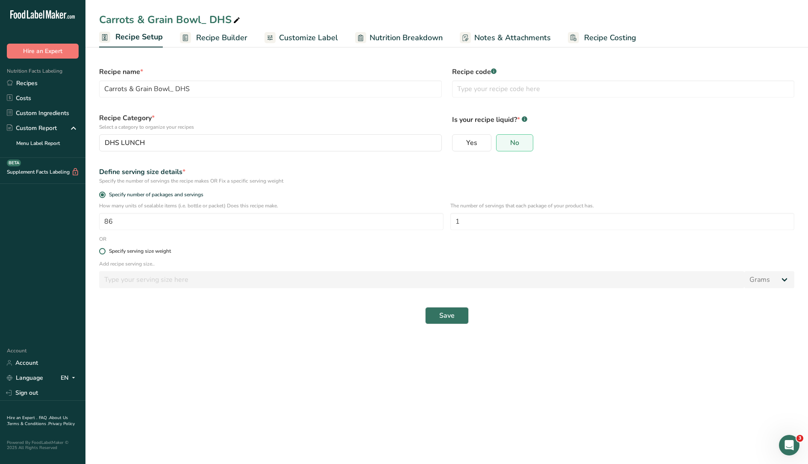
click at [118, 251] on div "Specify serving size weight" at bounding box center [140, 251] width 62 height 6
click at [105, 251] on input "Specify serving size weight" at bounding box center [102, 251] width 6 height 6
radio input "true"
radio input "false"
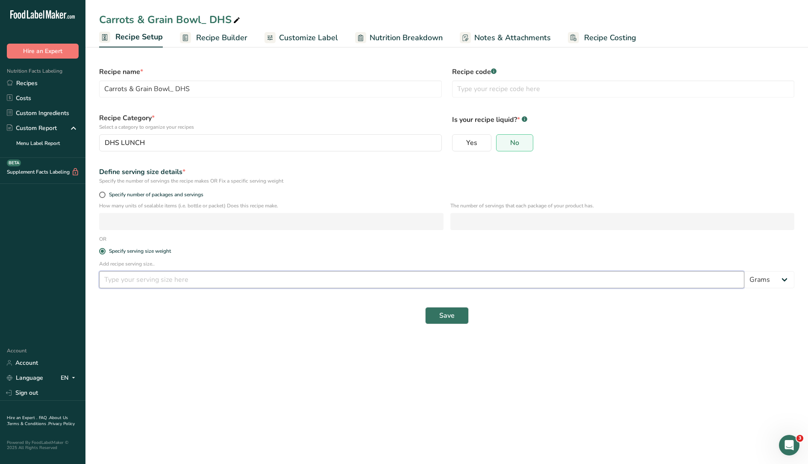
click at [129, 280] on input "number" at bounding box center [421, 279] width 645 height 17
type input "10"
click at [446, 314] on span "Save" at bounding box center [446, 315] width 15 height 10
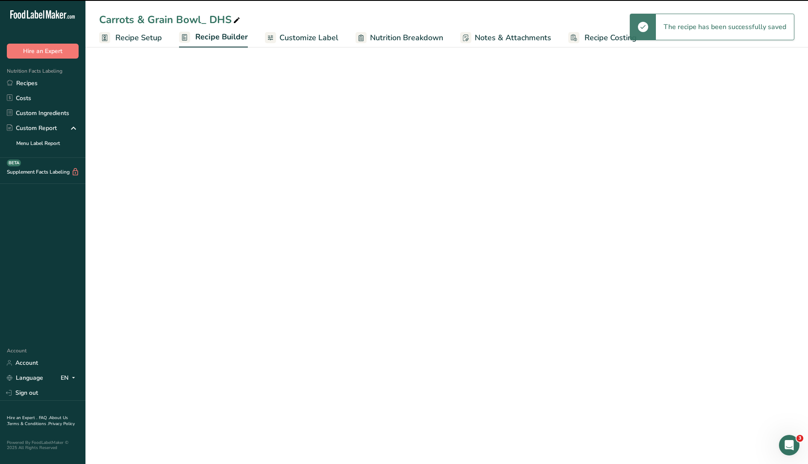
click at [789, 279] on select "Grams kg mg mcg lb oz l mL fl oz tbsp tsp cup qt gallon" at bounding box center [769, 279] width 50 height 17
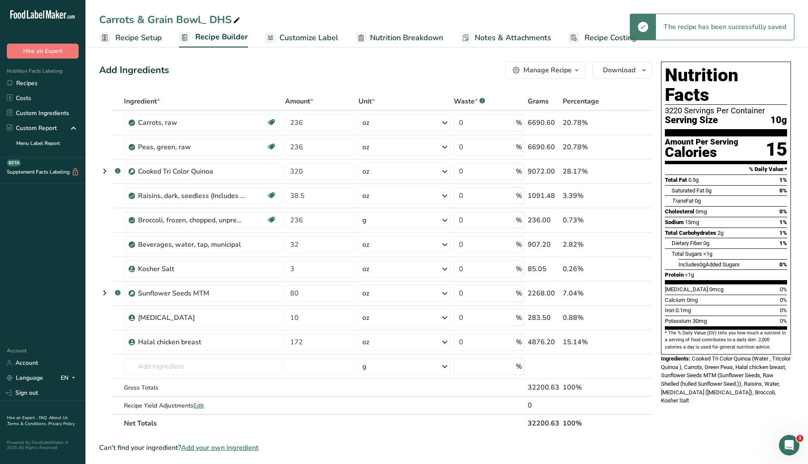
click at [153, 39] on span "Recipe Setup" at bounding box center [138, 38] width 47 height 12
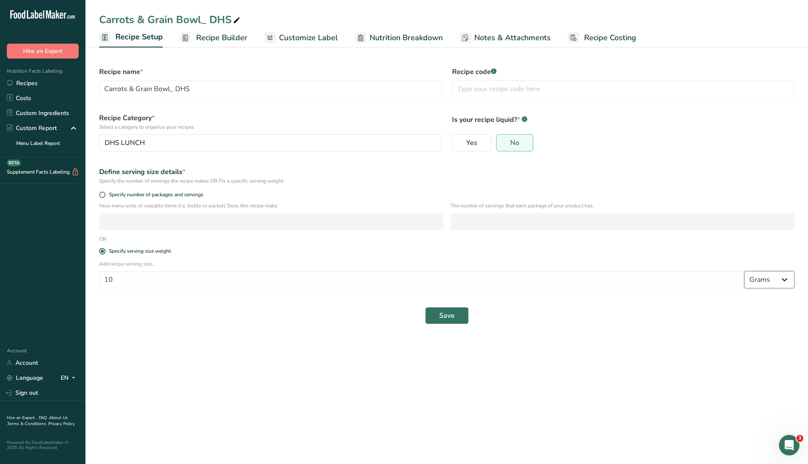
click at [762, 282] on select "Grams kg mg mcg lb oz l mL fl oz tbsp tsp cup qt gallon" at bounding box center [769, 279] width 50 height 17
select select "5"
click at [744, 271] on select "Grams kg mg mcg lb oz l mL fl oz tbsp tsp cup qt gallon" at bounding box center [769, 279] width 50 height 17
click at [430, 319] on button "Save" at bounding box center [447, 315] width 44 height 17
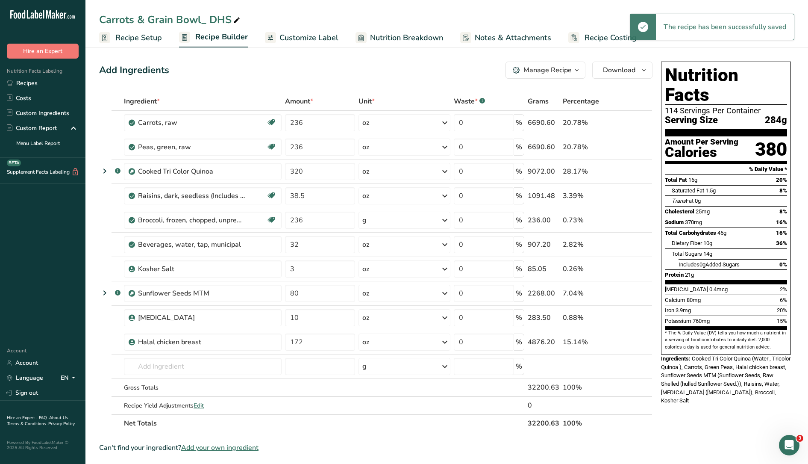
click at [389, 38] on span "Nutrition Breakdown" at bounding box center [406, 38] width 73 height 12
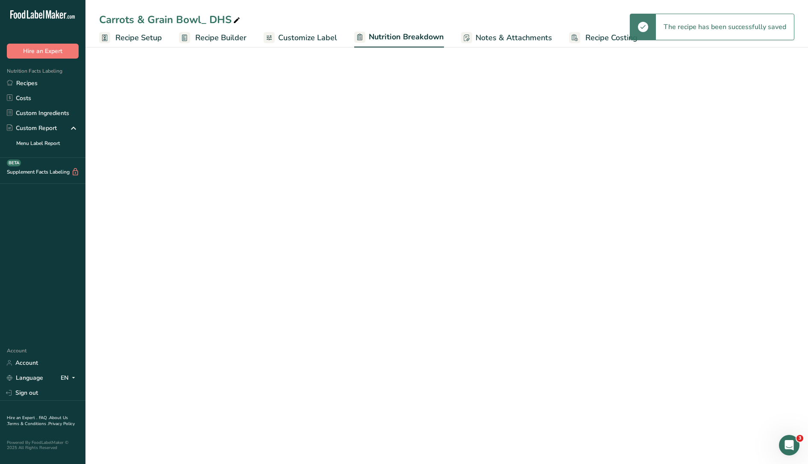
select select "Calories"
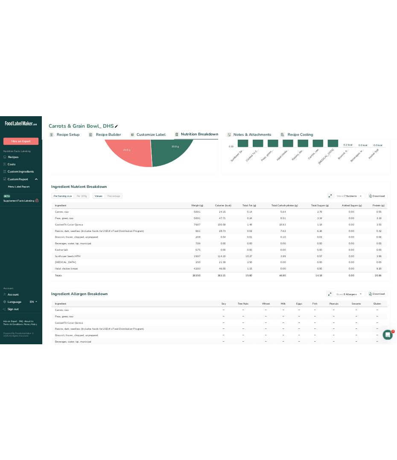
scroll to position [320, 0]
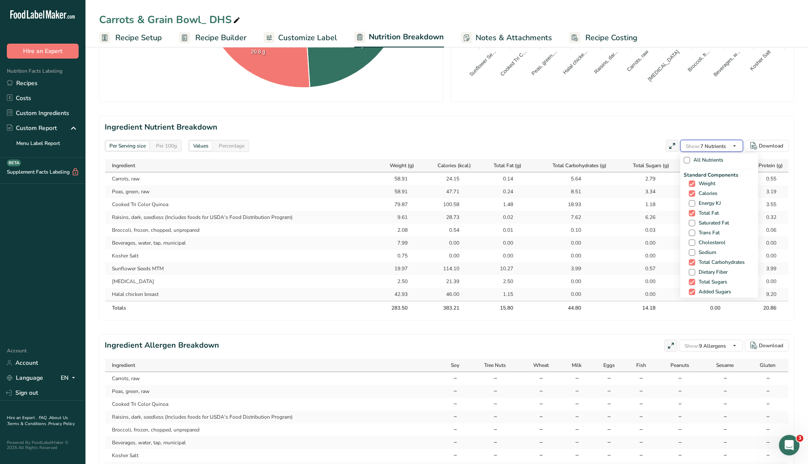
click at [714, 146] on span "Show: 7 Nutrients" at bounding box center [706, 146] width 40 height 7
click at [704, 223] on span "Saturated Fat" at bounding box center [712, 223] width 34 height 6
click at [694, 223] on input "Saturated Fat" at bounding box center [692, 223] width 6 height 6
checkbox input "true"
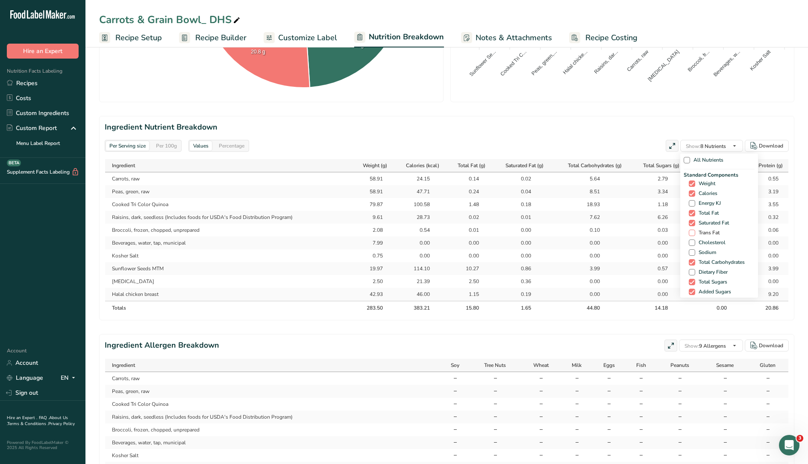
click at [707, 235] on span "Trans Fat" at bounding box center [707, 232] width 24 height 6
click at [694, 235] on input "Trans Fat" at bounding box center [692, 233] width 6 height 6
checkbox input "true"
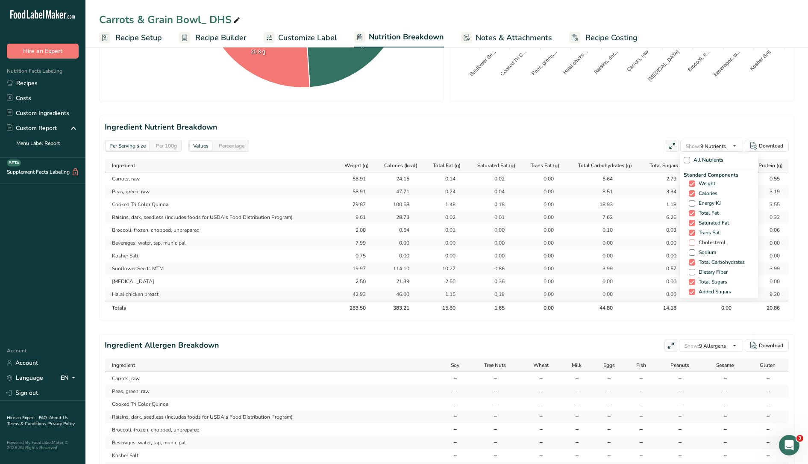
click at [707, 243] on span "Cholesterol" at bounding box center [710, 242] width 30 height 6
click at [694, 243] on input "Cholesterol" at bounding box center [692, 243] width 6 height 6
checkbox input "true"
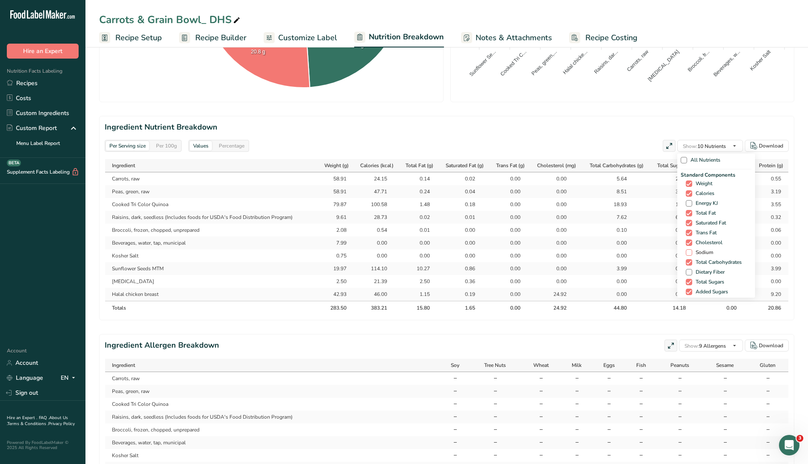
click at [707, 249] on span "Sodium" at bounding box center [702, 252] width 21 height 6
click at [691, 250] on input "Sodium" at bounding box center [689, 253] width 6 height 6
checkbox input "true"
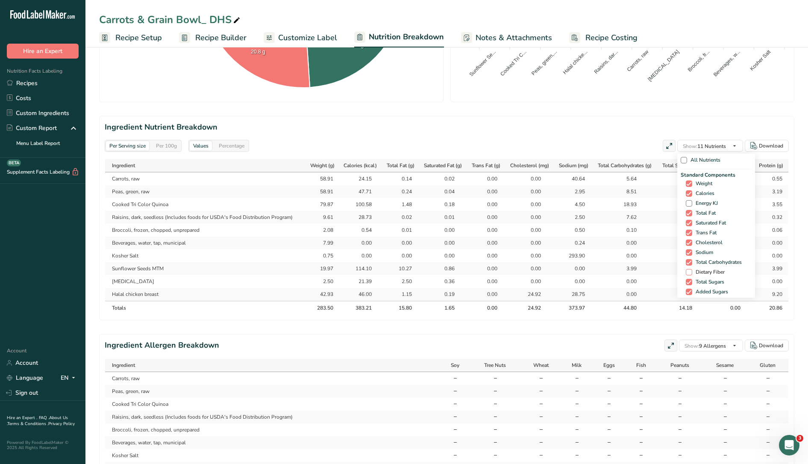
click at [699, 270] on span "Dietary Fiber" at bounding box center [708, 272] width 32 height 6
click at [691, 270] on input "Dietary Fiber" at bounding box center [689, 272] width 6 height 6
checkbox input "true"
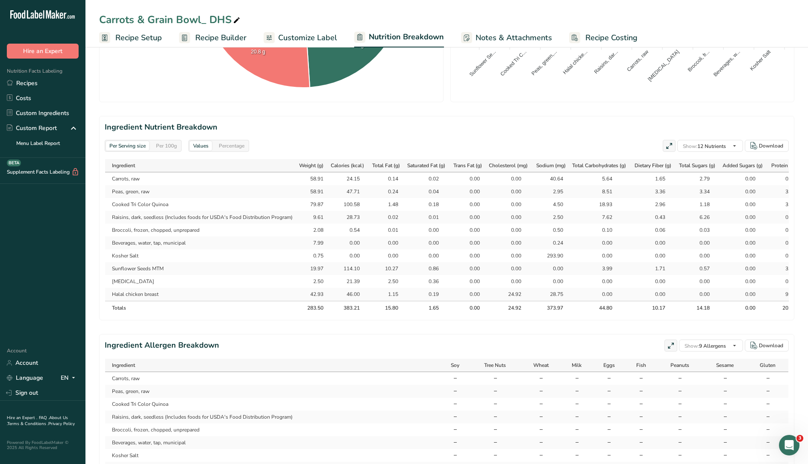
select select "Calories"
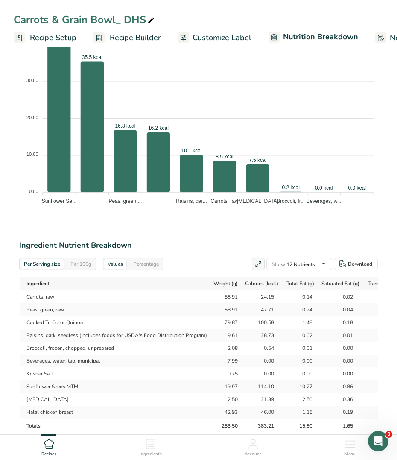
scroll to position [641, 0]
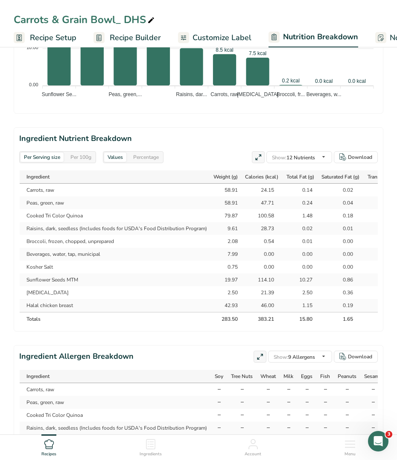
click at [46, 193] on td "Carrots, raw" at bounding box center [115, 190] width 191 height 13
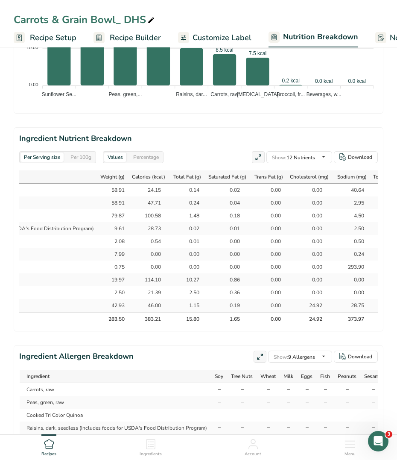
scroll to position [0, 346]
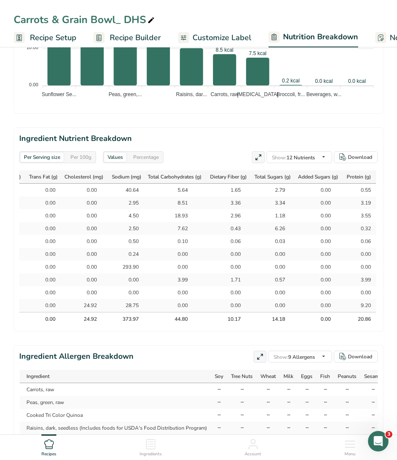
drag, startPoint x: 27, startPoint y: 190, endPoint x: 373, endPoint y: 299, distance: 362.8
click at [373, 299] on tbody "Carrots, raw 58.91 24.15 0.14 0.02 0.00 0.00 40.64 5.64 1.65 2.79 0.00 0.55 Pea…" at bounding box center [29, 248] width 696 height 128
copy tbody "Carrots, raw 58.91 24.15 0.14 0.02 0.00 0.00 40.64 5.64 1.65 2.79 0.00 0.55 Pea…"
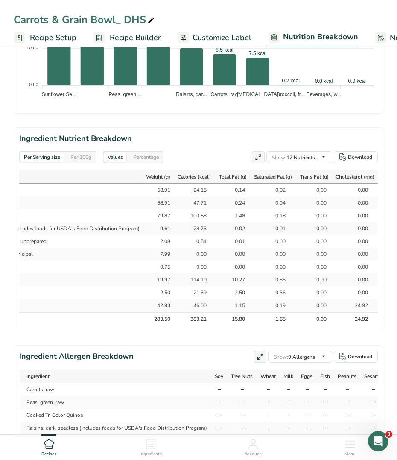
scroll to position [0, 0]
